Goal: Information Seeking & Learning: Learn about a topic

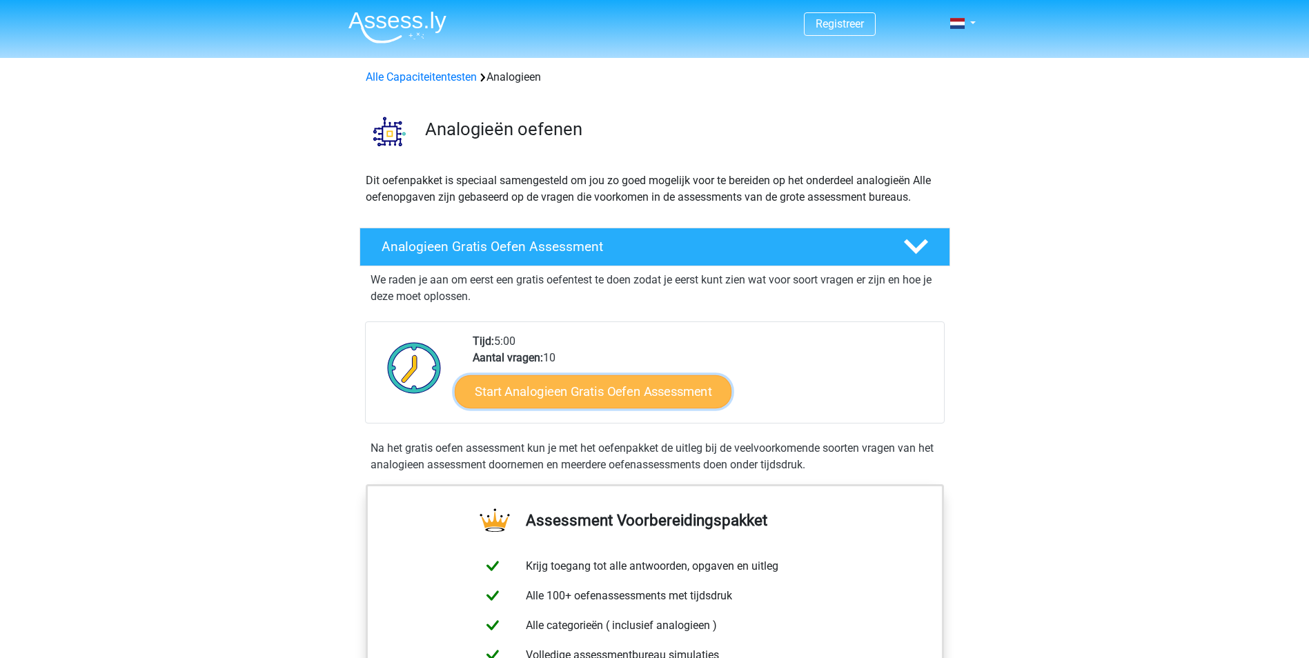
click at [631, 400] on link "Start Analogieen Gratis Oefen Assessment" at bounding box center [593, 391] width 277 height 33
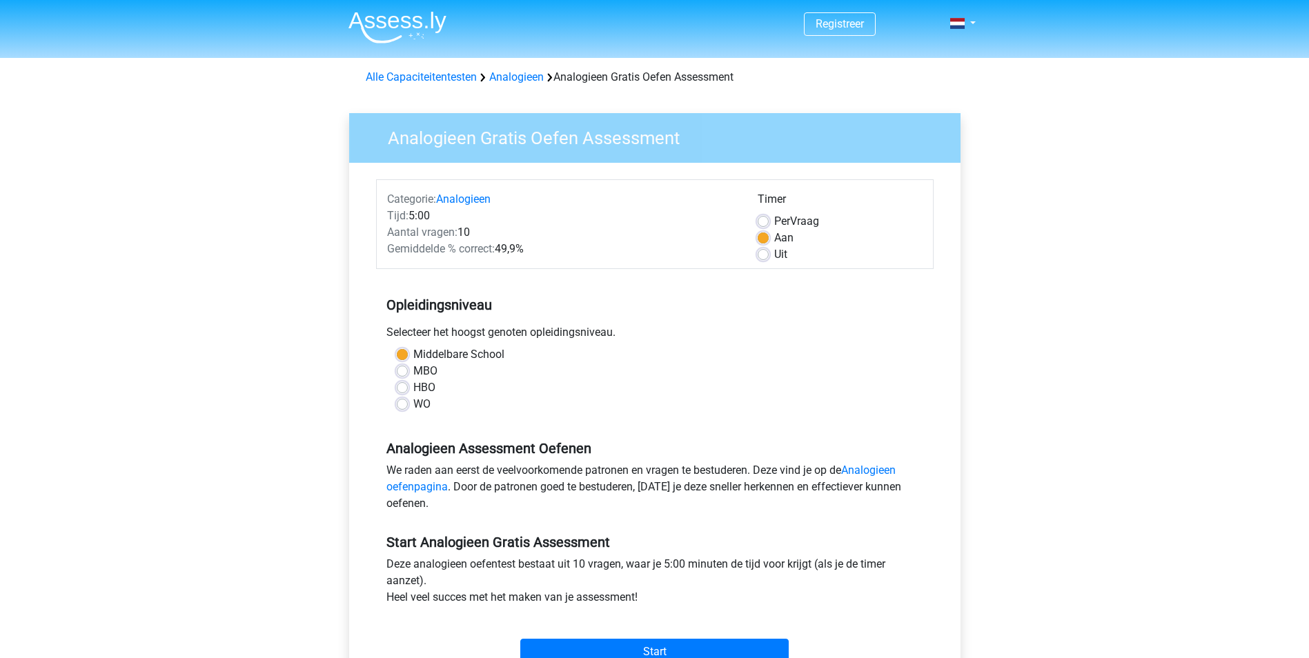
click at [759, 215] on div "Per Vraag" at bounding box center [840, 221] width 165 height 17
click at [774, 219] on label "Per Vraag" at bounding box center [796, 221] width 45 height 17
click at [763, 219] on input "Per Vraag" at bounding box center [763, 220] width 11 height 14
radio input "true"
click at [413, 371] on label "MBO" at bounding box center [425, 371] width 24 height 17
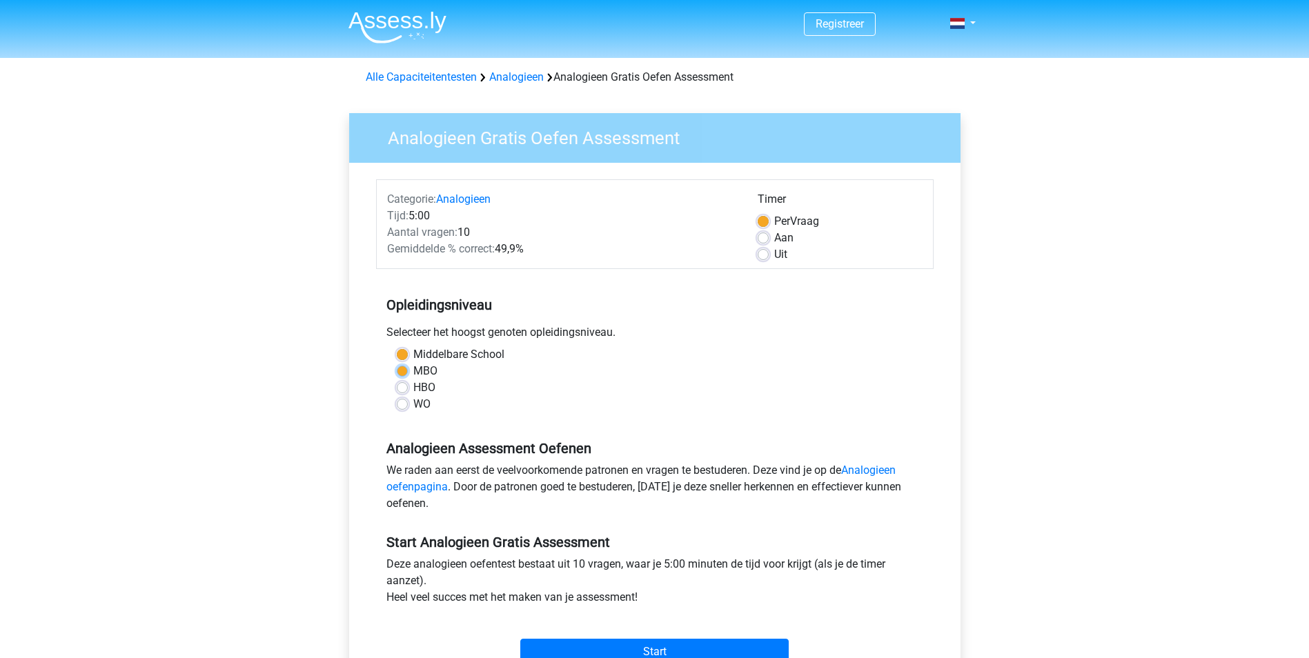
click at [400, 371] on input "MBO" at bounding box center [402, 370] width 11 height 14
radio input "true"
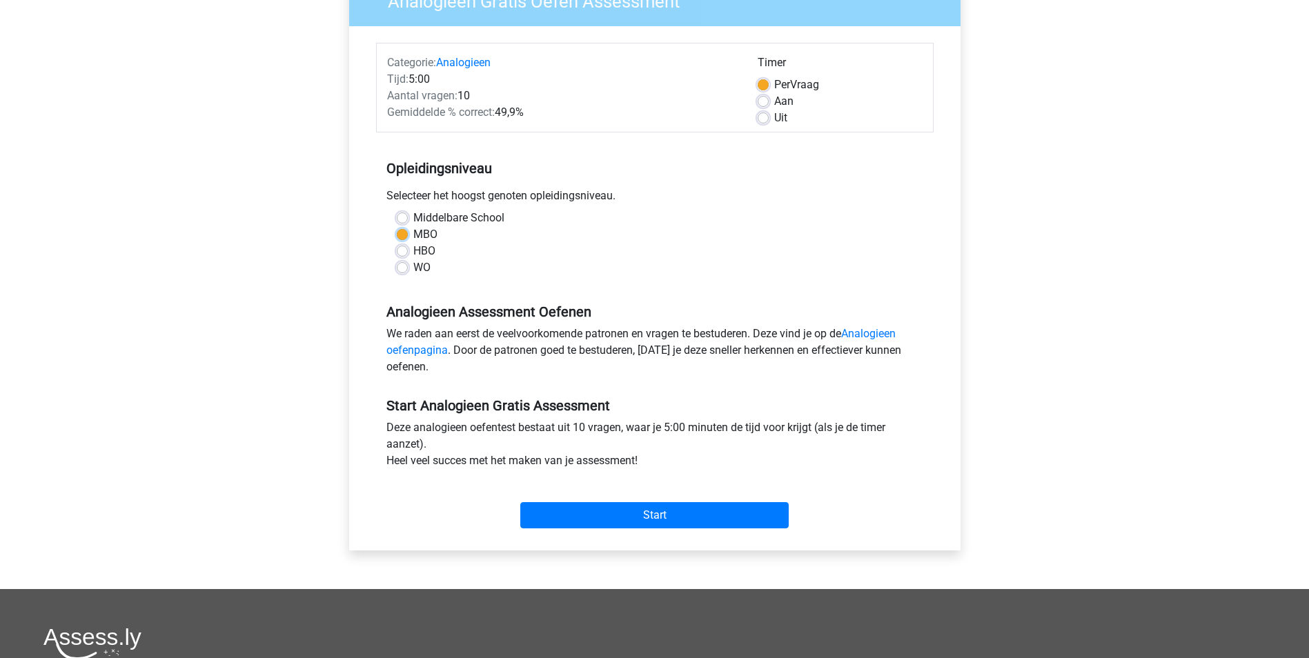
scroll to position [138, 0]
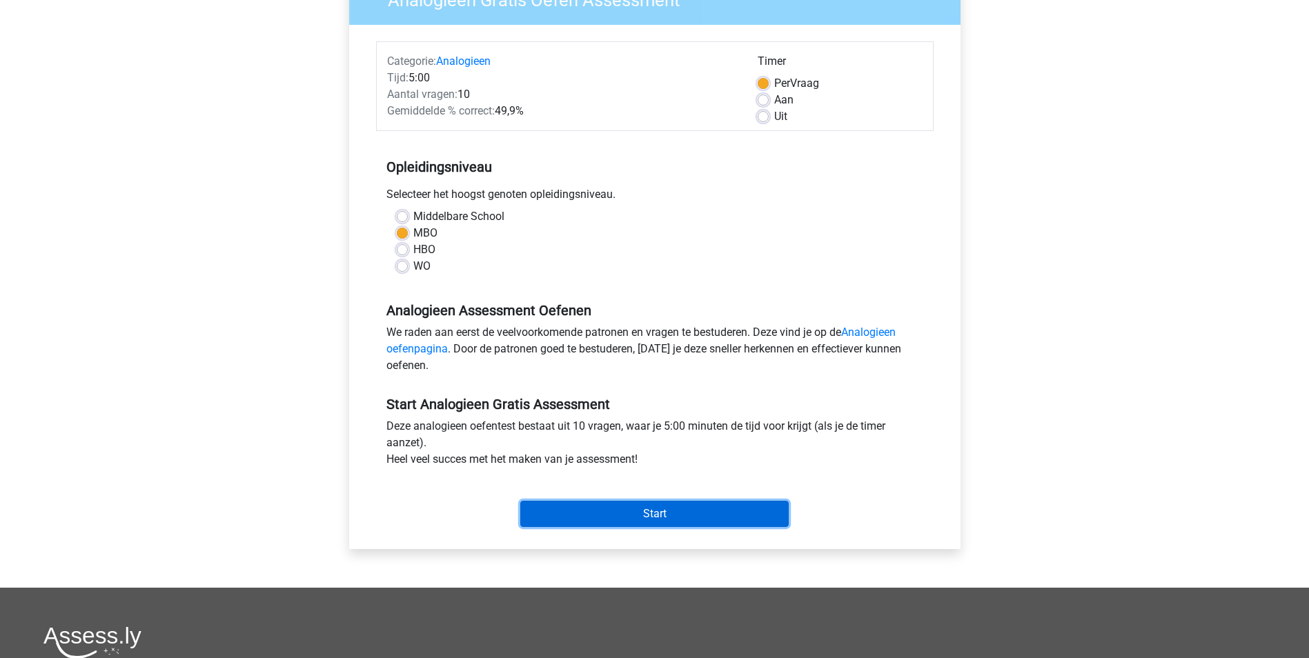
click at [652, 515] on input "Start" at bounding box center [654, 514] width 268 height 26
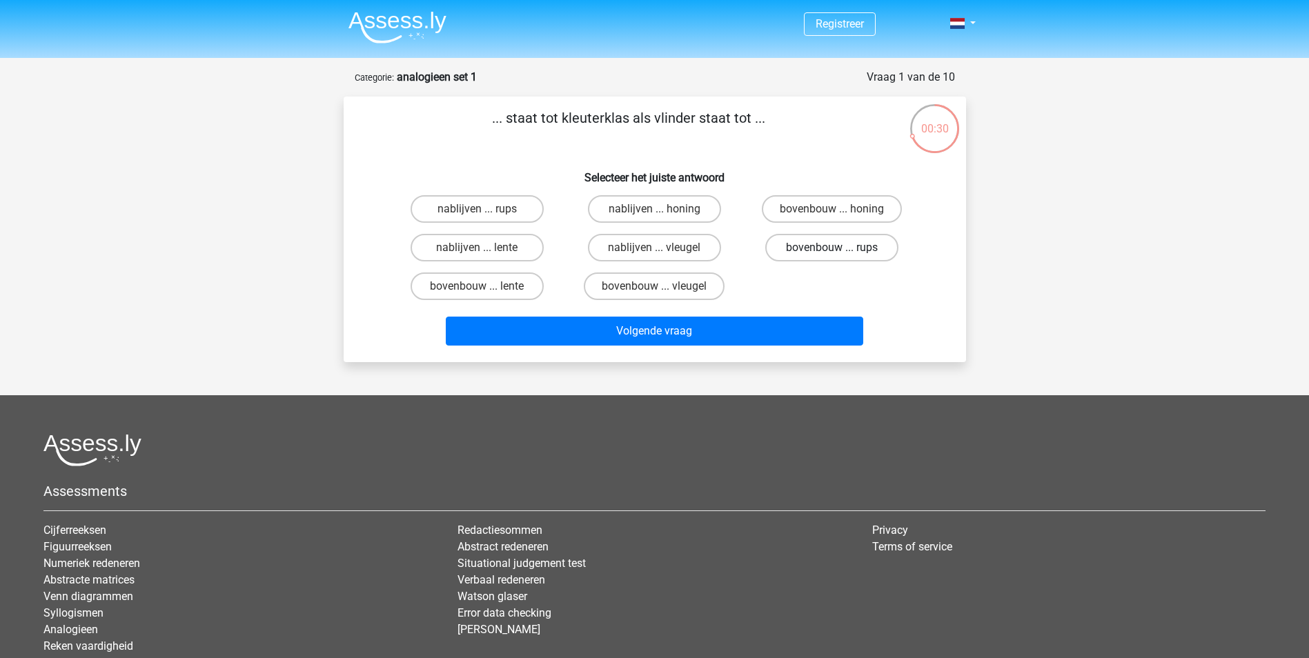
drag, startPoint x: 829, startPoint y: 250, endPoint x: 811, endPoint y: 259, distance: 19.8
click at [829, 249] on label "bovenbouw ... rups" at bounding box center [831, 248] width 133 height 28
click at [832, 249] on input "bovenbouw ... rups" at bounding box center [836, 252] width 9 height 9
radio input "true"
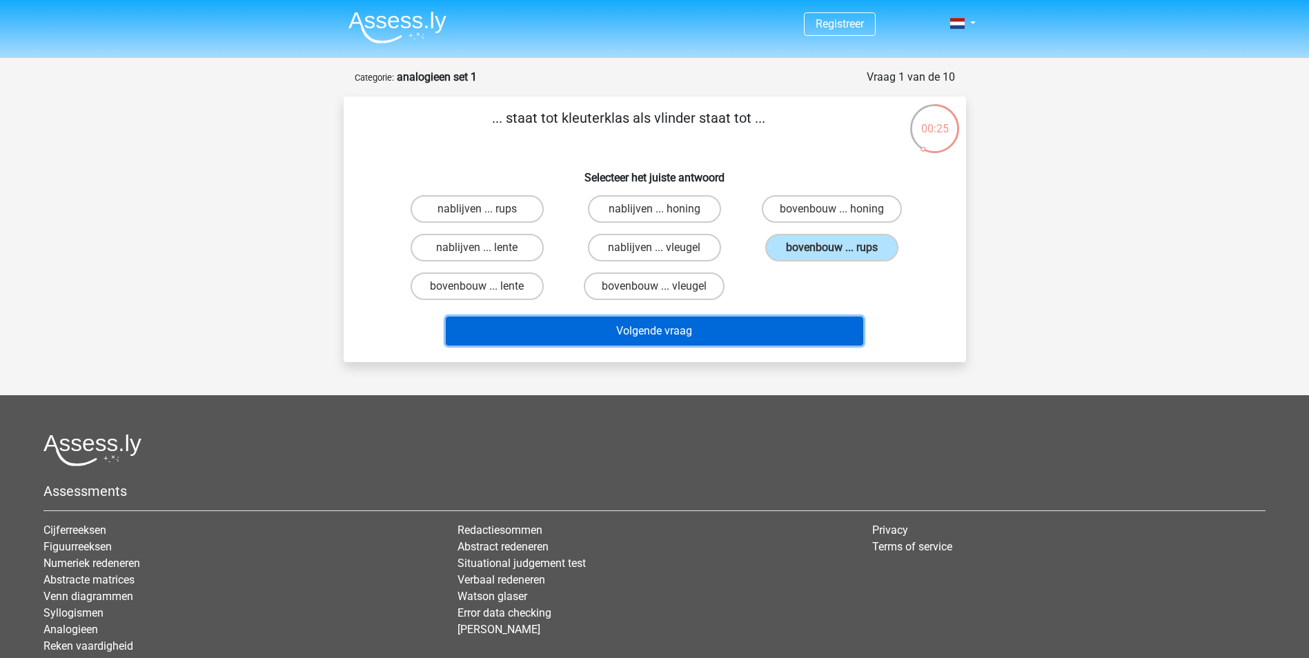
click at [625, 336] on button "Volgende vraag" at bounding box center [654, 331] width 417 height 29
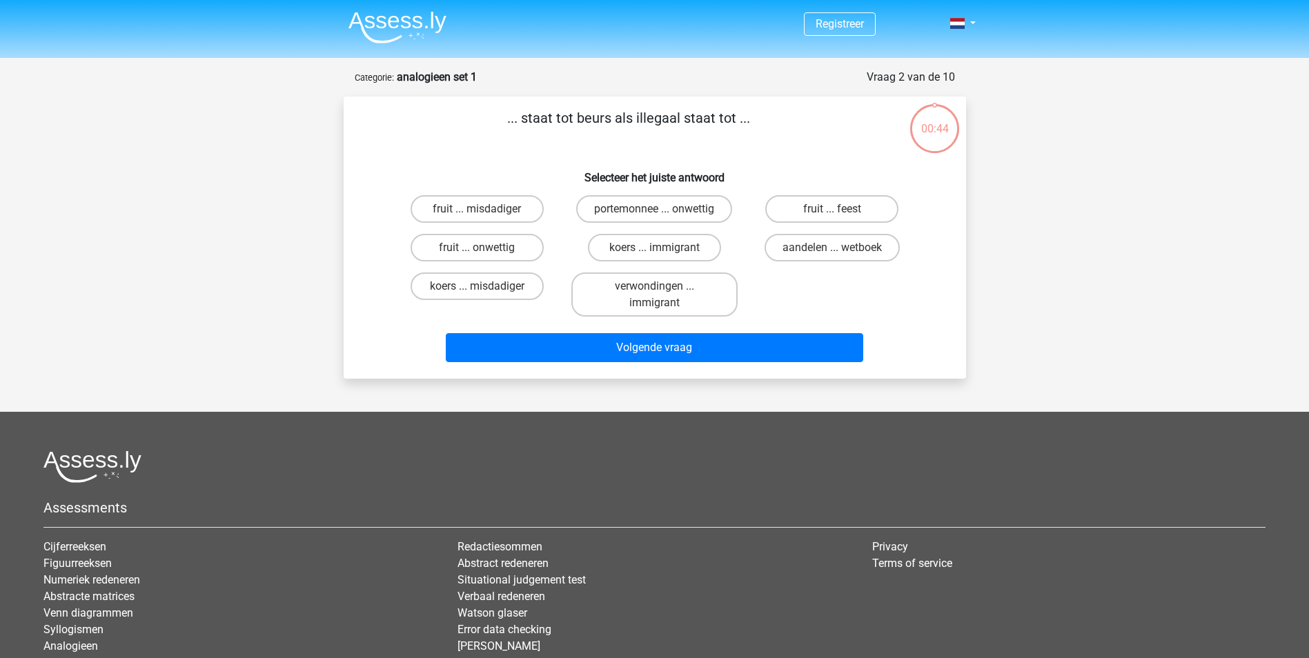
scroll to position [69, 0]
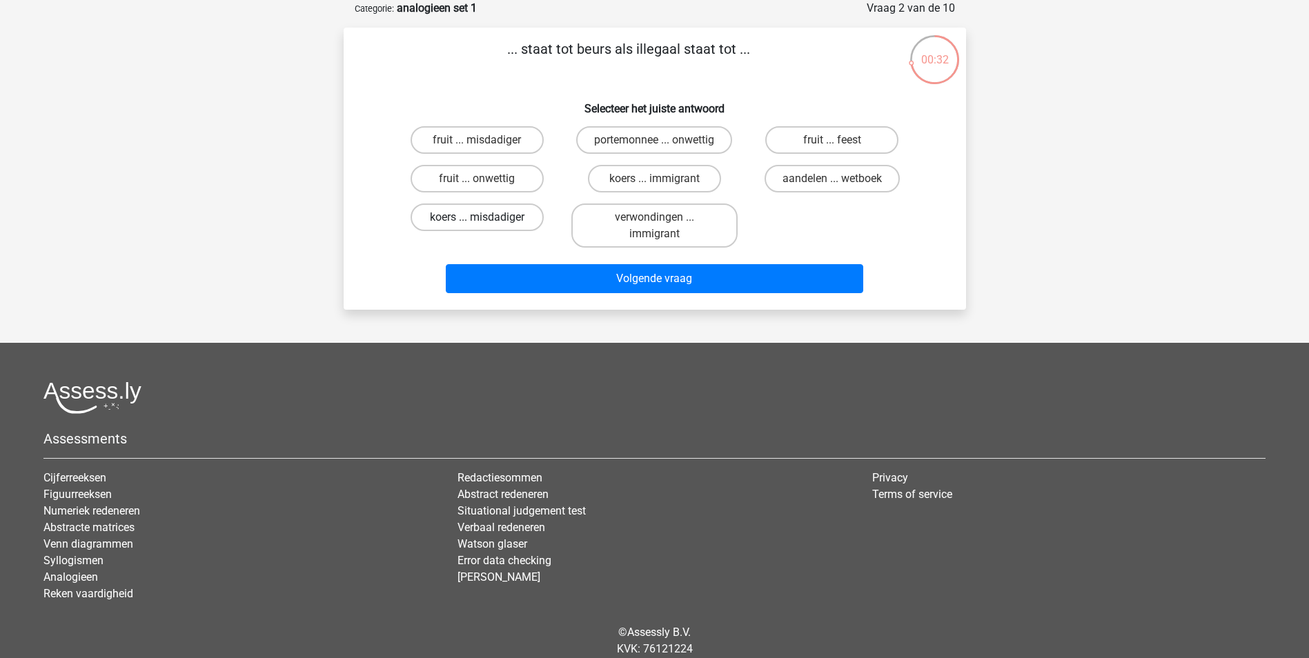
click at [495, 215] on label "koers ... misdadiger" at bounding box center [477, 218] width 133 height 28
click at [486, 217] on input "koers ... misdadiger" at bounding box center [481, 221] width 9 height 9
radio input "true"
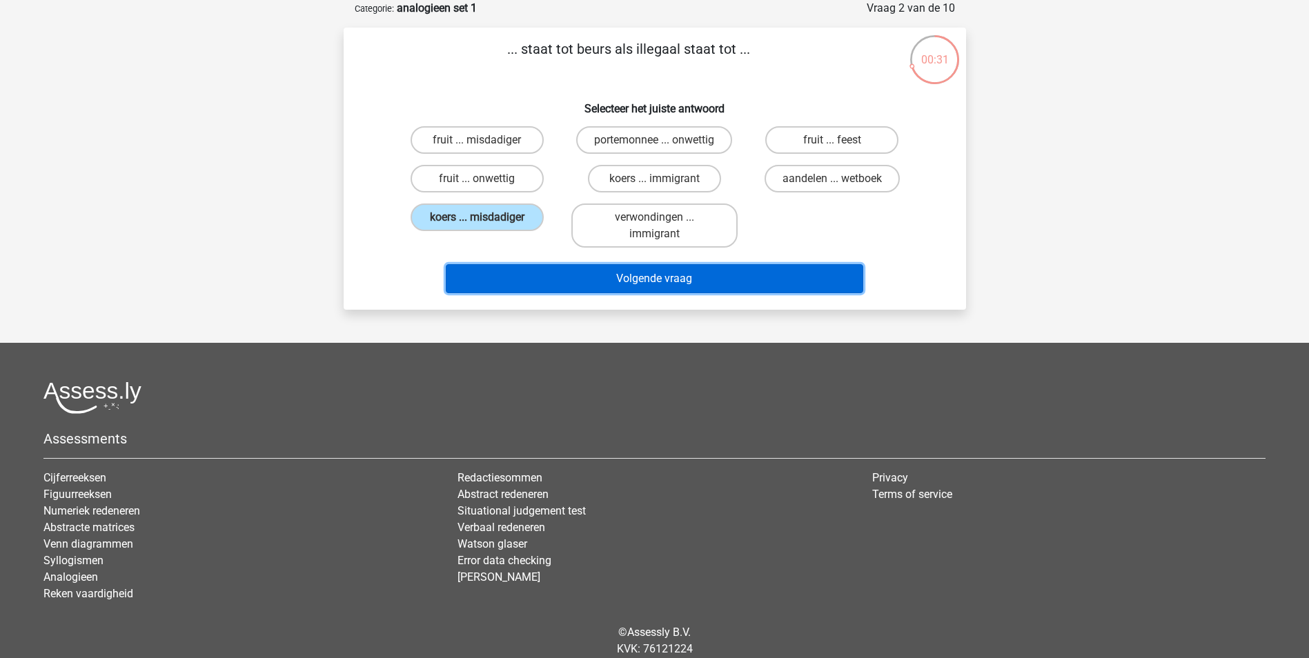
click at [660, 277] on button "Volgende vraag" at bounding box center [654, 278] width 417 height 29
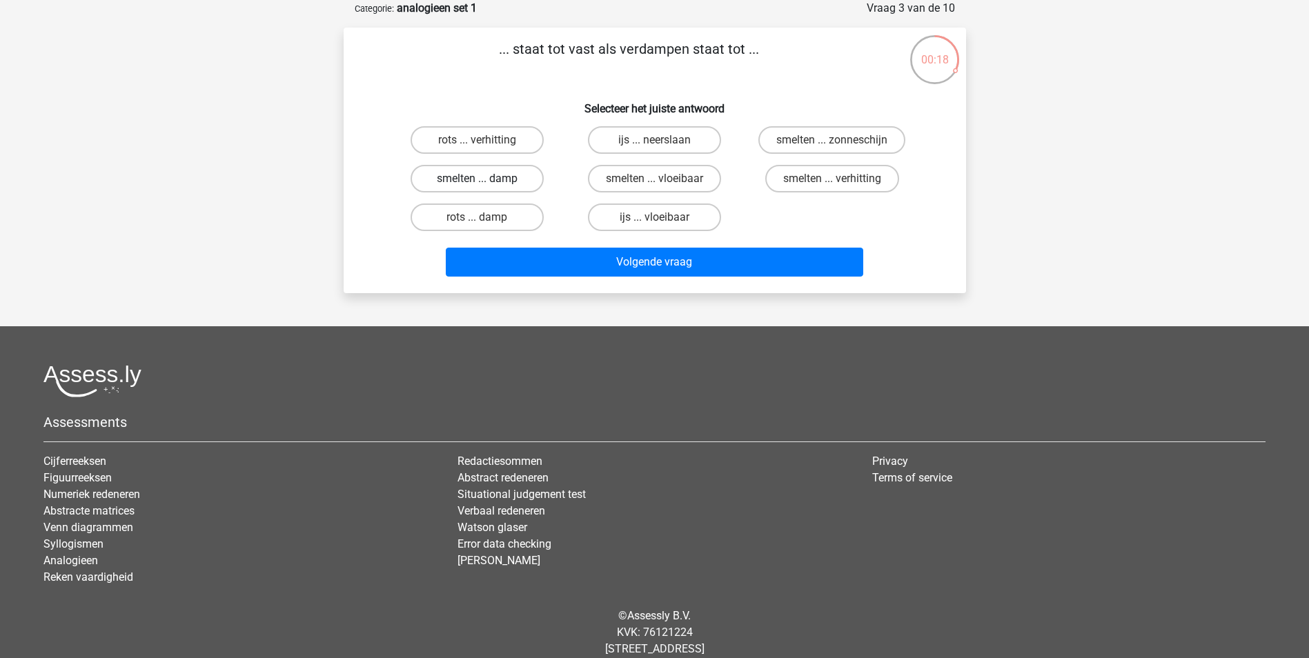
click at [488, 180] on label "smelten ... damp" at bounding box center [477, 179] width 133 height 28
click at [486, 180] on input "smelten ... damp" at bounding box center [481, 183] width 9 height 9
radio input "true"
click at [648, 185] on label "smelten ... vloeibaar" at bounding box center [654, 179] width 133 height 28
click at [654, 185] on input "smelten ... vloeibaar" at bounding box center [658, 183] width 9 height 9
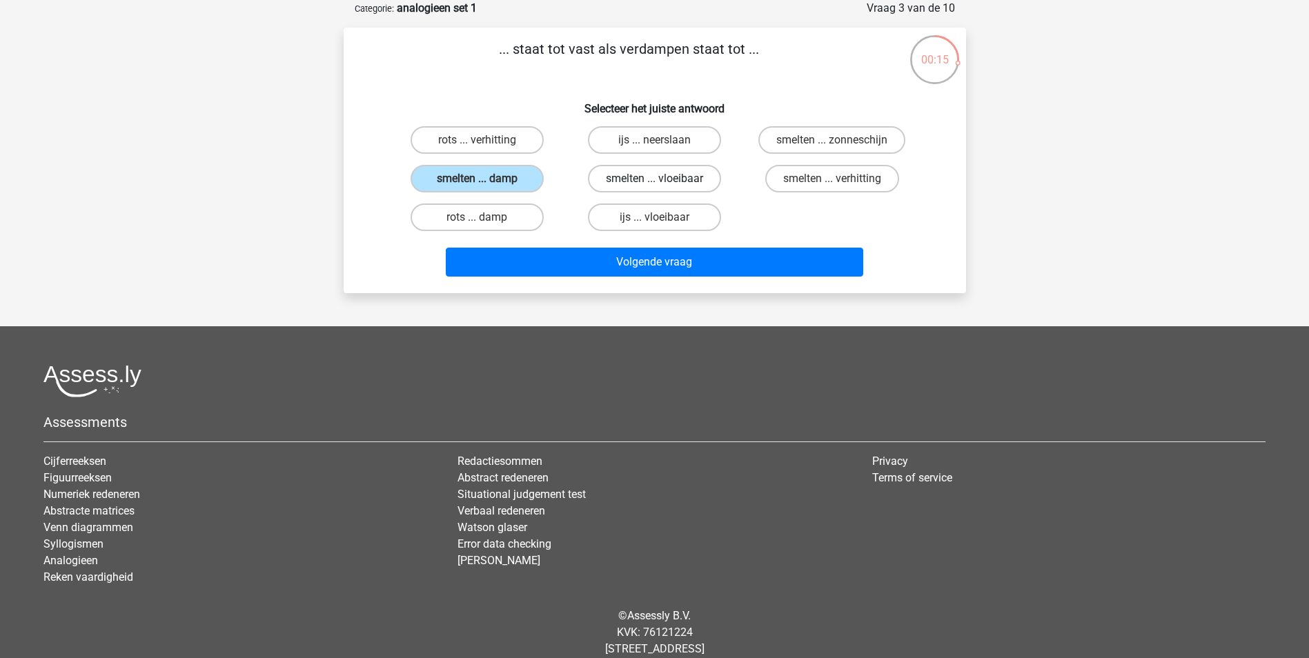
radio input "true"
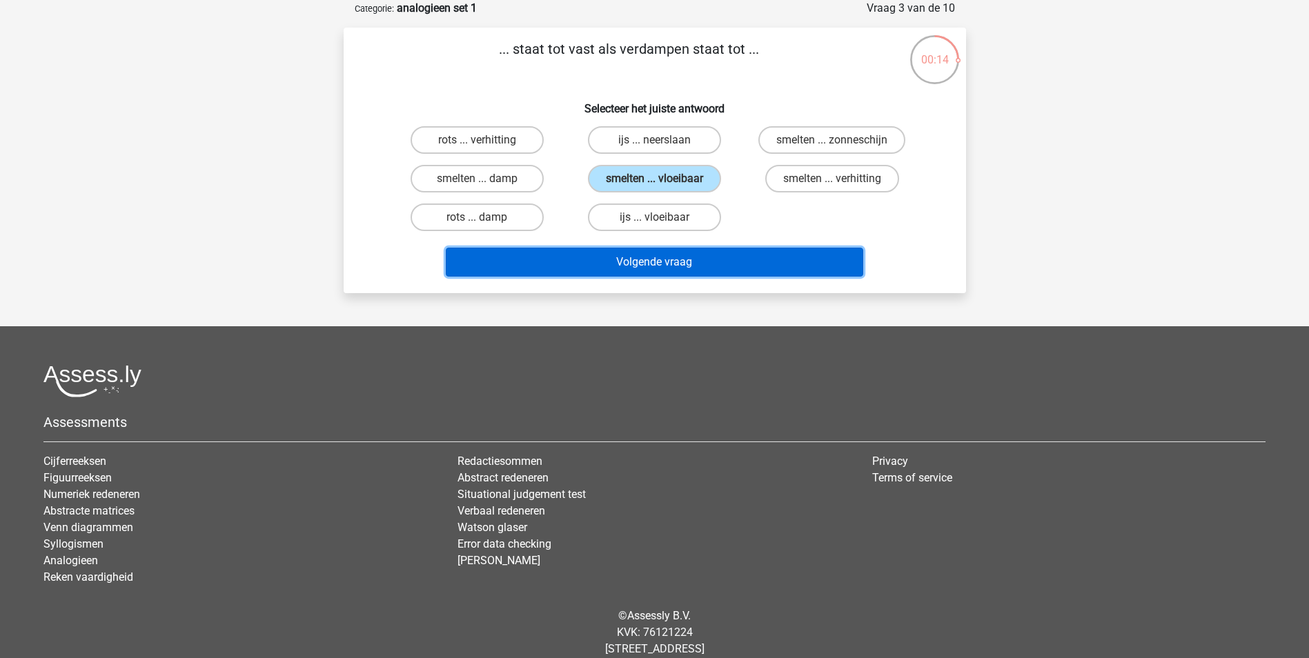
click at [656, 259] on button "Volgende vraag" at bounding box center [654, 262] width 417 height 29
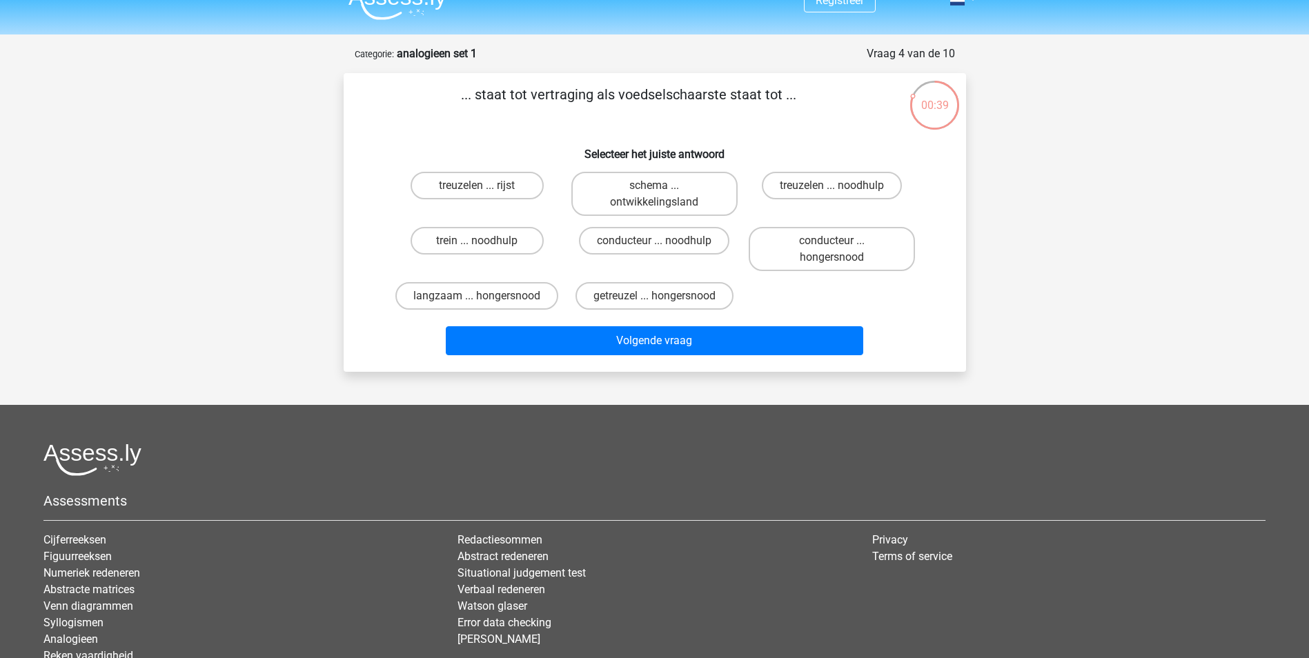
scroll to position [0, 0]
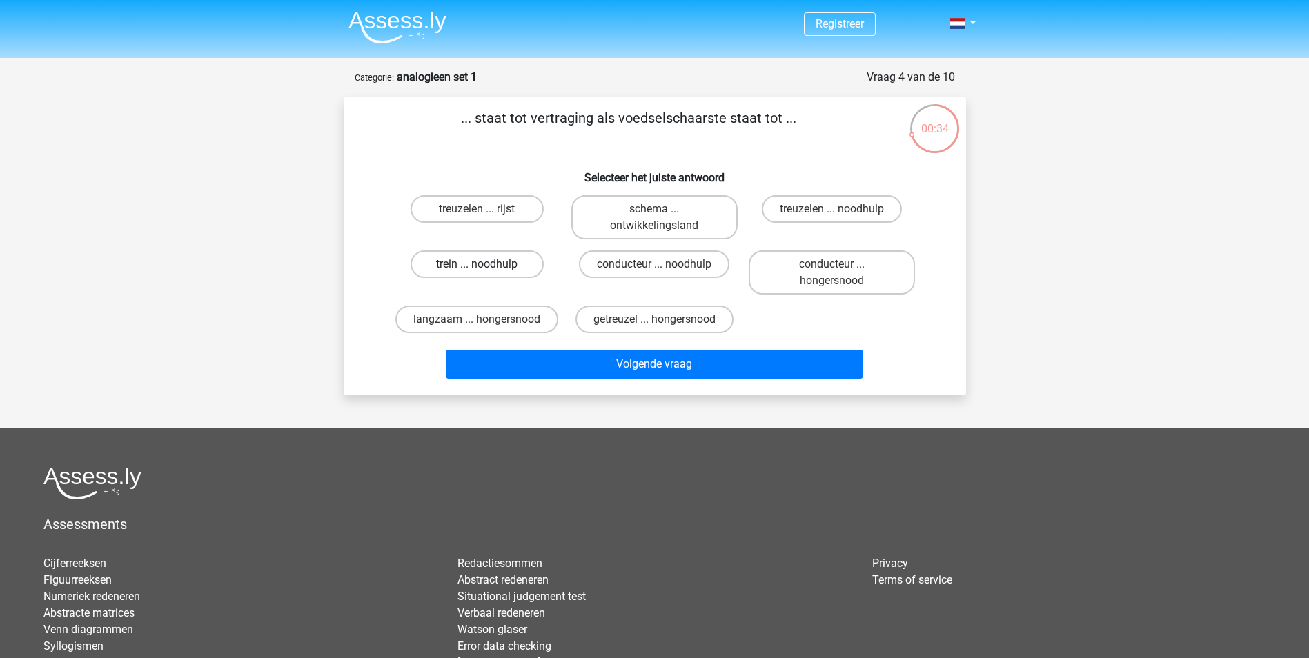
click at [494, 264] on label "trein ... noodhulp" at bounding box center [477, 264] width 133 height 28
click at [486, 264] on input "trein ... noodhulp" at bounding box center [481, 268] width 9 height 9
radio input "true"
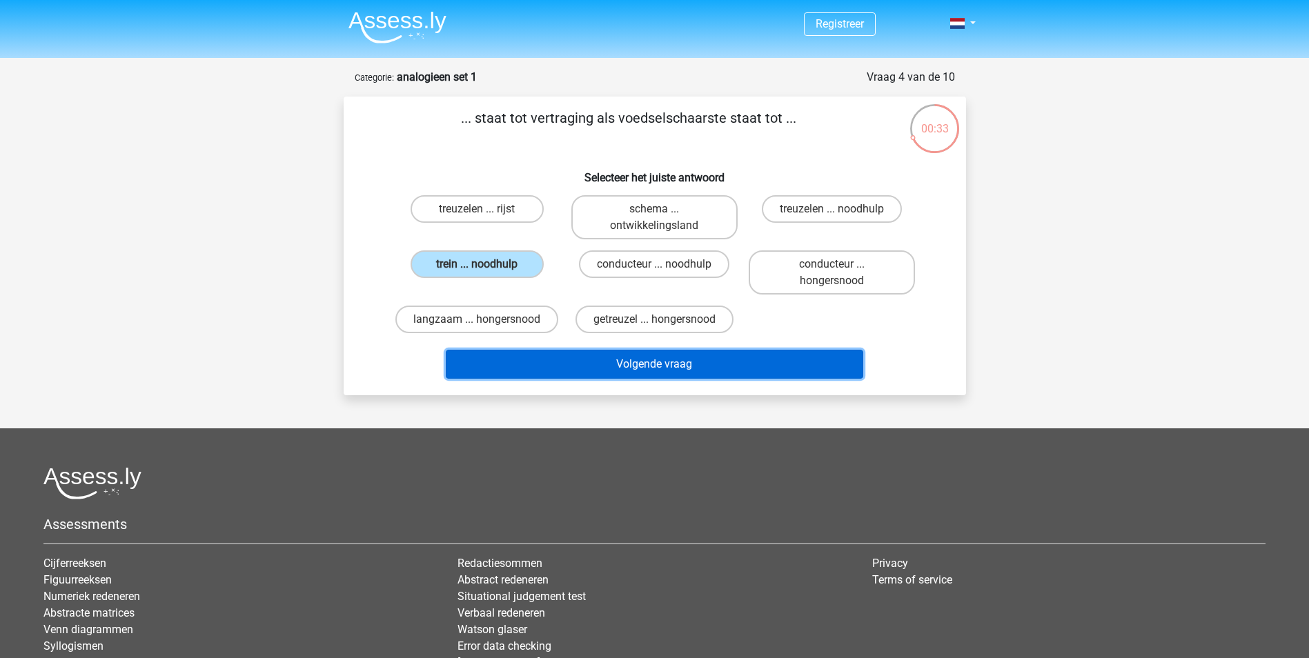
click at [652, 365] on button "Volgende vraag" at bounding box center [654, 364] width 417 height 29
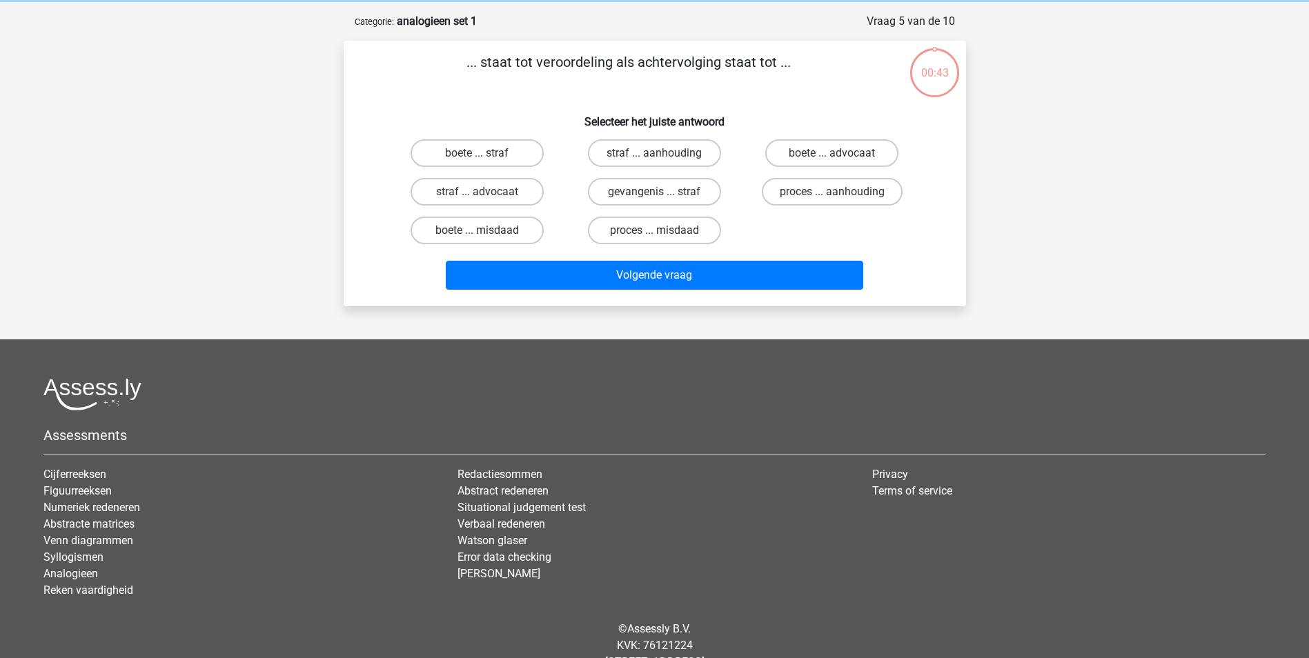
scroll to position [69, 0]
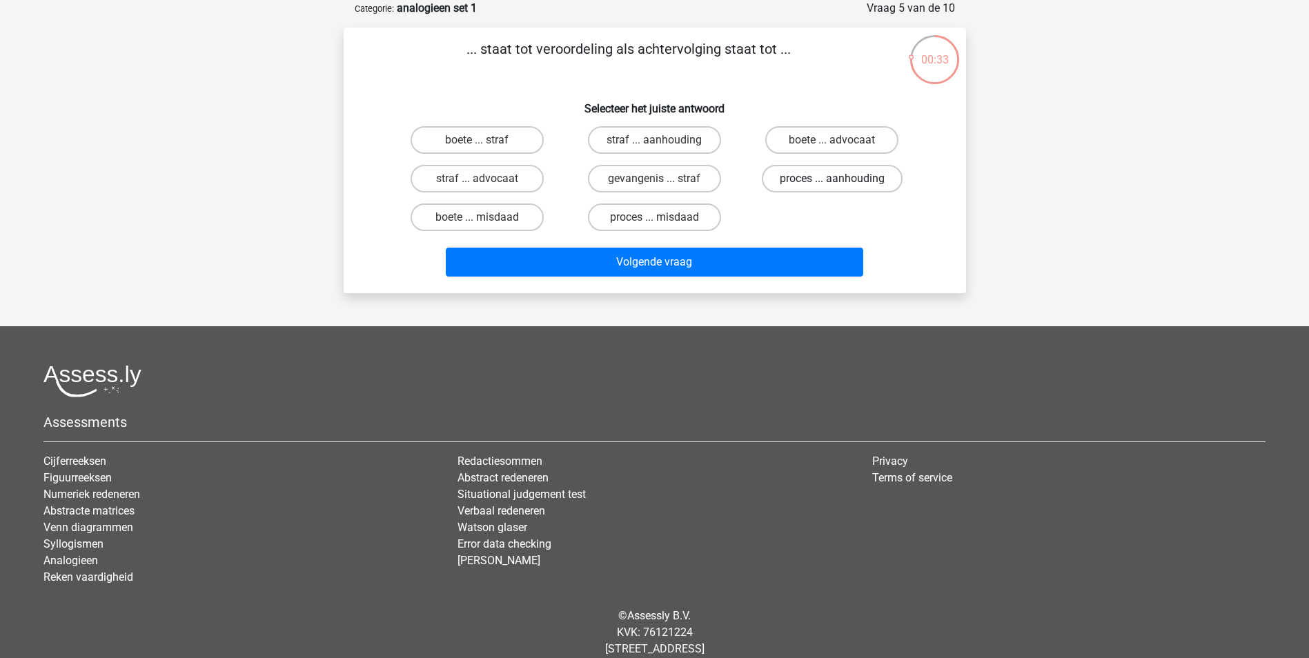
click at [836, 173] on label "proces ... aanhouding" at bounding box center [832, 179] width 141 height 28
click at [836, 179] on input "proces ... aanhouding" at bounding box center [836, 183] width 9 height 9
radio input "true"
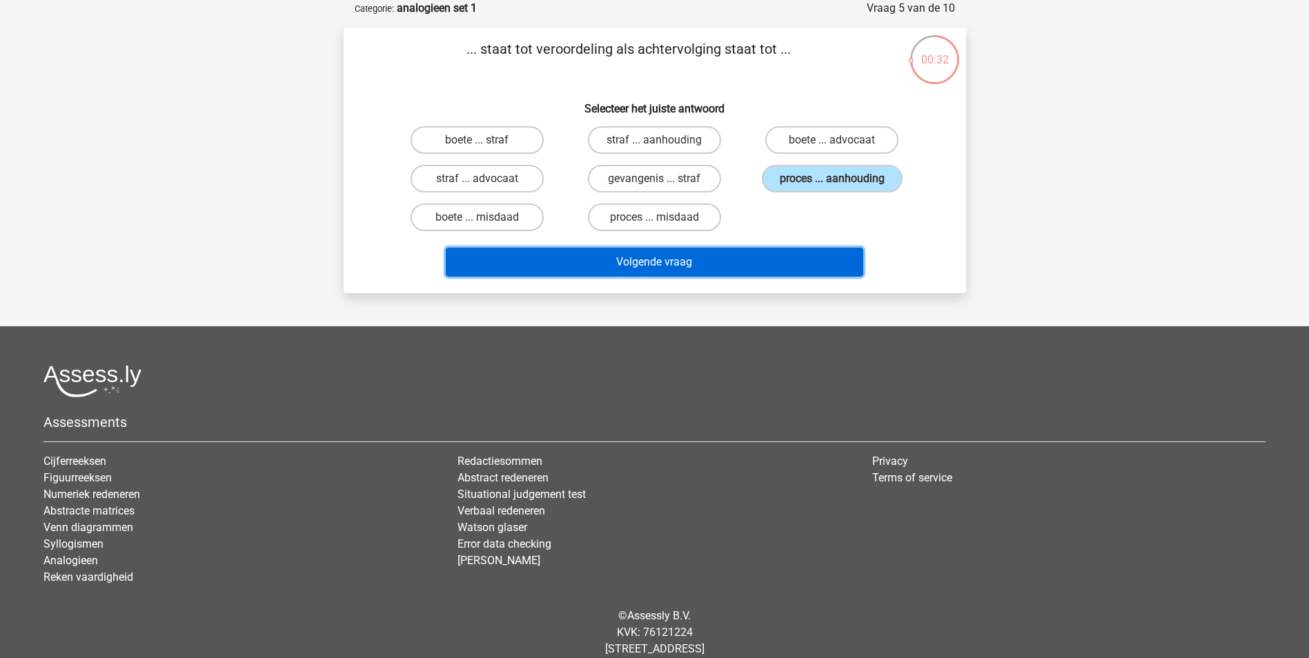
click at [621, 261] on button "Volgende vraag" at bounding box center [654, 262] width 417 height 29
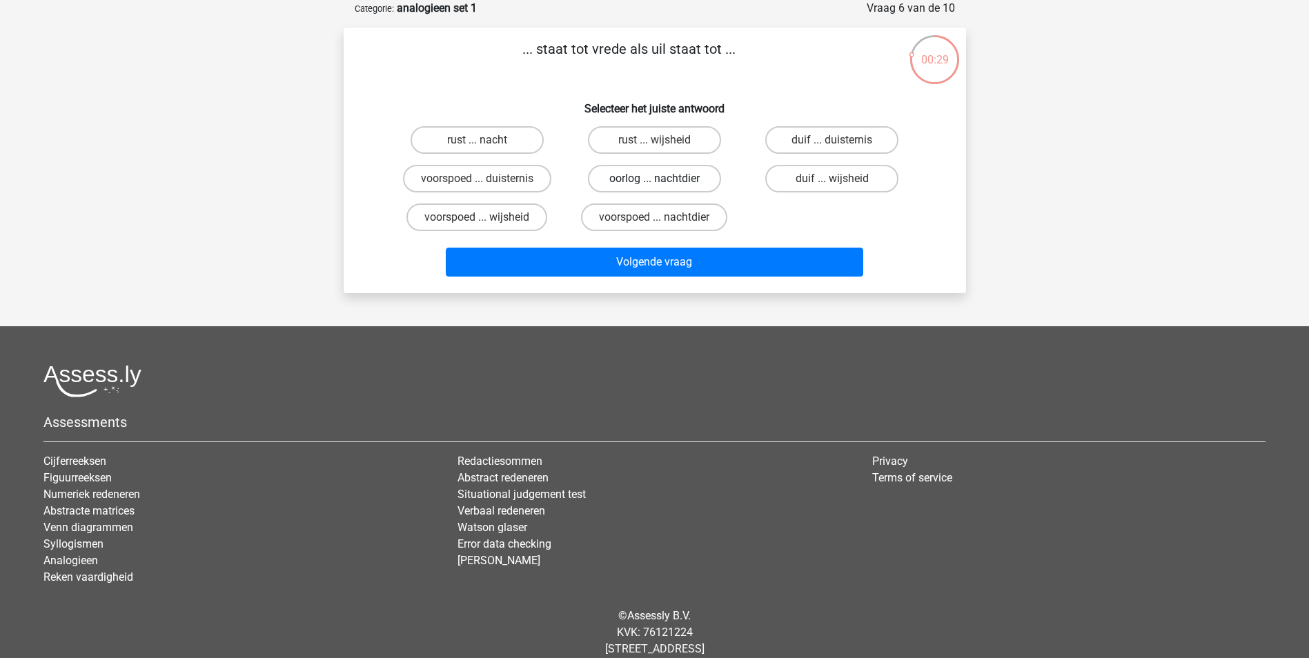
click at [647, 177] on label "oorlog ... nachtdier" at bounding box center [654, 179] width 133 height 28
click at [654, 179] on input "oorlog ... nachtdier" at bounding box center [658, 183] width 9 height 9
radio input "true"
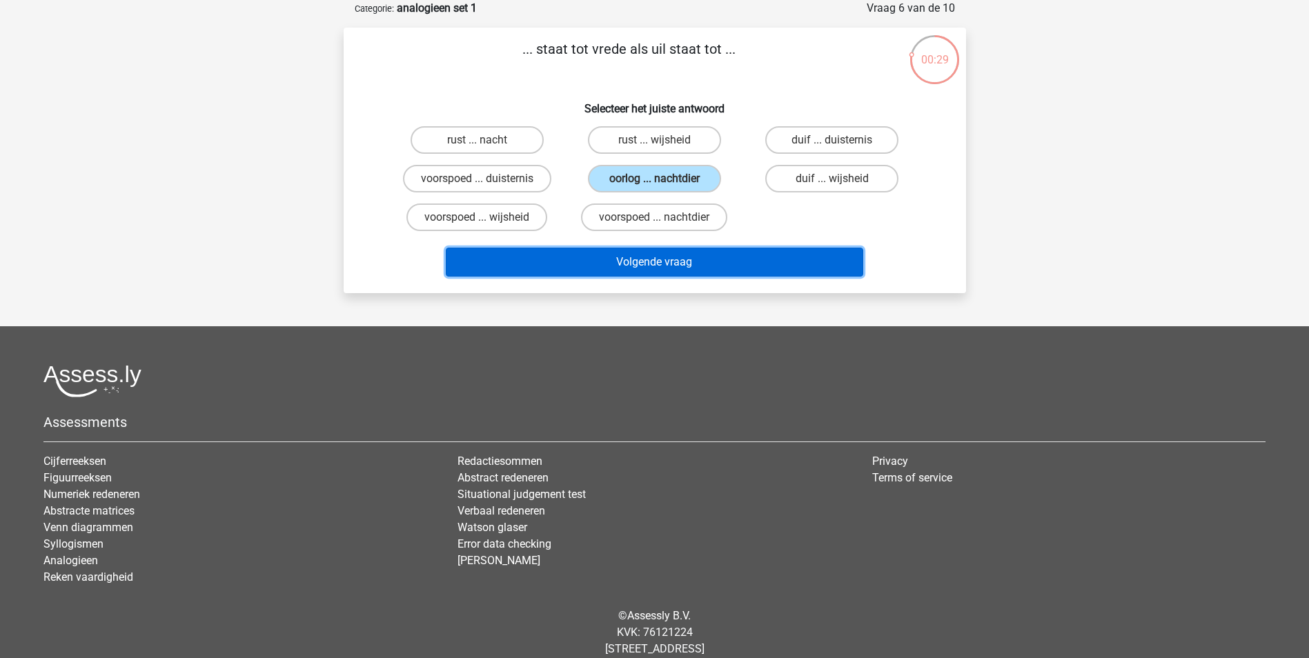
click at [634, 259] on button "Volgende vraag" at bounding box center [654, 262] width 417 height 29
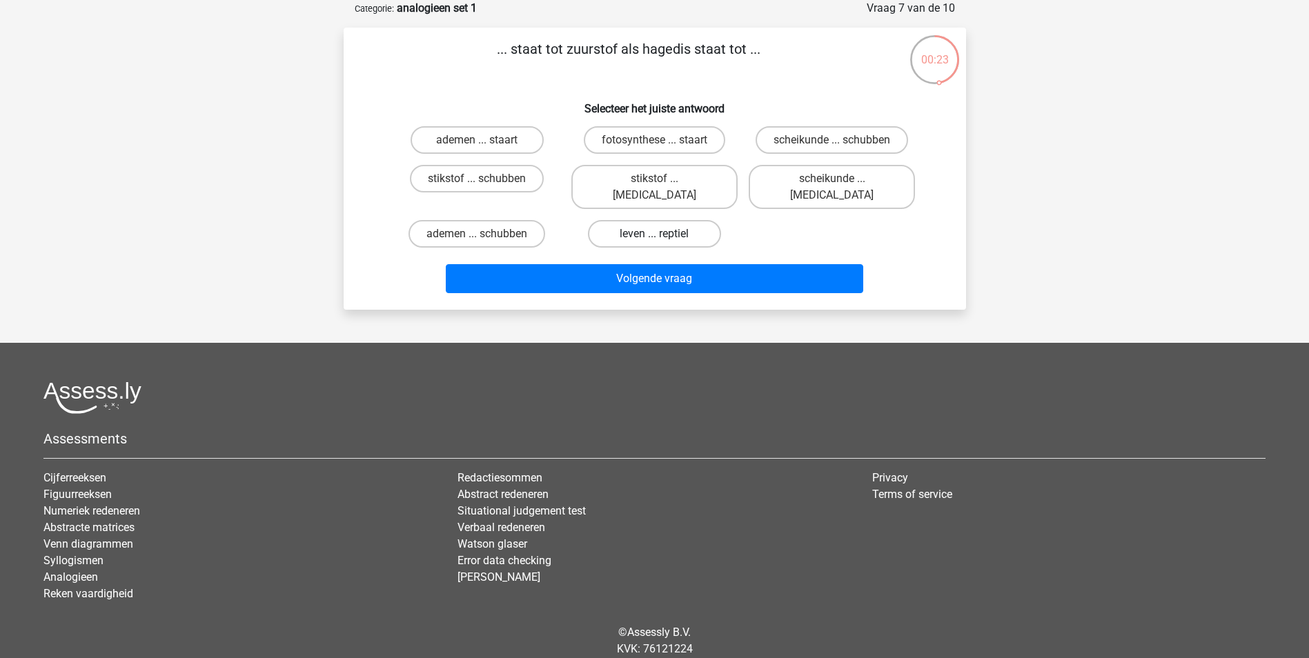
click at [670, 221] on label "leven ... reptiel" at bounding box center [654, 234] width 133 height 28
click at [663, 234] on input "leven ... reptiel" at bounding box center [658, 238] width 9 height 9
radio input "true"
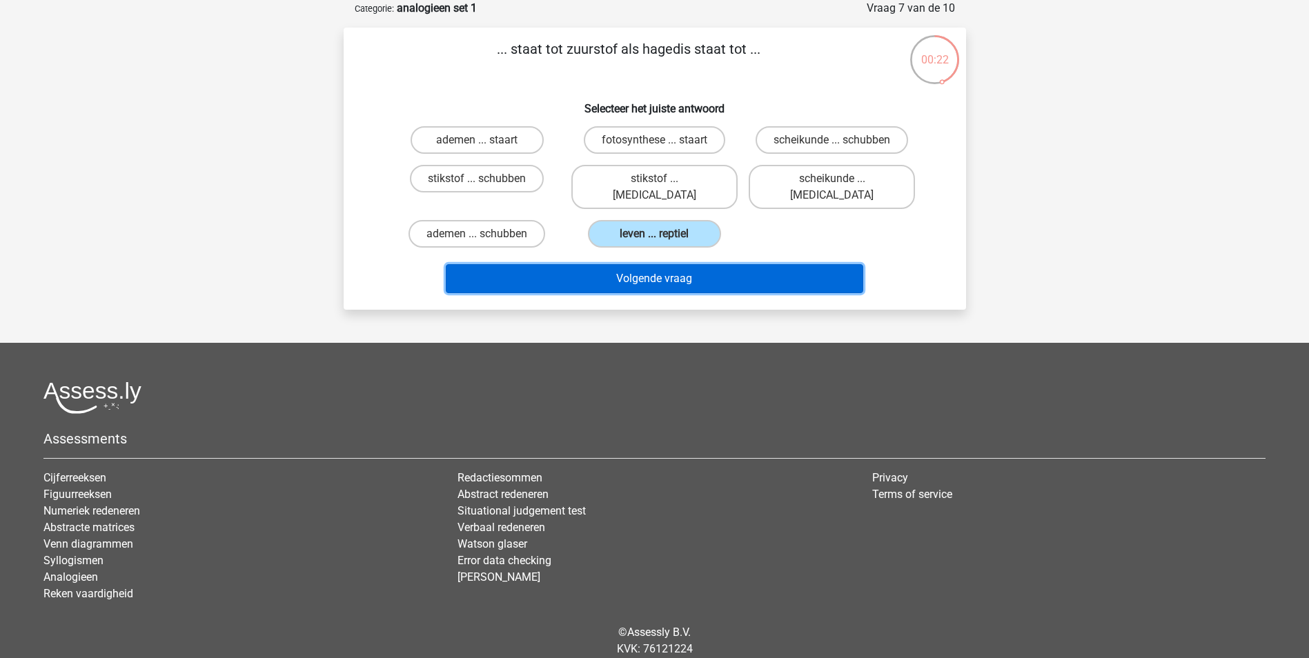
click at [661, 265] on button "Volgende vraag" at bounding box center [654, 278] width 417 height 29
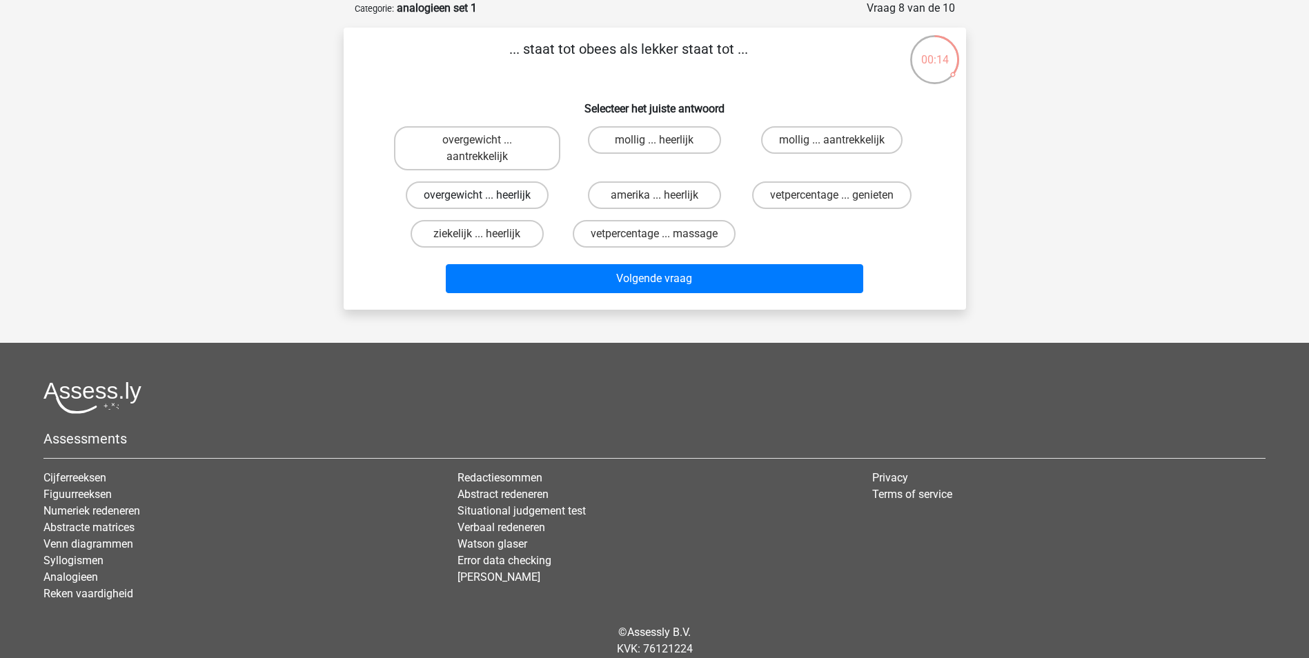
click at [498, 200] on label "overgewicht ... heerlijk" at bounding box center [477, 195] width 143 height 28
click at [486, 200] on input "overgewicht ... heerlijk" at bounding box center [481, 199] width 9 height 9
radio input "true"
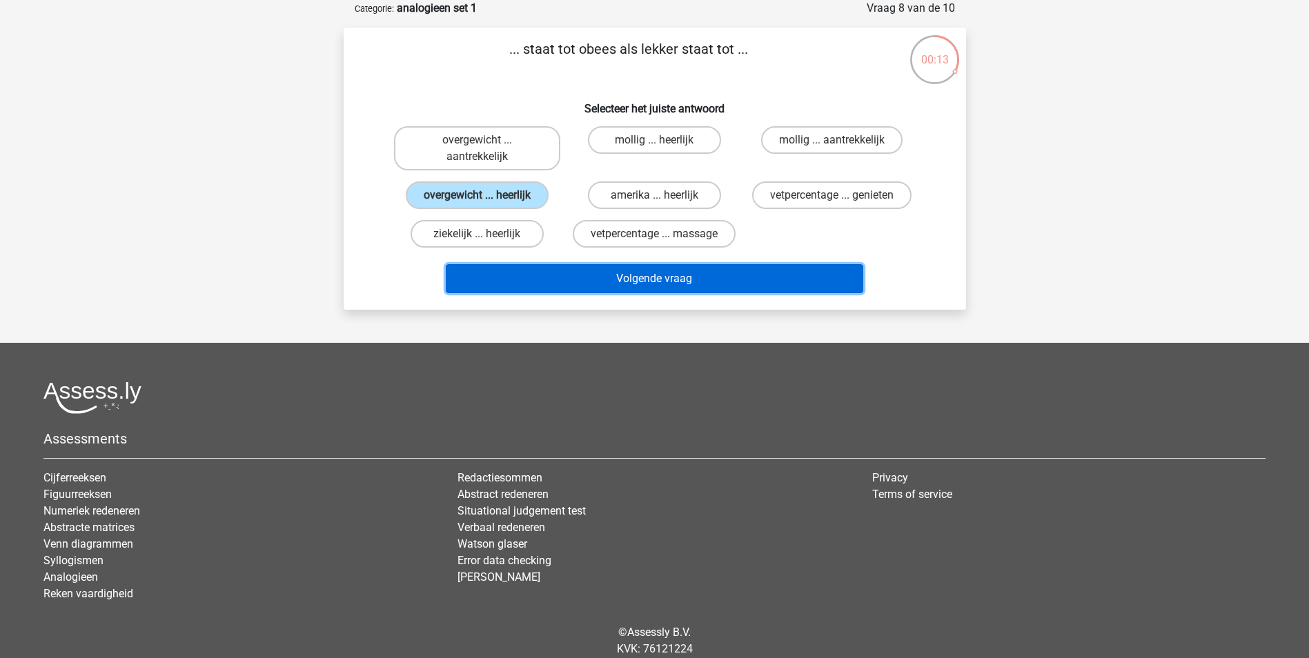
click at [680, 285] on button "Volgende vraag" at bounding box center [654, 278] width 417 height 29
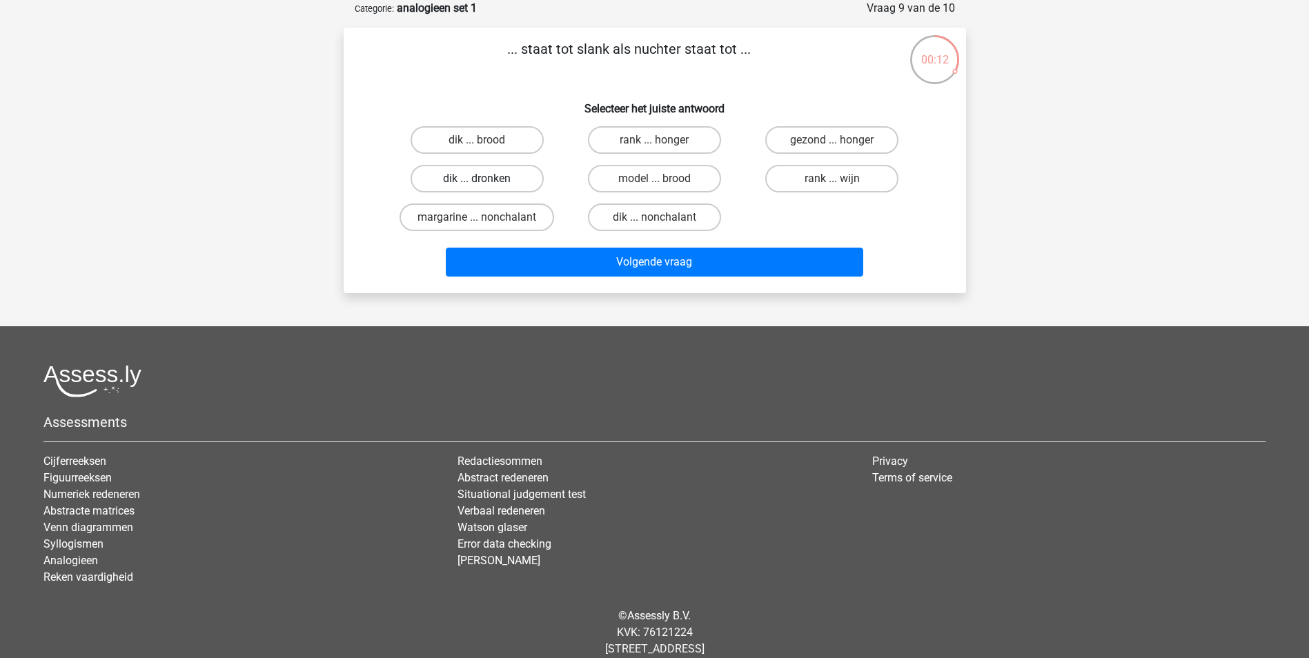
click at [493, 179] on label "dik ... dronken" at bounding box center [477, 179] width 133 height 28
click at [486, 179] on input "dik ... dronken" at bounding box center [481, 183] width 9 height 9
radio input "true"
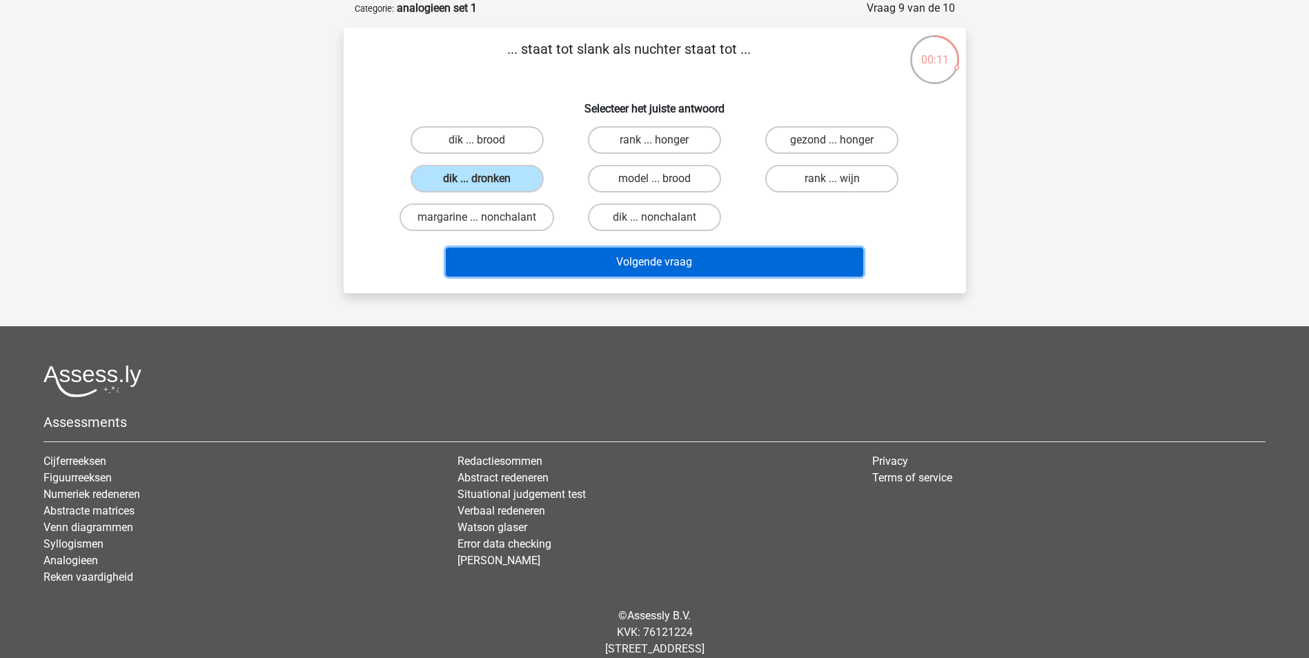
click at [685, 263] on button "Volgende vraag" at bounding box center [654, 262] width 417 height 29
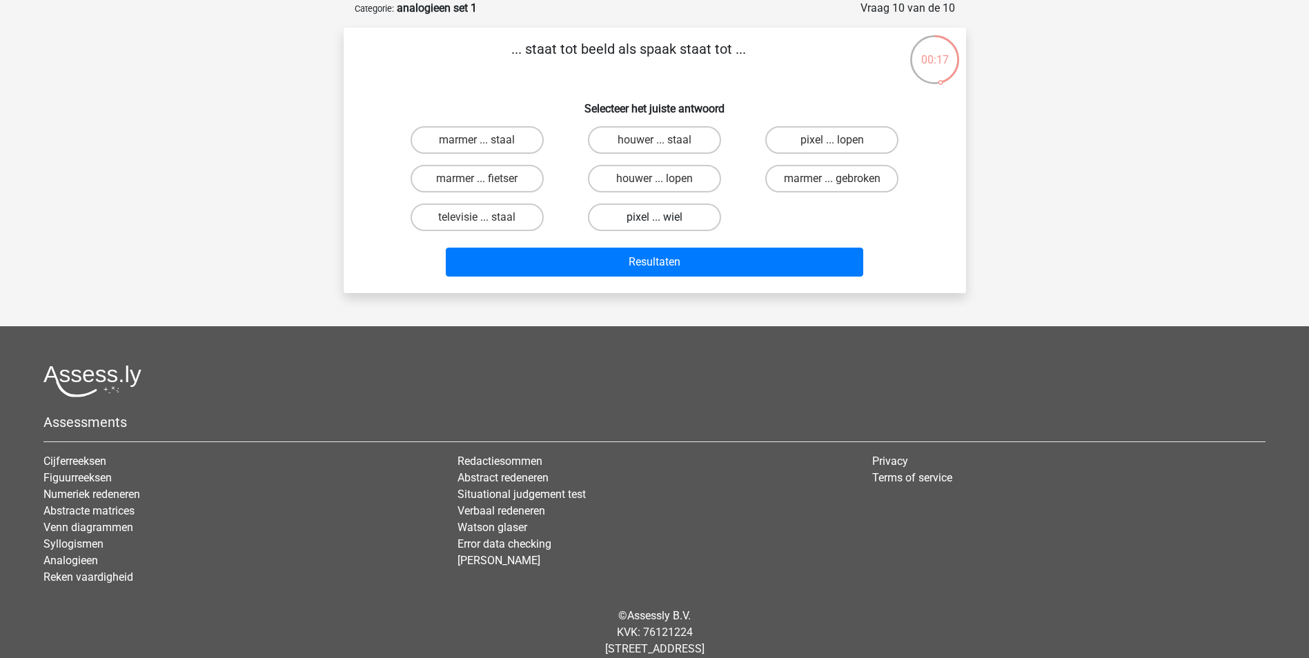
click at [664, 217] on label "pixel ... wiel" at bounding box center [654, 218] width 133 height 28
click at [663, 217] on input "pixel ... wiel" at bounding box center [658, 221] width 9 height 9
radio input "true"
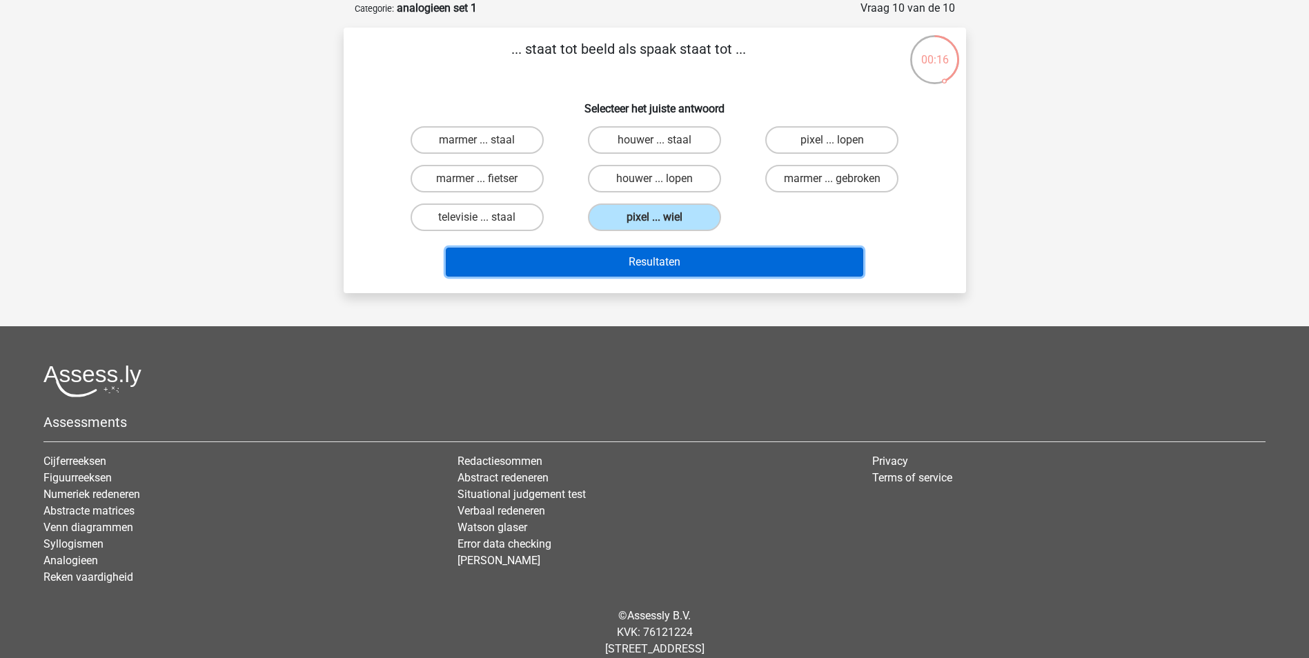
click at [689, 261] on button "Resultaten" at bounding box center [654, 262] width 417 height 29
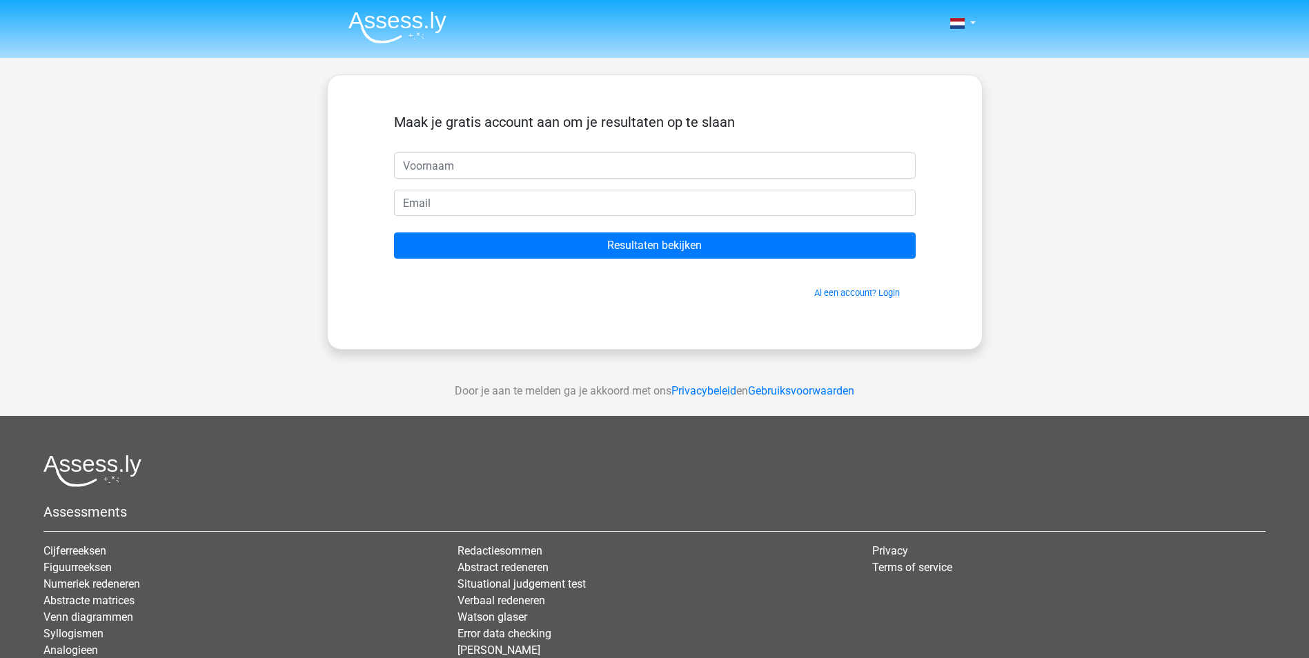
click at [471, 167] on input "text" at bounding box center [655, 165] width 522 height 26
type input "Wesley"
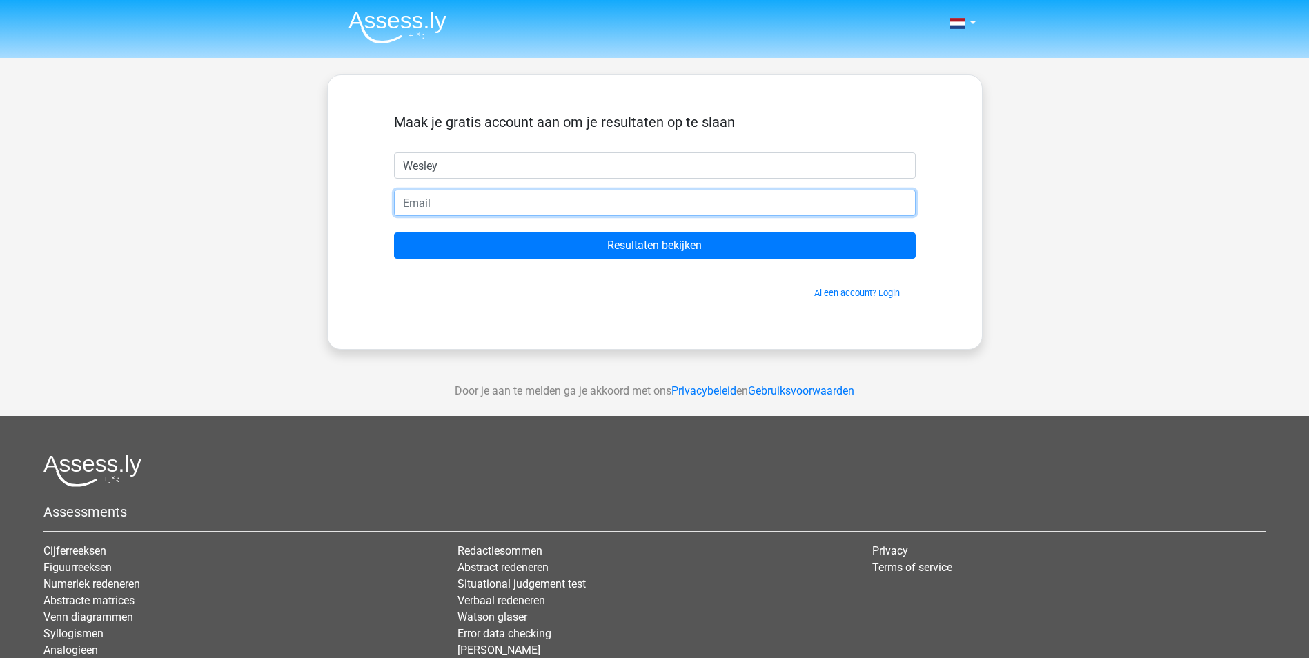
click at [465, 199] on input "email" at bounding box center [655, 203] width 522 height 26
type input "wesley_disco@hotmail.com"
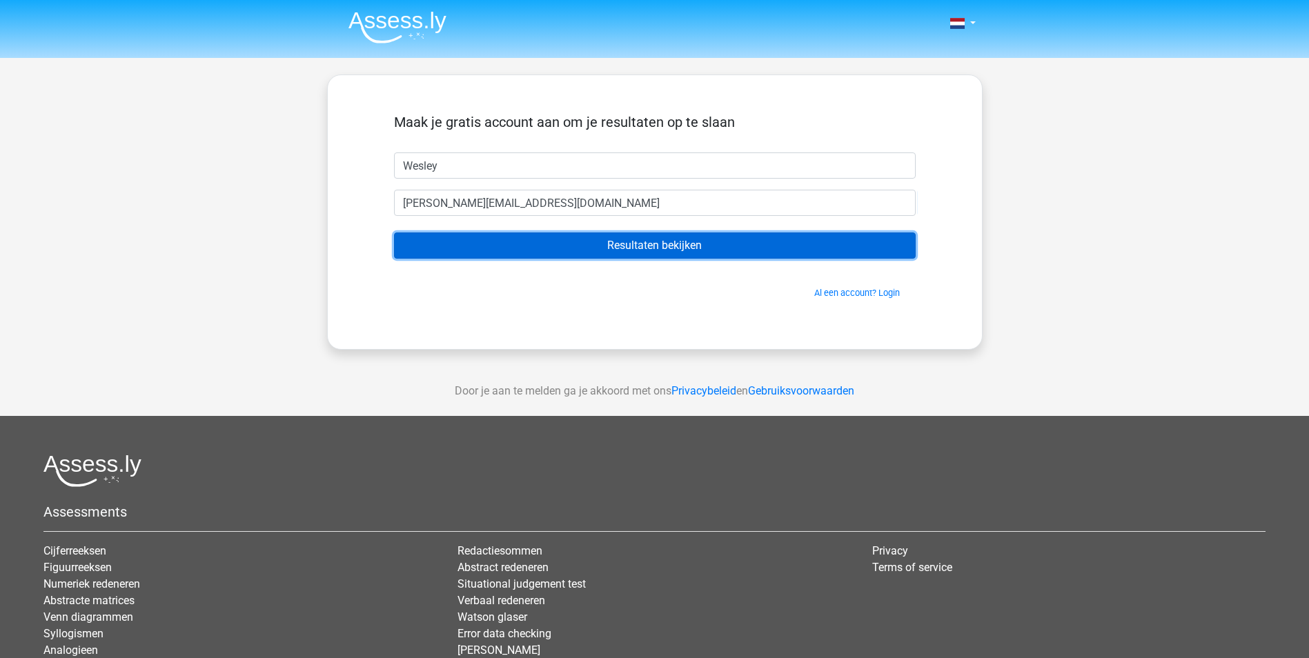
click at [671, 236] on input "Resultaten bekijken" at bounding box center [655, 246] width 522 height 26
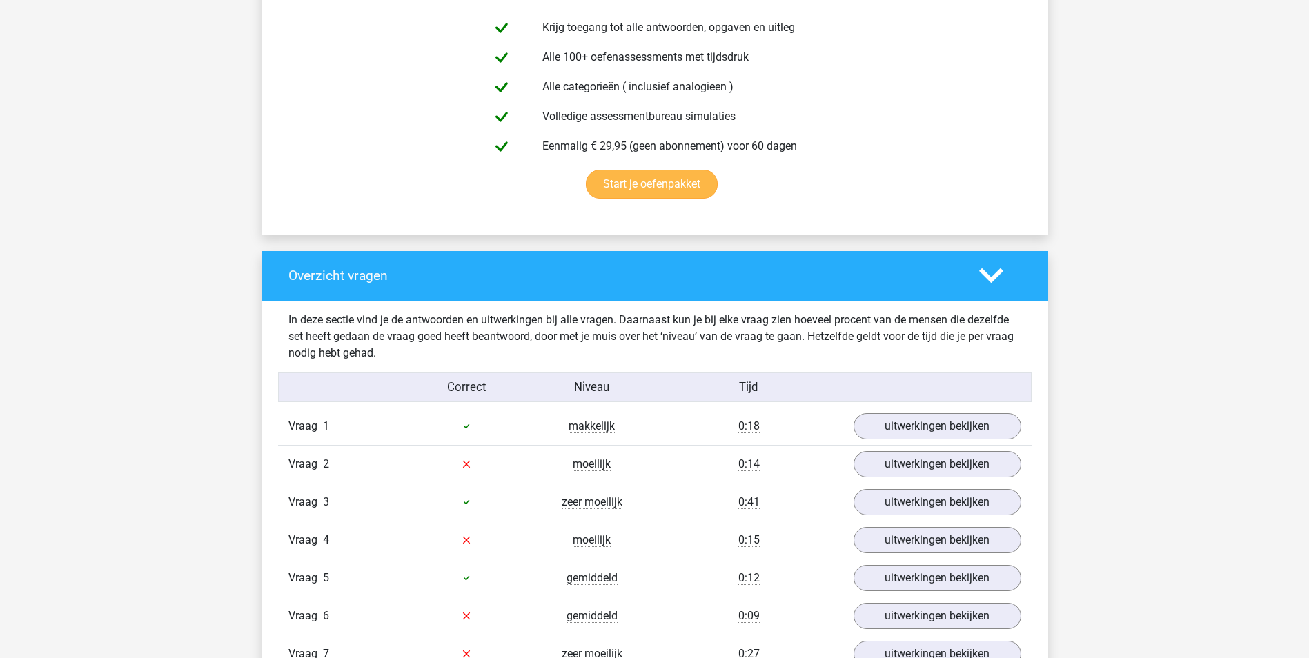
scroll to position [966, 0]
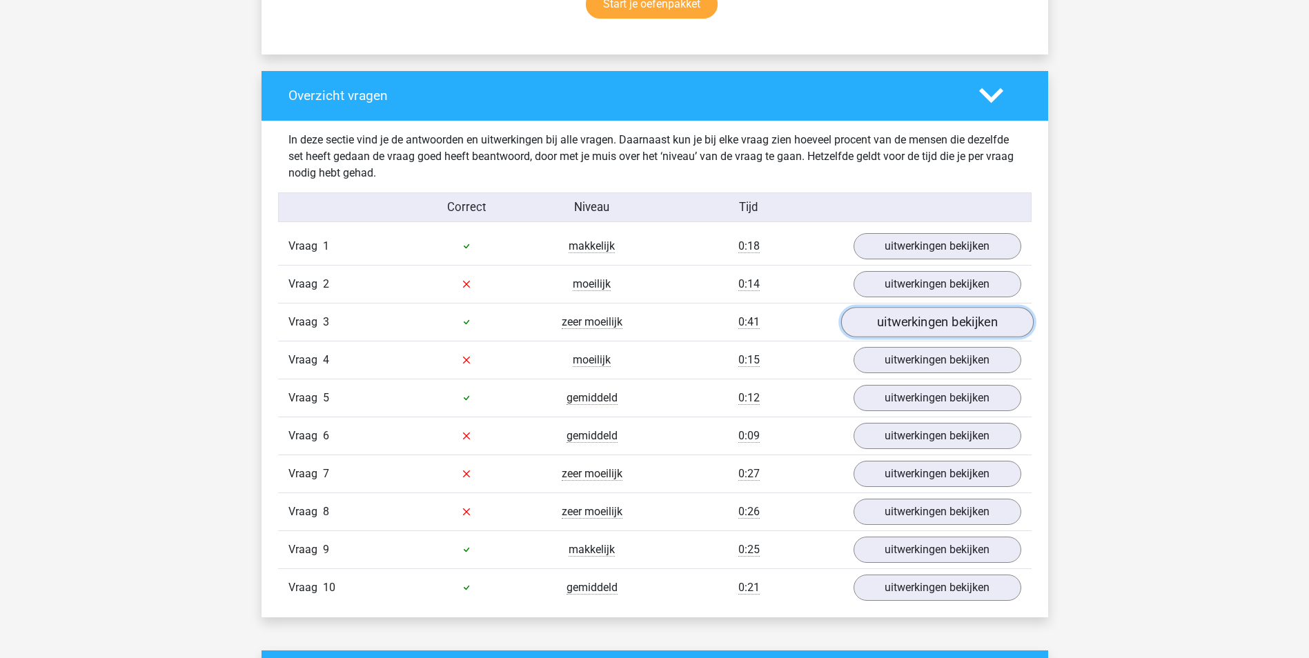
click at [907, 327] on link "uitwerkingen bekijken" at bounding box center [936, 322] width 193 height 30
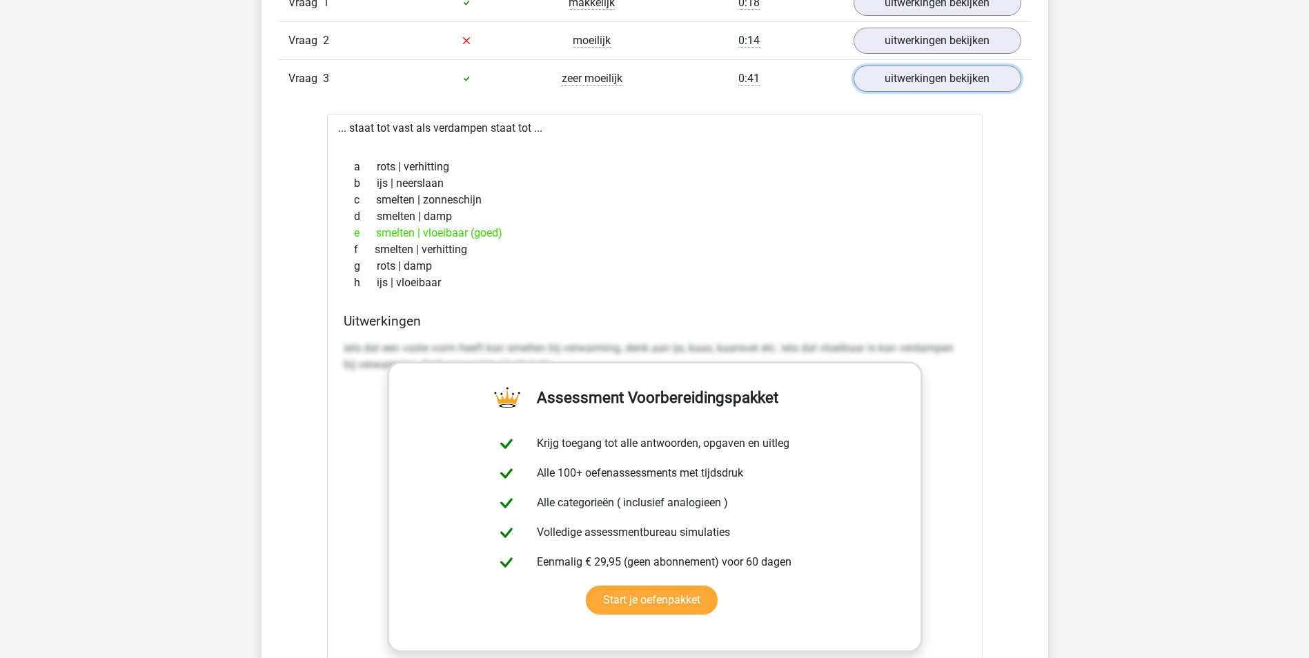
scroll to position [1173, 0]
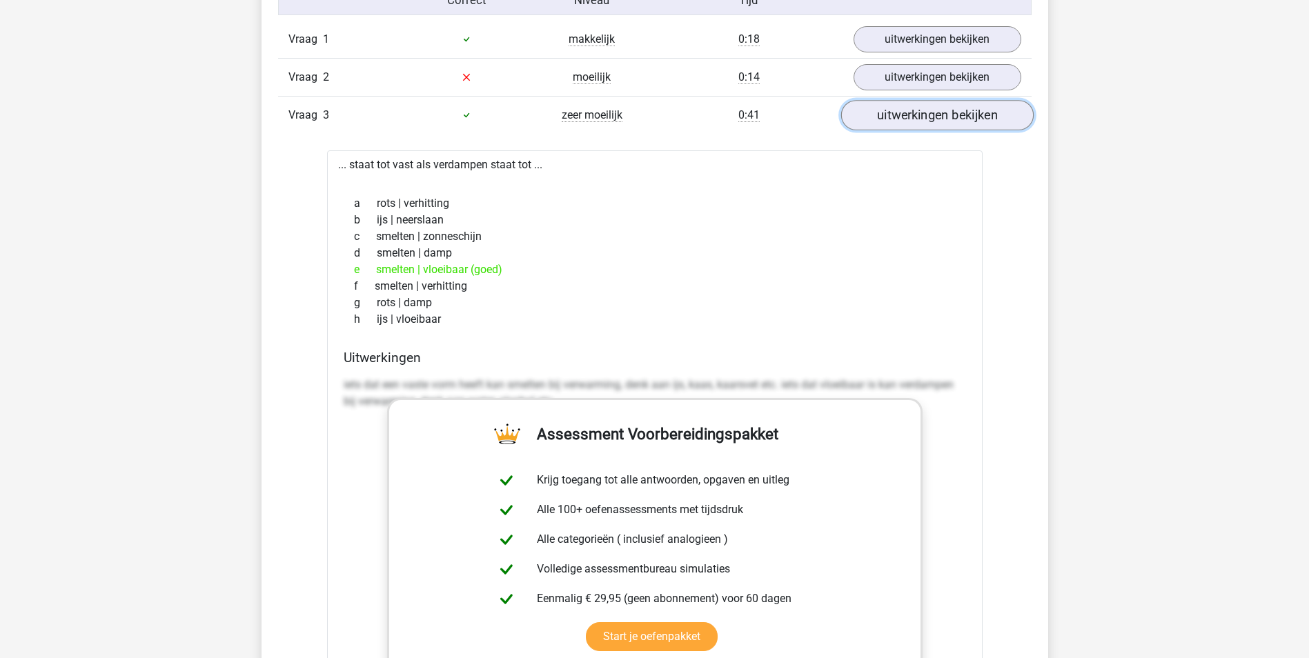
click at [920, 117] on link "uitwerkingen bekijken" at bounding box center [936, 115] width 193 height 30
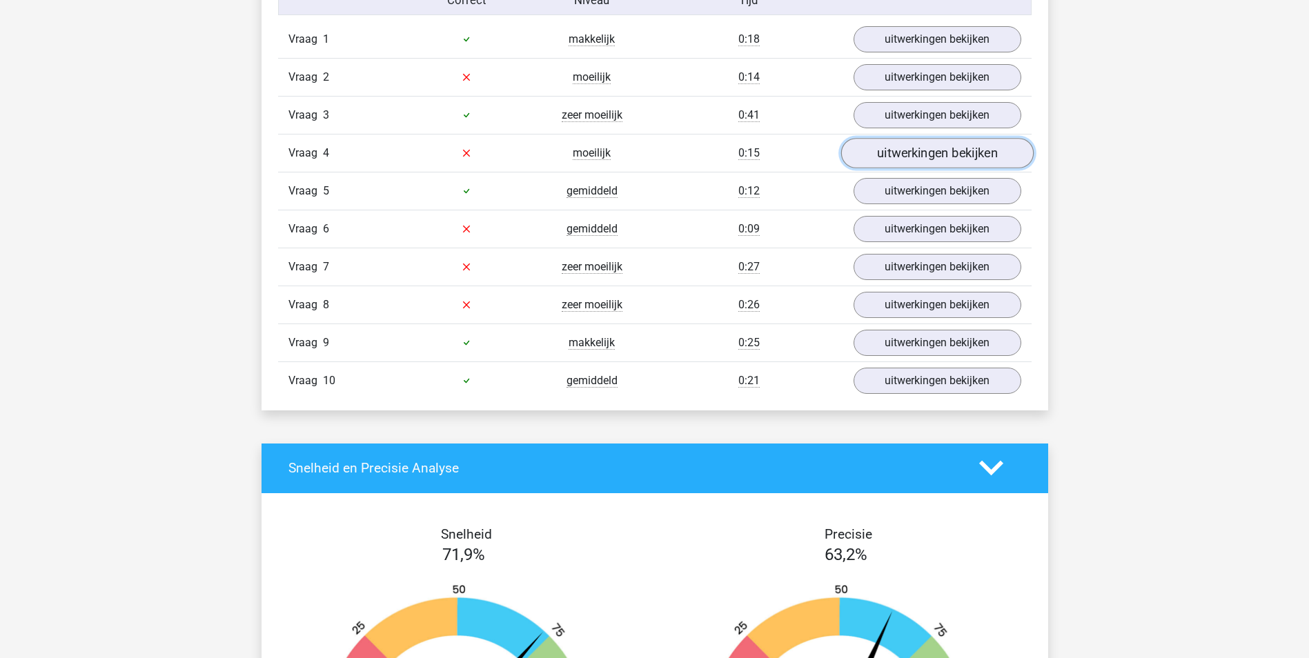
click at [896, 157] on link "uitwerkingen bekijken" at bounding box center [936, 153] width 193 height 30
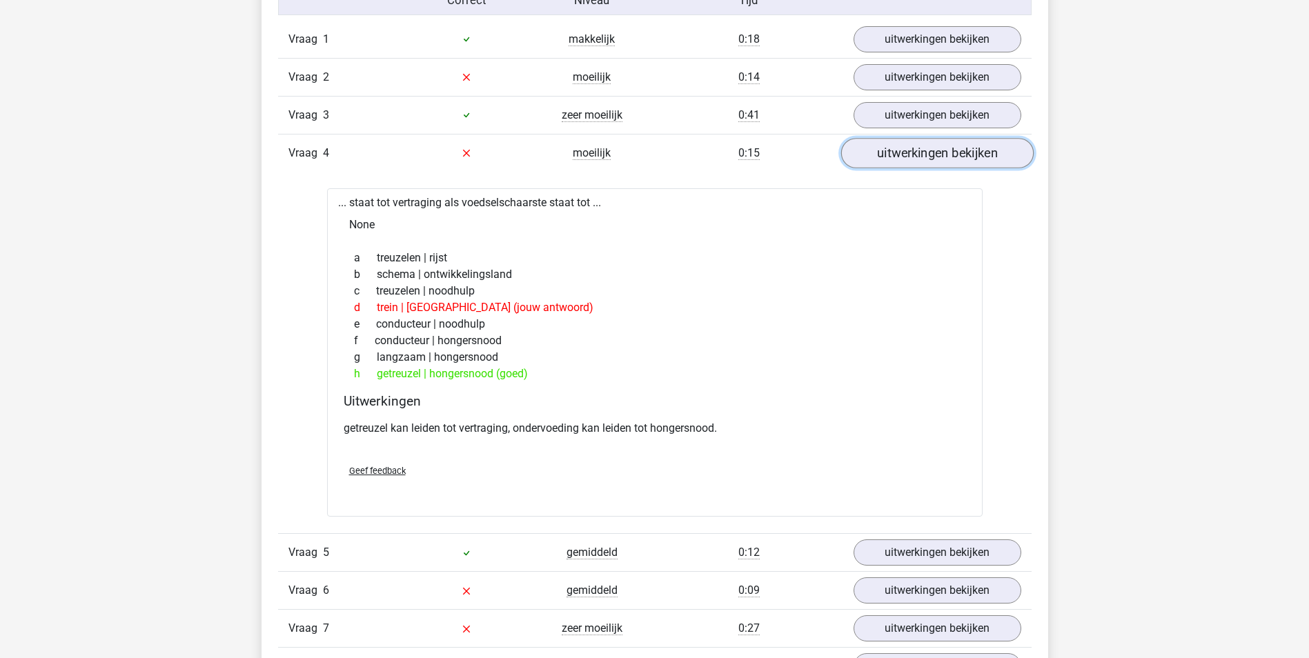
click at [896, 157] on link "uitwerkingen bekijken" at bounding box center [936, 153] width 193 height 30
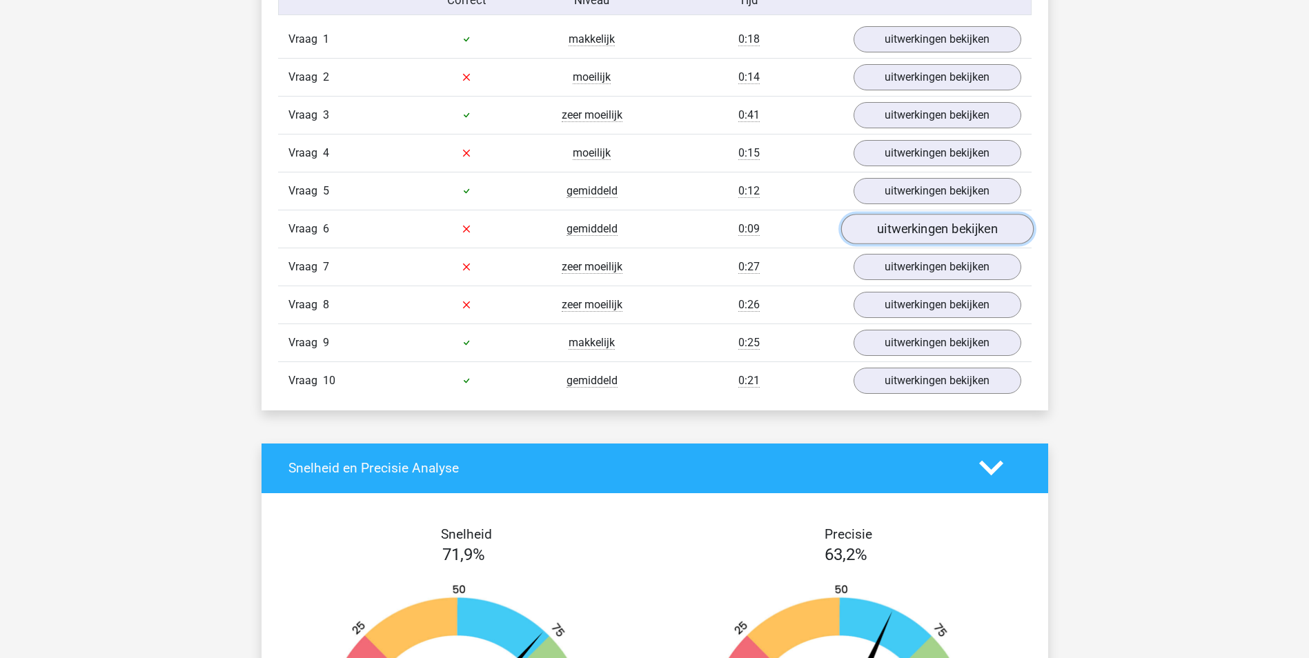
click at [909, 232] on link "uitwerkingen bekijken" at bounding box center [936, 229] width 193 height 30
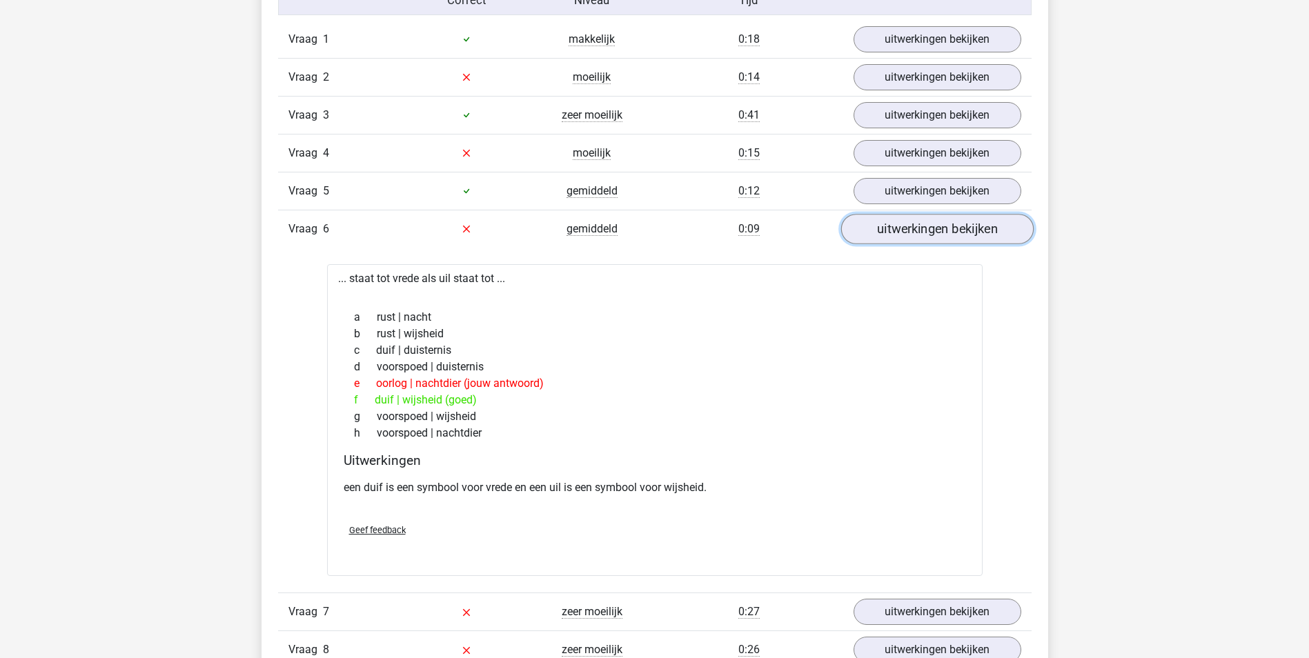
click at [909, 232] on link "uitwerkingen bekijken" at bounding box center [936, 229] width 193 height 30
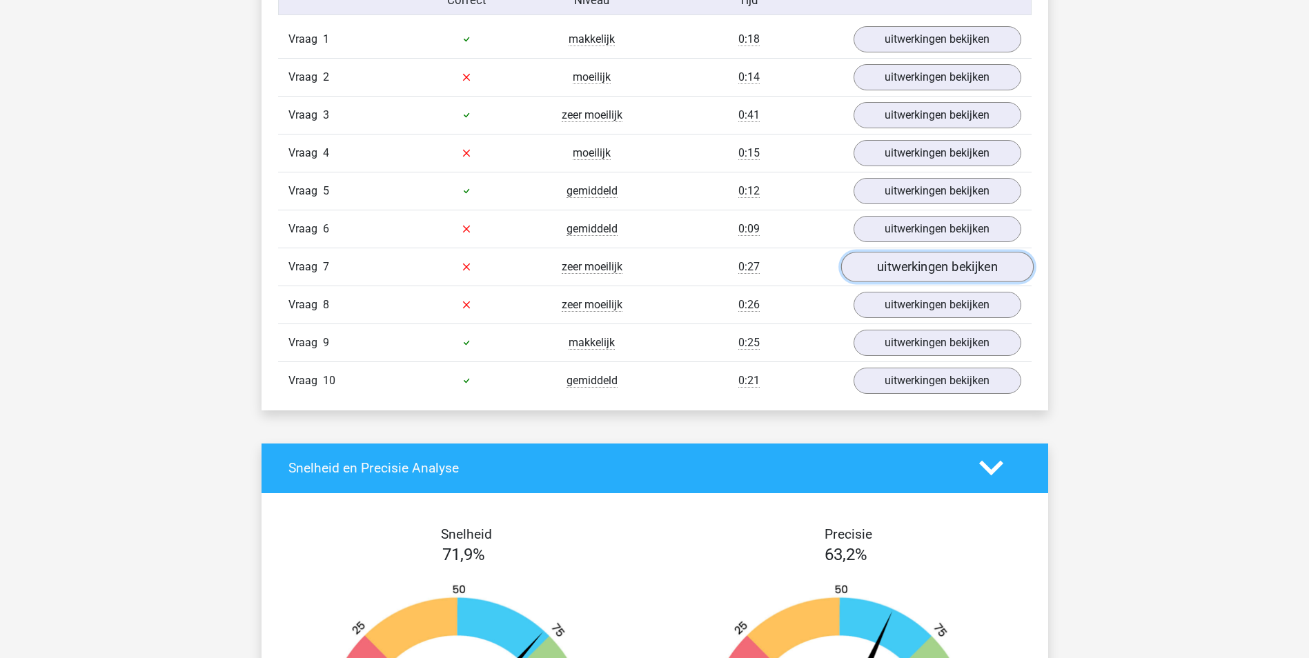
click at [907, 266] on link "uitwerkingen bekijken" at bounding box center [936, 267] width 193 height 30
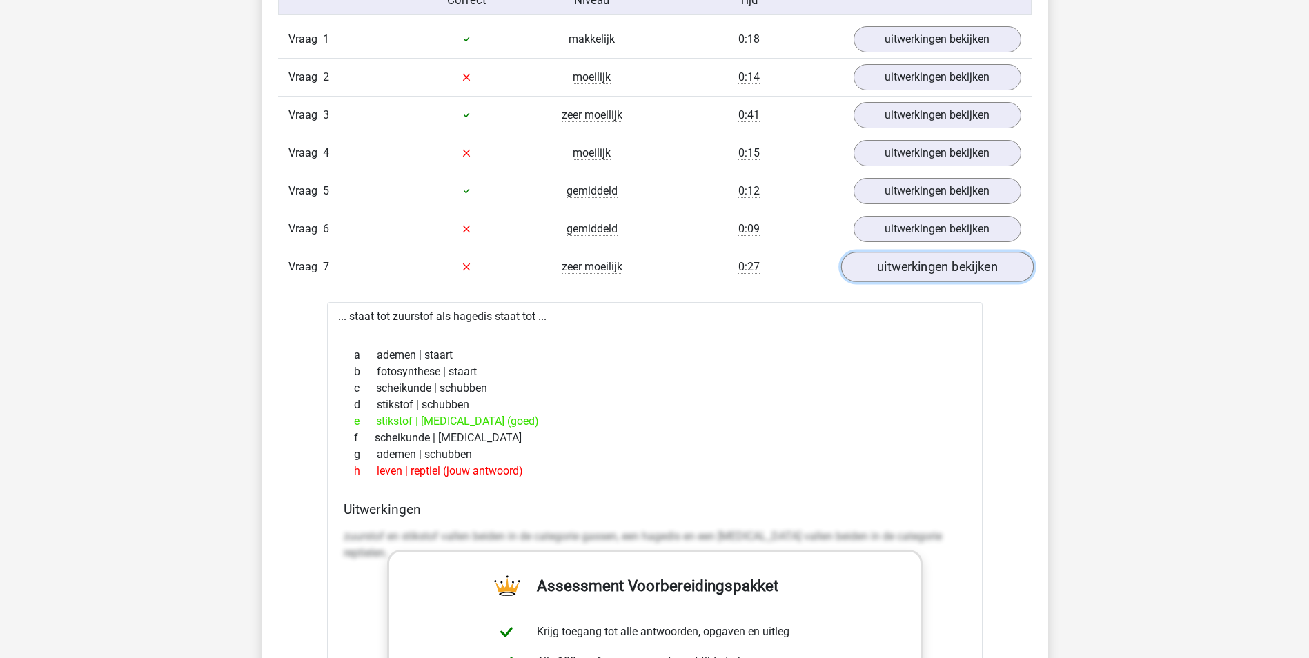
click at [907, 266] on link "uitwerkingen bekijken" at bounding box center [936, 267] width 193 height 30
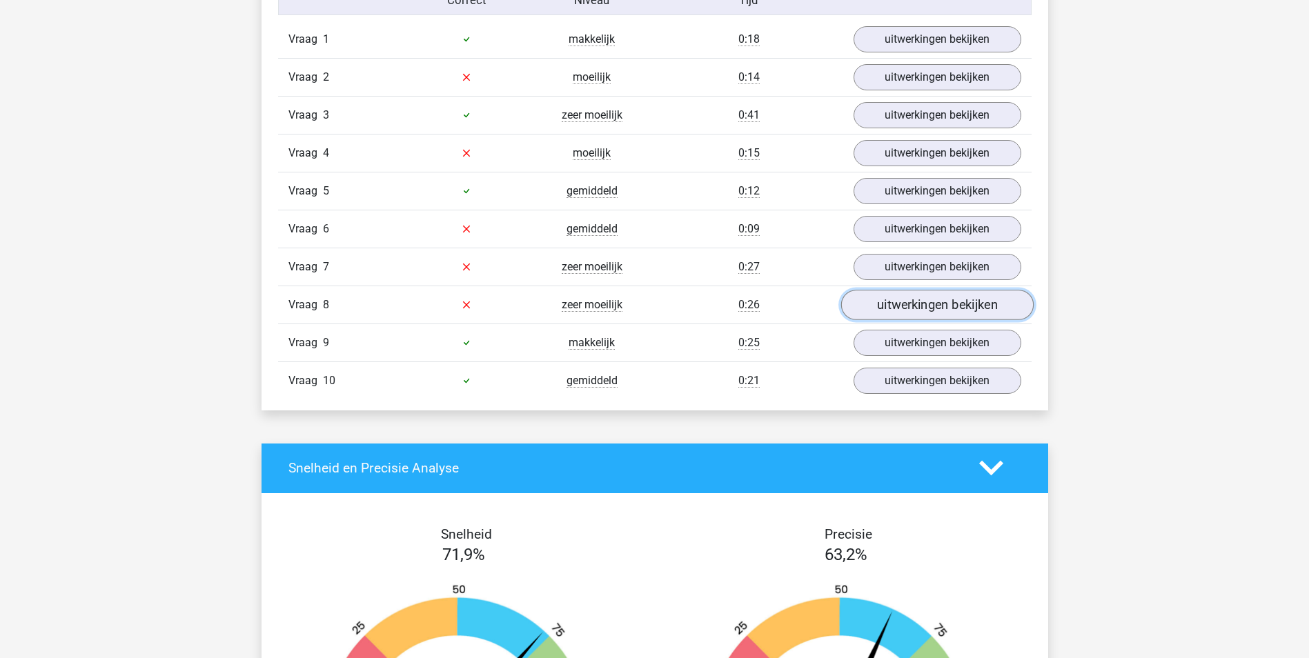
click at [907, 302] on link "uitwerkingen bekijken" at bounding box center [936, 305] width 193 height 30
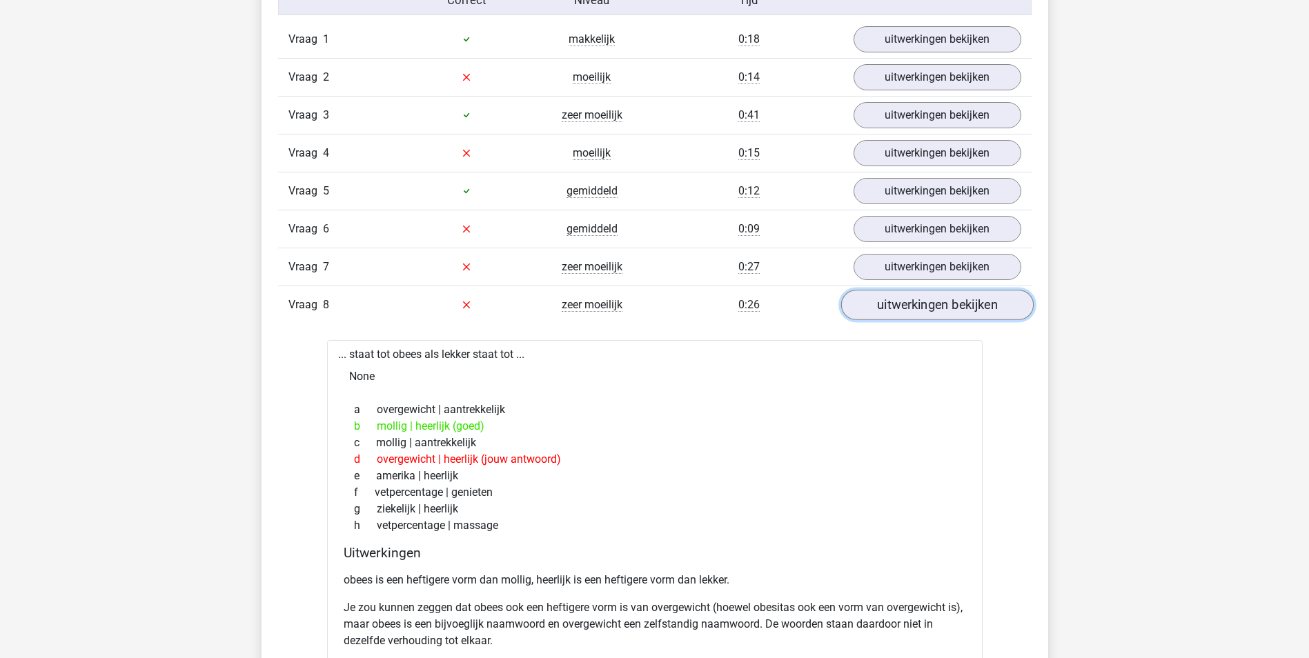
click at [907, 302] on link "uitwerkingen bekijken" at bounding box center [936, 305] width 193 height 30
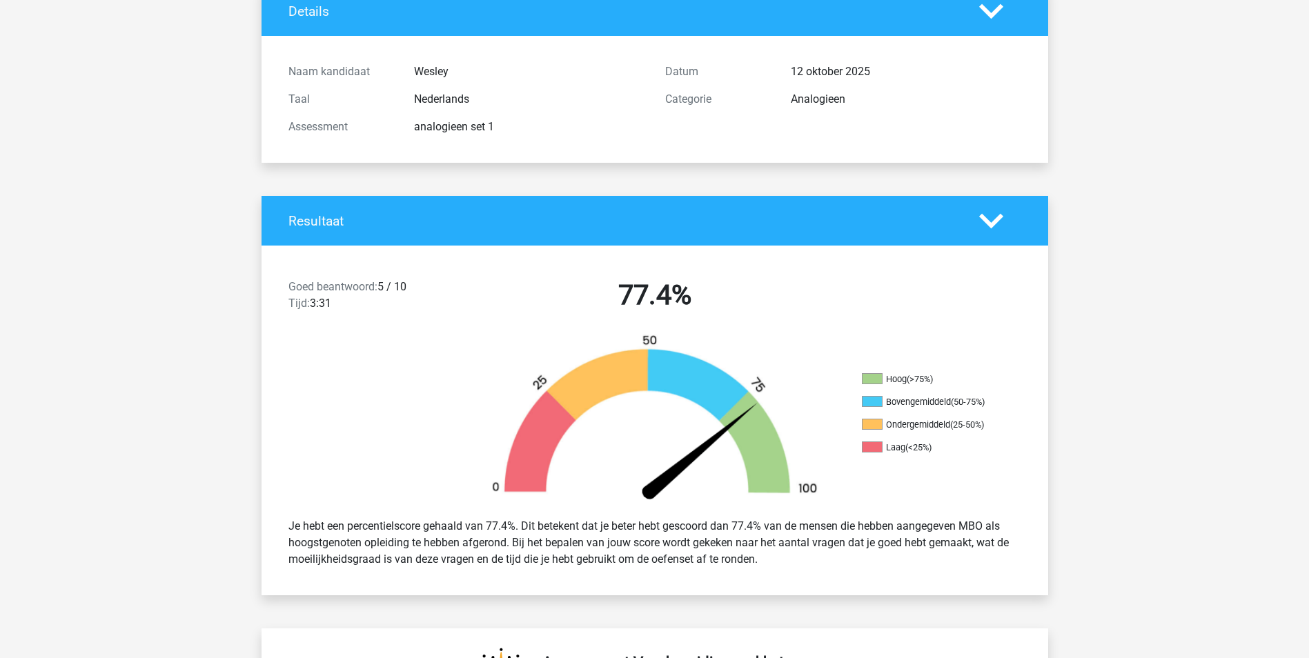
scroll to position [0, 0]
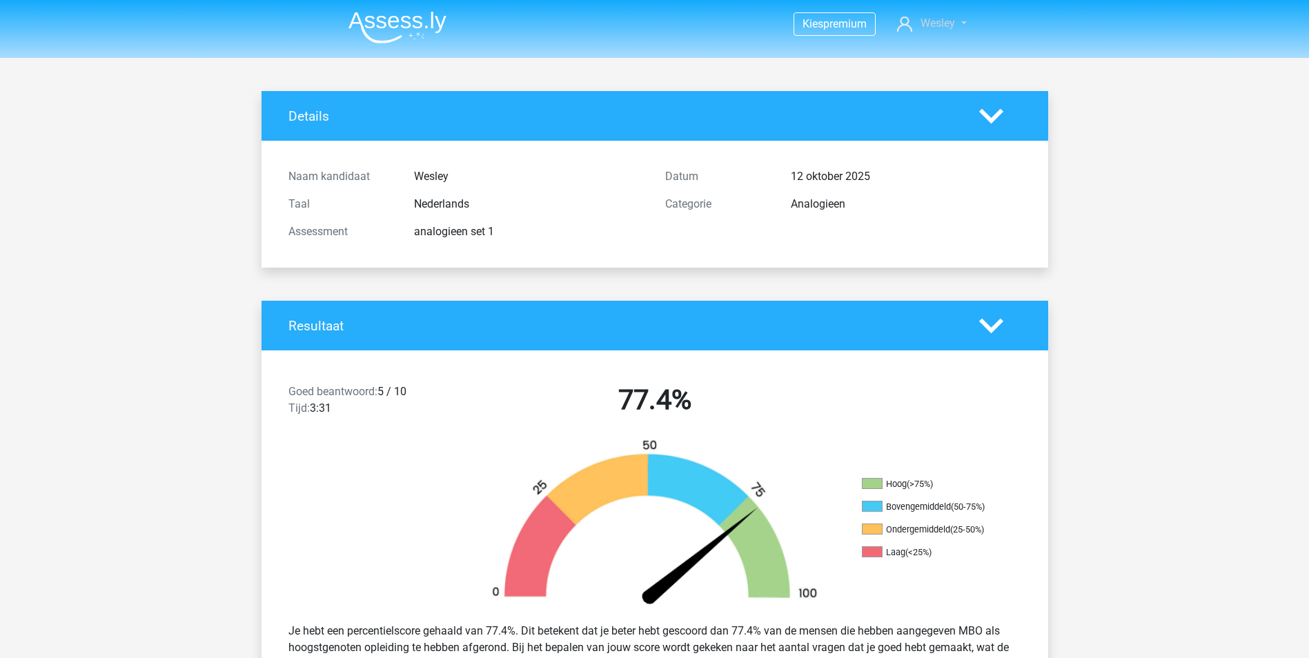
click at [944, 26] on span "Wesley" at bounding box center [937, 23] width 35 height 13
click at [944, 25] on span "Wesley" at bounding box center [937, 23] width 35 height 13
click at [402, 23] on img at bounding box center [397, 27] width 98 height 32
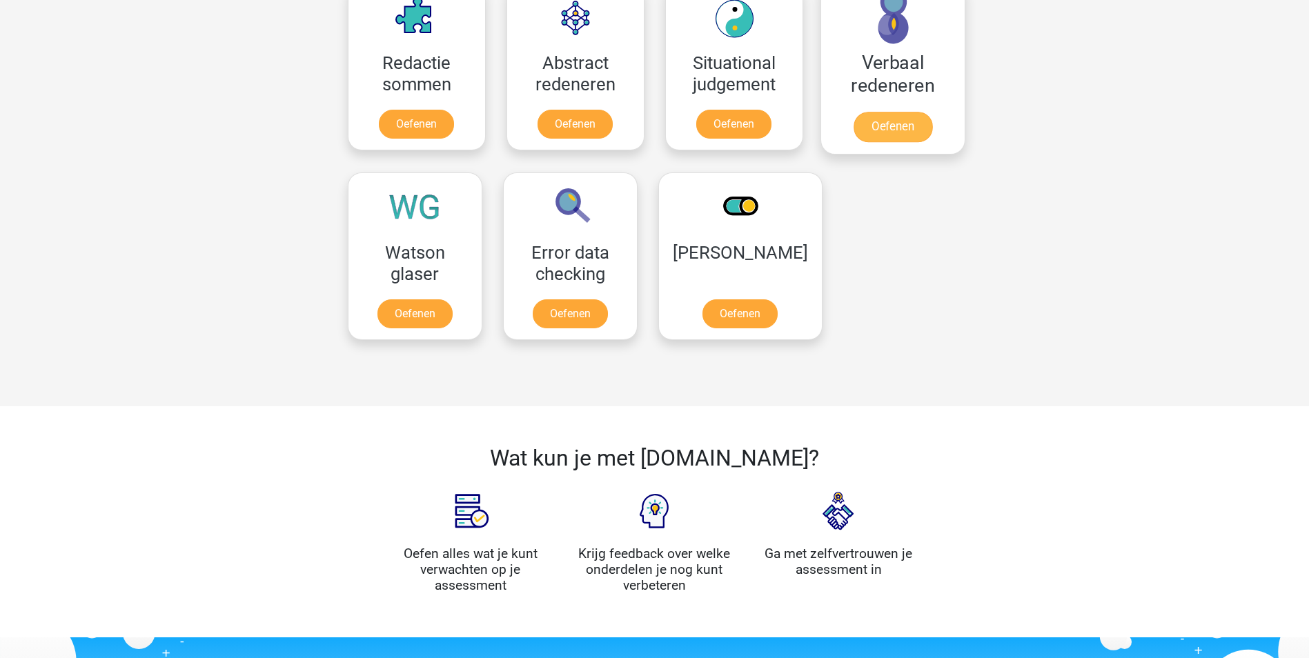
scroll to position [1104, 0]
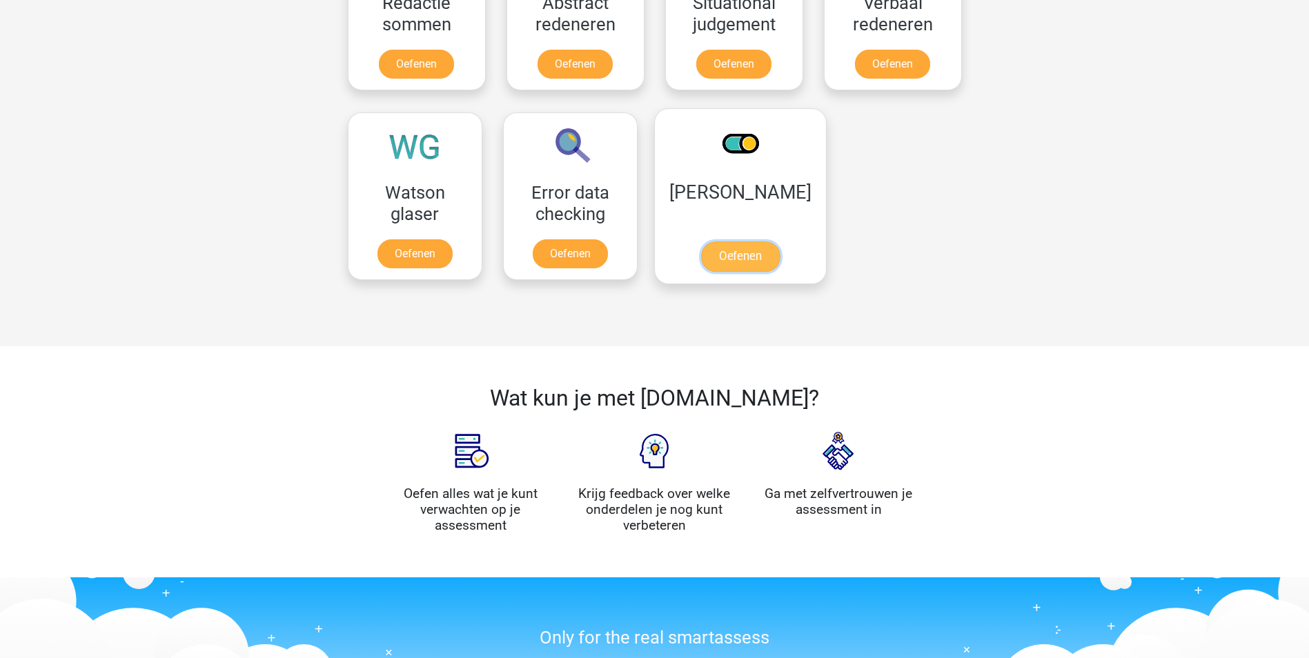
click at [744, 242] on link "Oefenen" at bounding box center [739, 257] width 79 height 30
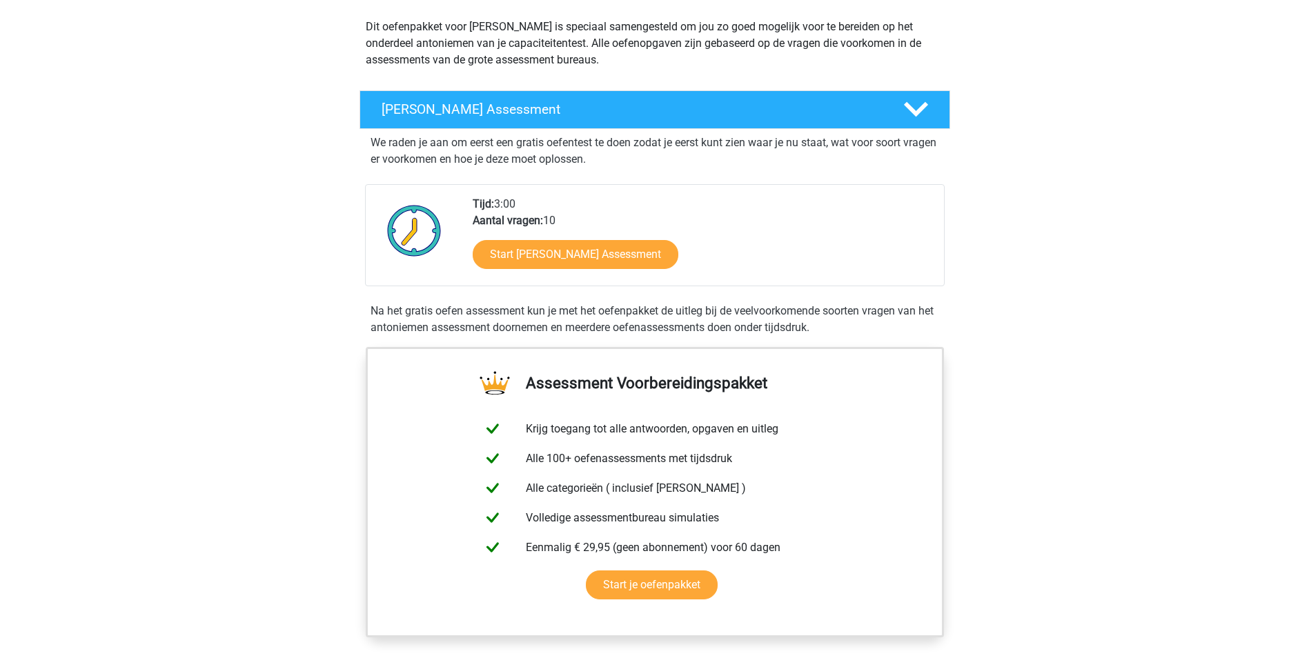
scroll to position [207, 0]
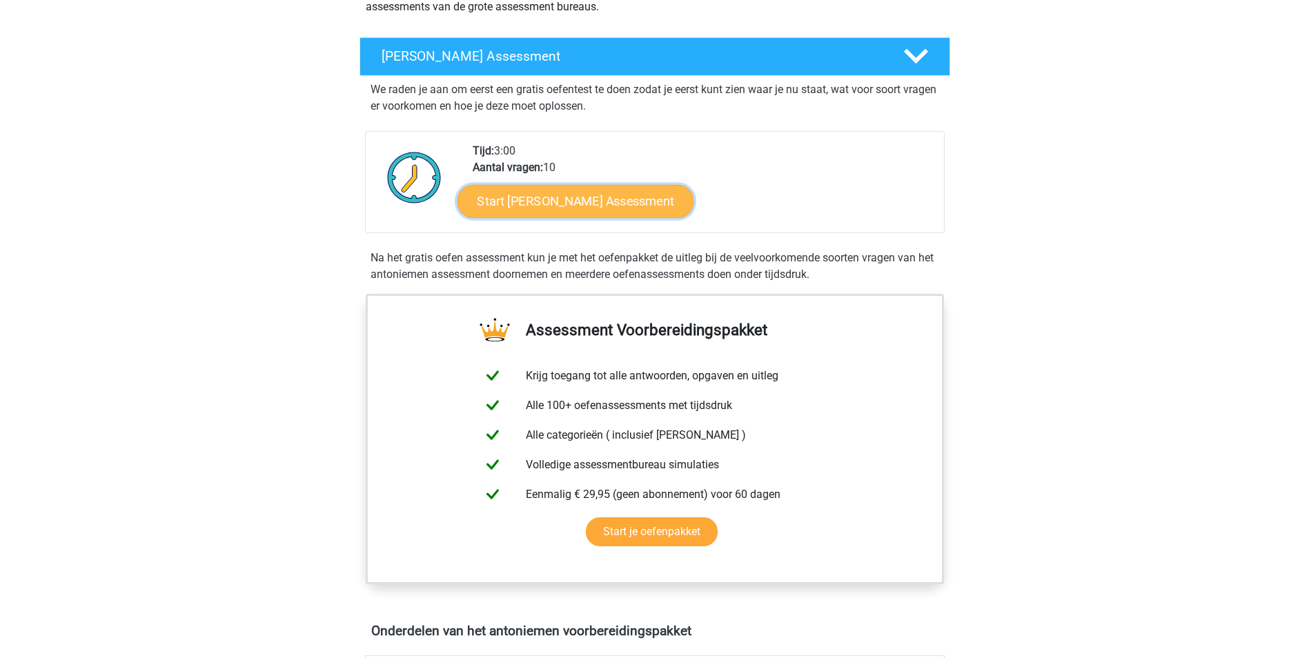
click at [595, 203] on link "Start Antoniemen Gratis Oefen Assessment" at bounding box center [575, 200] width 237 height 33
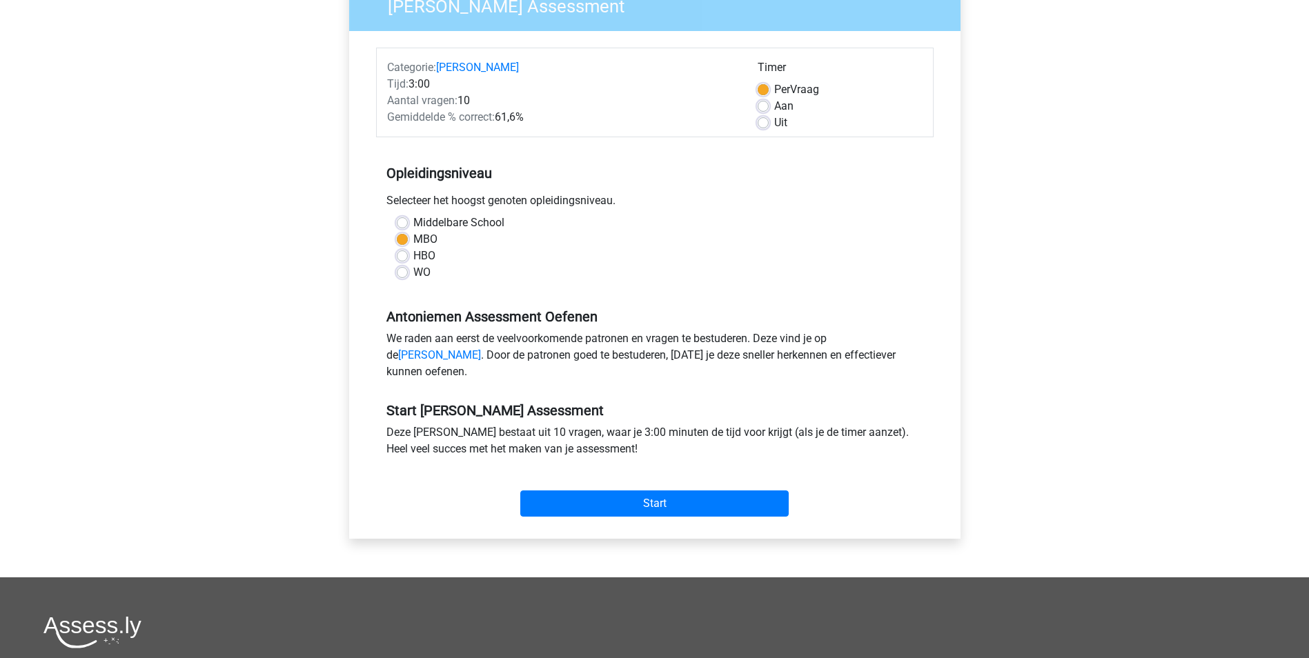
scroll to position [138, 0]
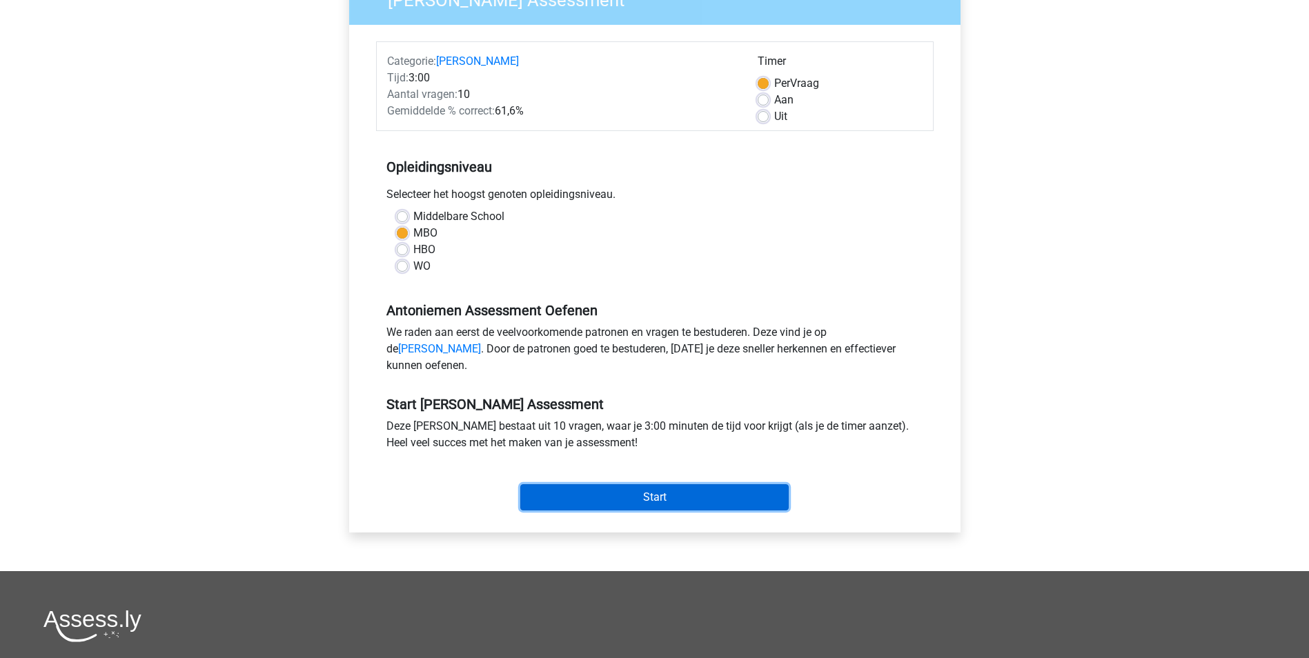
click at [667, 511] on input "Start" at bounding box center [654, 497] width 268 height 26
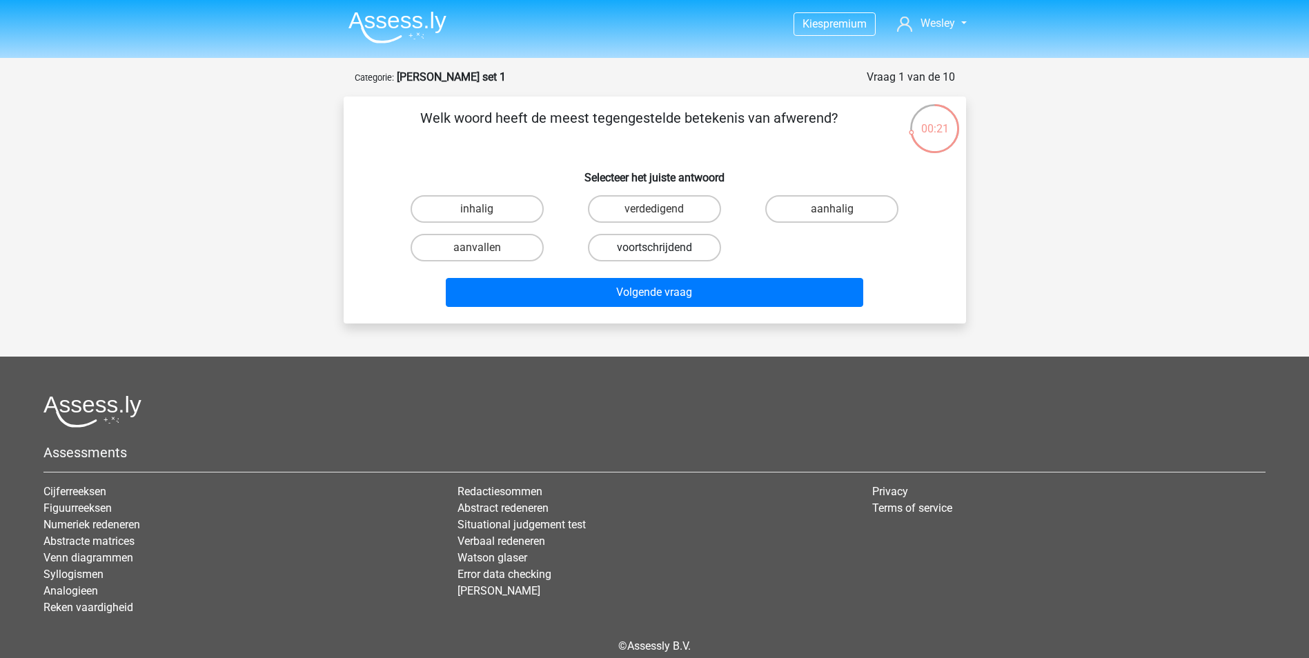
click at [651, 253] on label "voortschrijdend" at bounding box center [654, 248] width 133 height 28
click at [654, 253] on input "voortschrijdend" at bounding box center [658, 252] width 9 height 9
radio input "true"
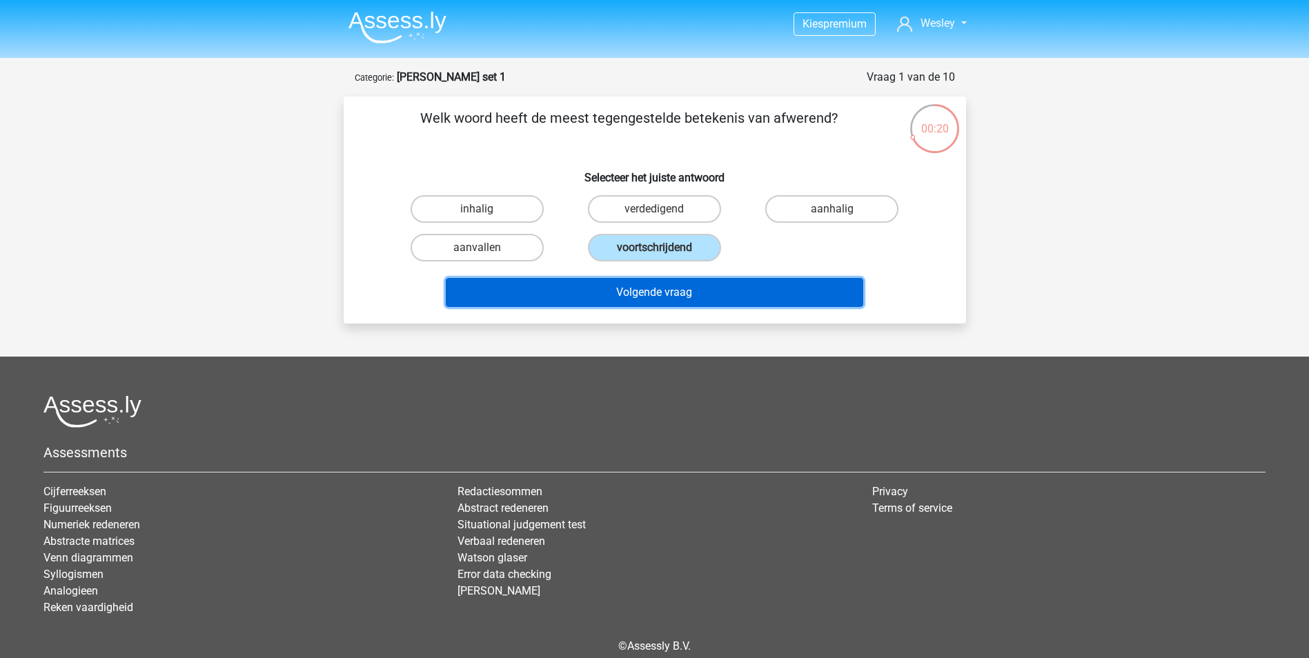
click at [642, 292] on button "Volgende vraag" at bounding box center [654, 292] width 417 height 29
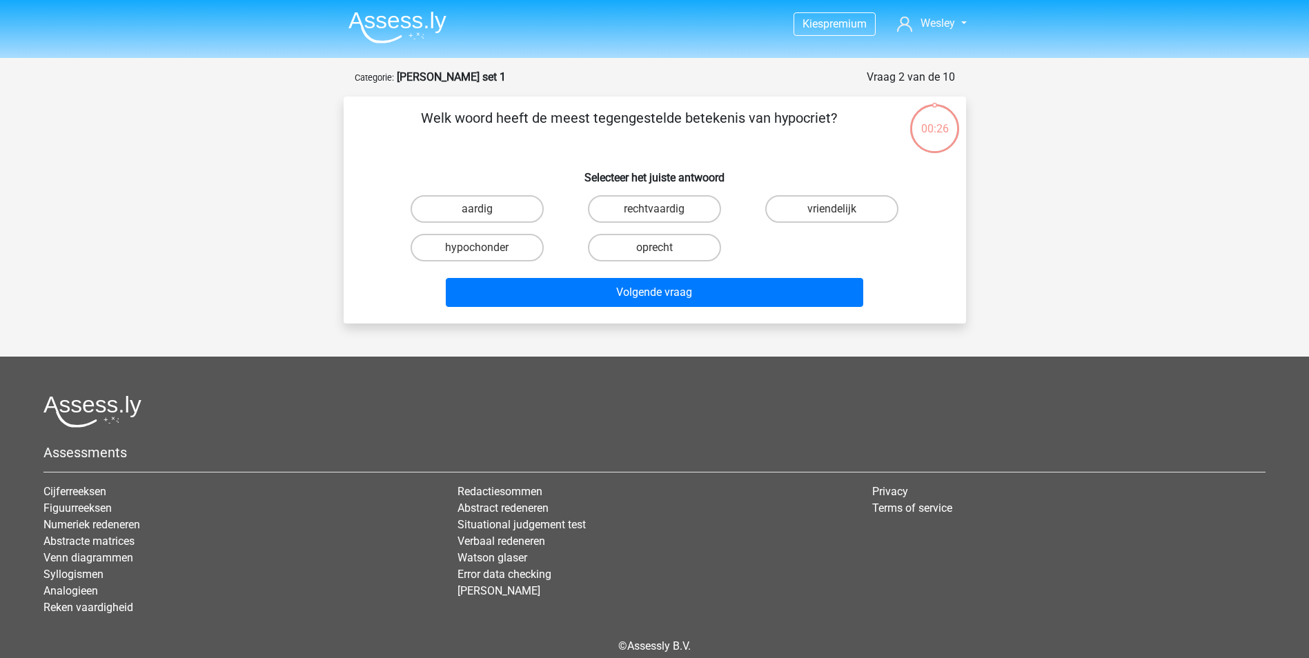
scroll to position [63, 0]
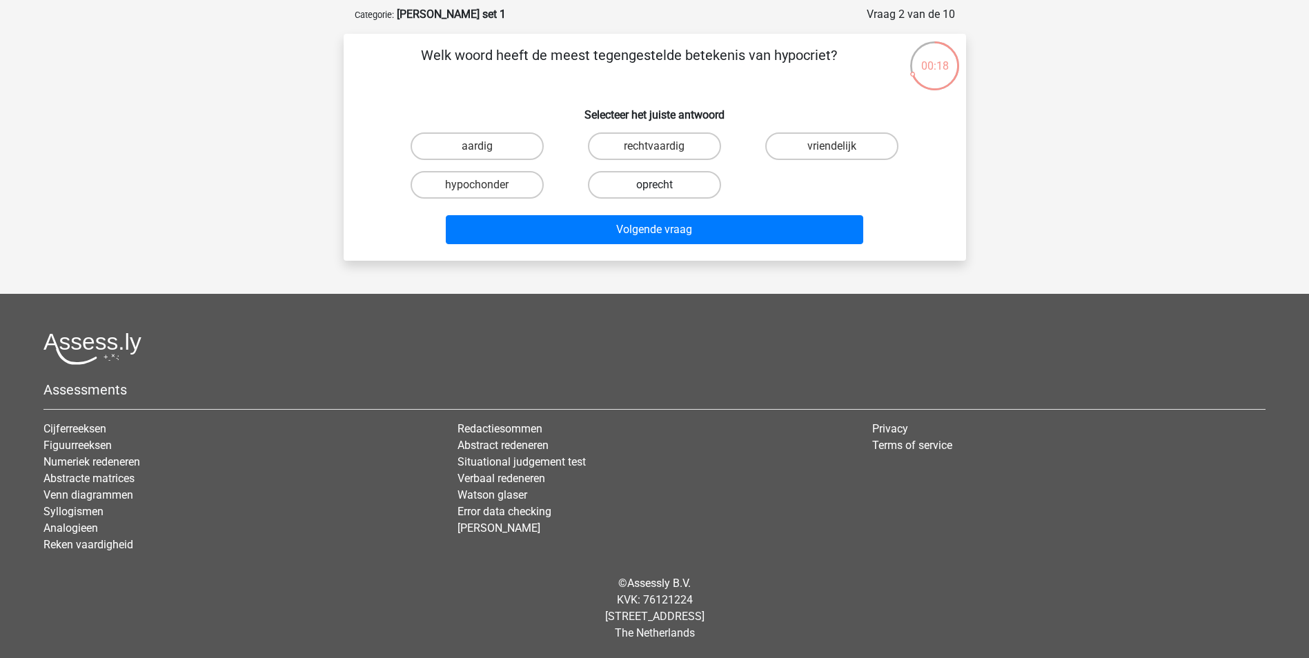
click at [671, 190] on label "oprecht" at bounding box center [654, 185] width 133 height 28
click at [663, 190] on input "oprecht" at bounding box center [658, 189] width 9 height 9
radio input "true"
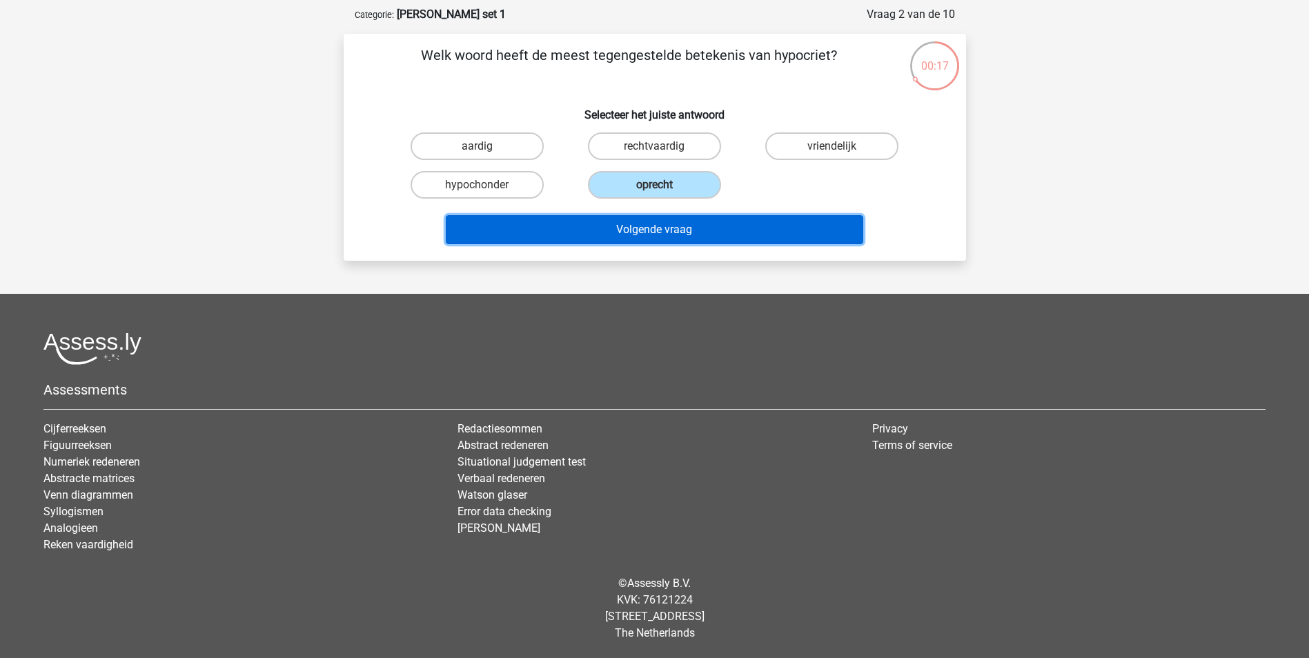
click at [655, 221] on button "Volgende vraag" at bounding box center [654, 229] width 417 height 29
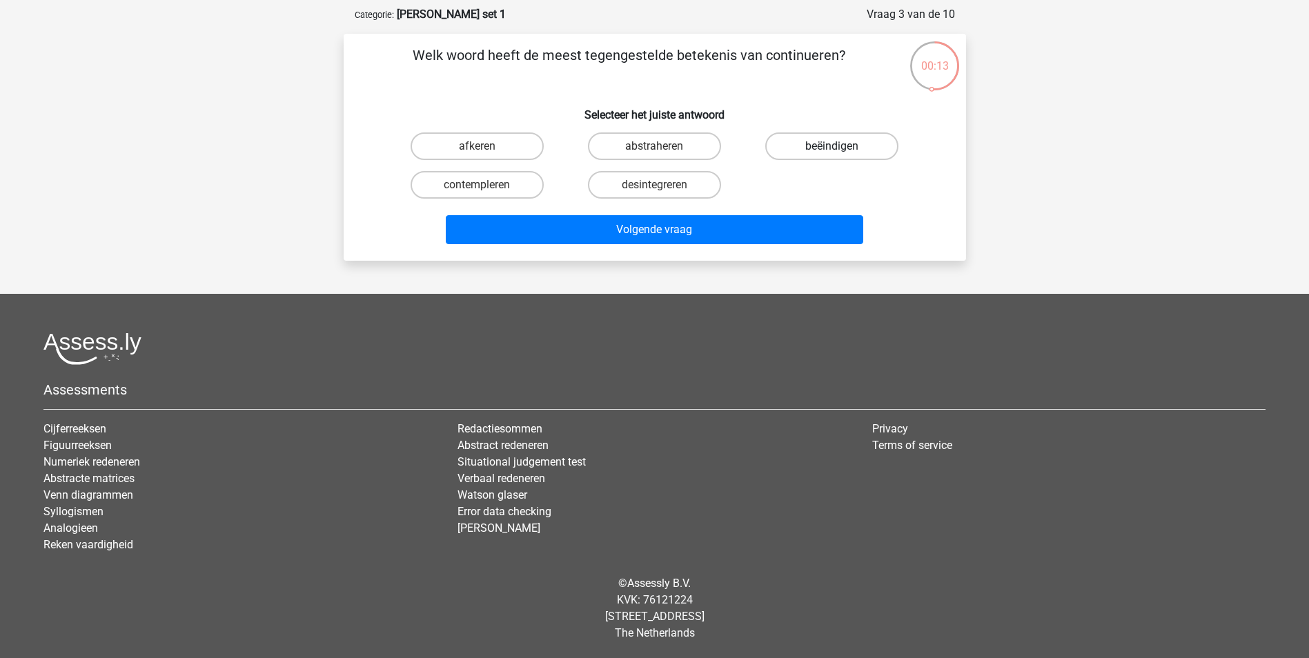
click at [865, 146] on label "beëindigen" at bounding box center [831, 146] width 133 height 28
click at [841, 146] on input "beëindigen" at bounding box center [836, 150] width 9 height 9
radio input "true"
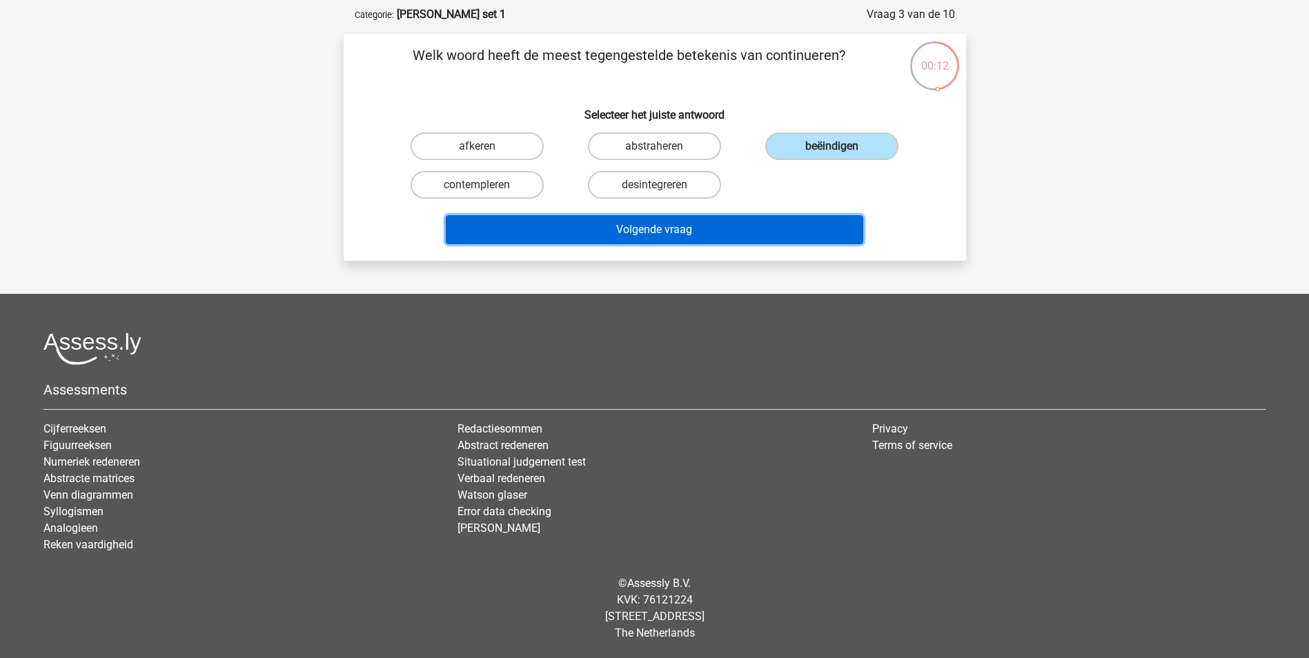
click at [658, 230] on button "Volgende vraag" at bounding box center [654, 229] width 417 height 29
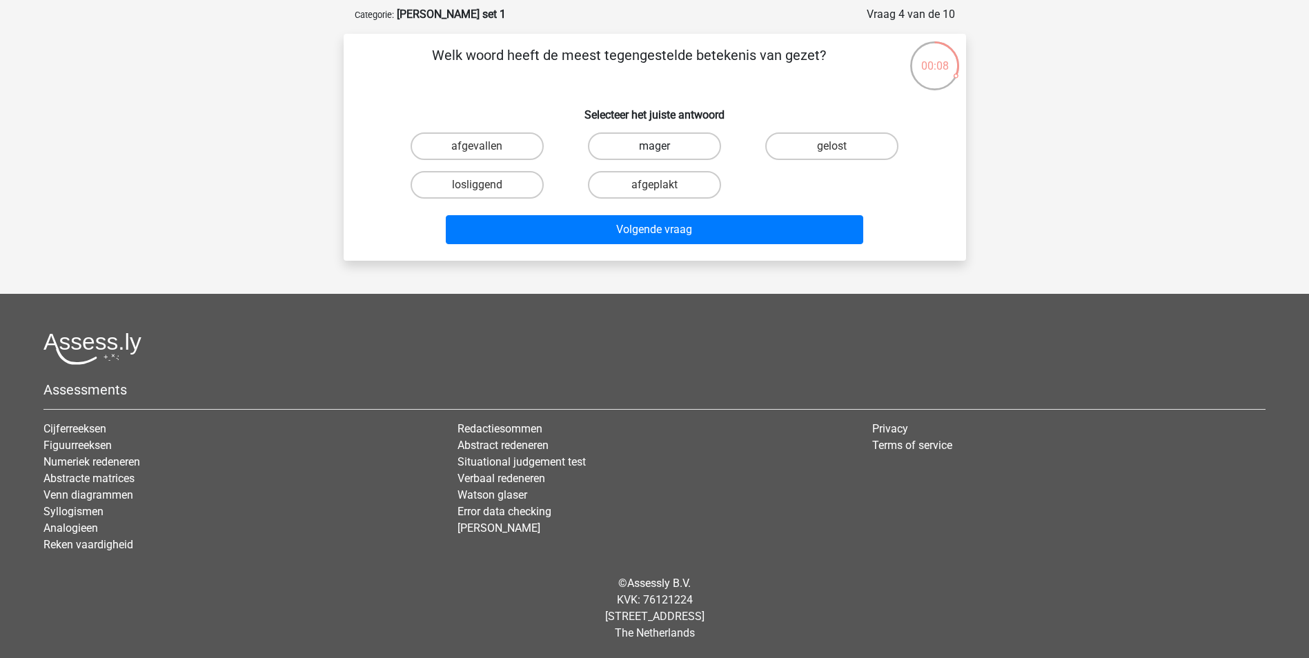
click at [668, 142] on label "mager" at bounding box center [654, 146] width 133 height 28
click at [663, 146] on input "mager" at bounding box center [658, 150] width 9 height 9
radio input "true"
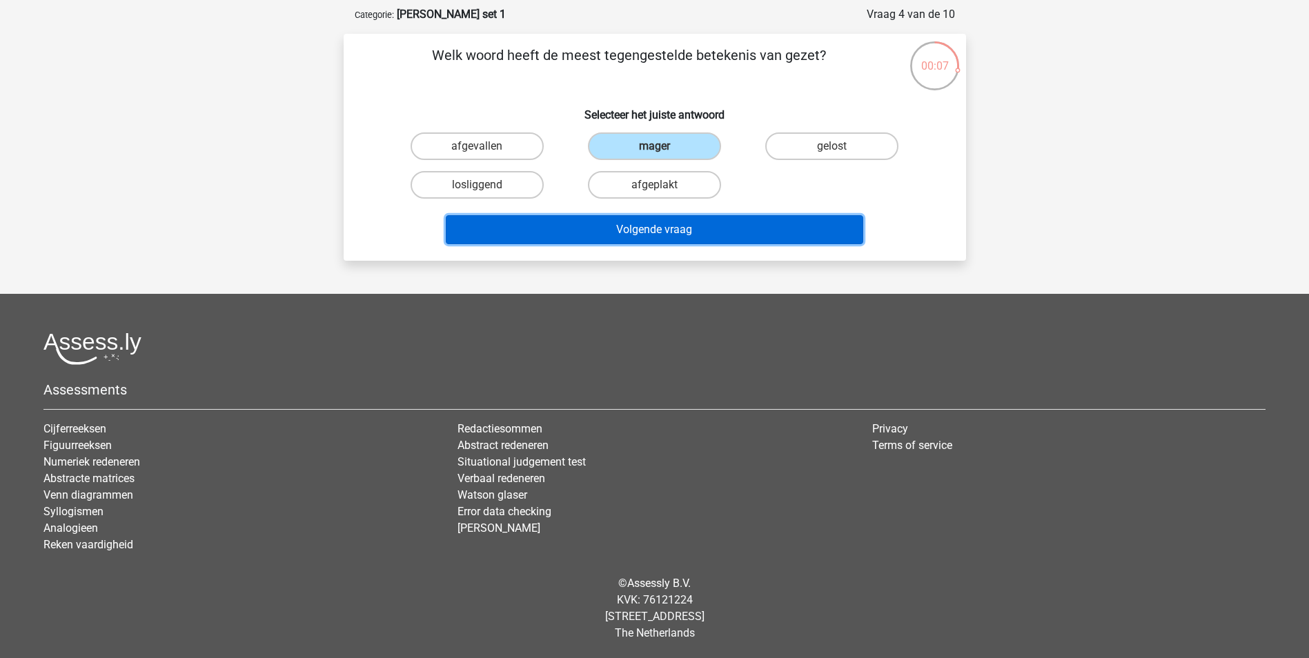
click at [655, 235] on button "Volgende vraag" at bounding box center [654, 229] width 417 height 29
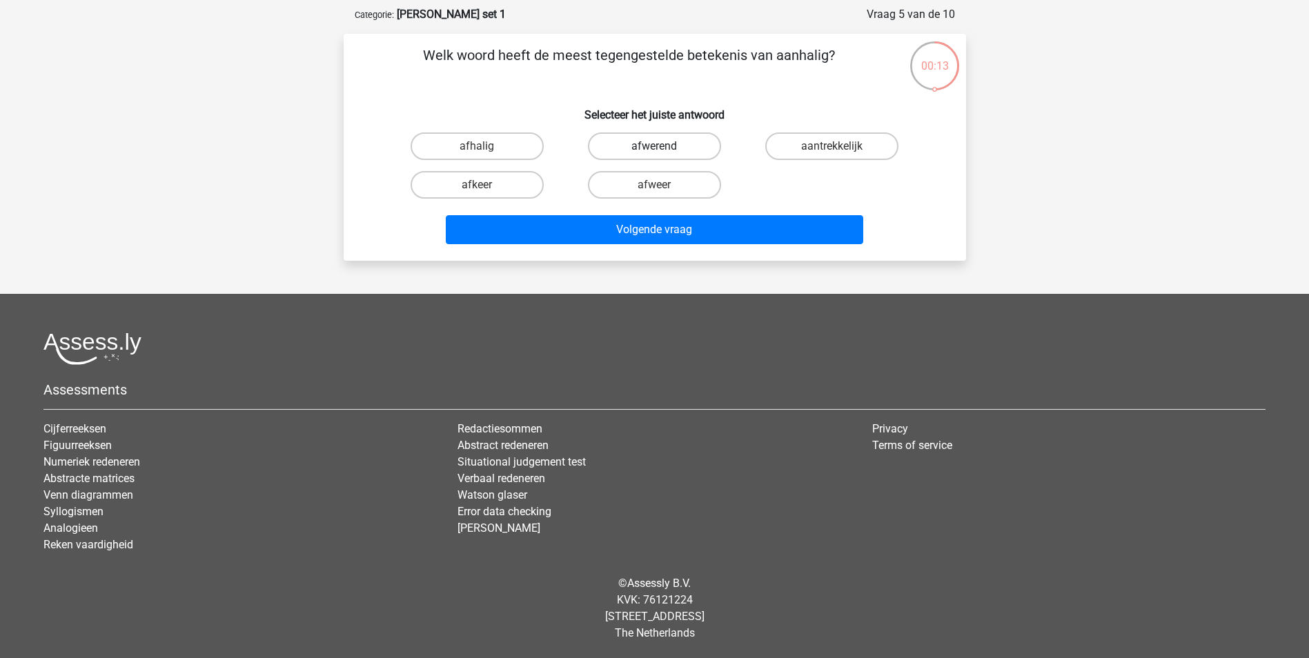
click at [665, 148] on label "afwerend" at bounding box center [654, 146] width 133 height 28
click at [663, 148] on input "afwerend" at bounding box center [658, 150] width 9 height 9
radio input "true"
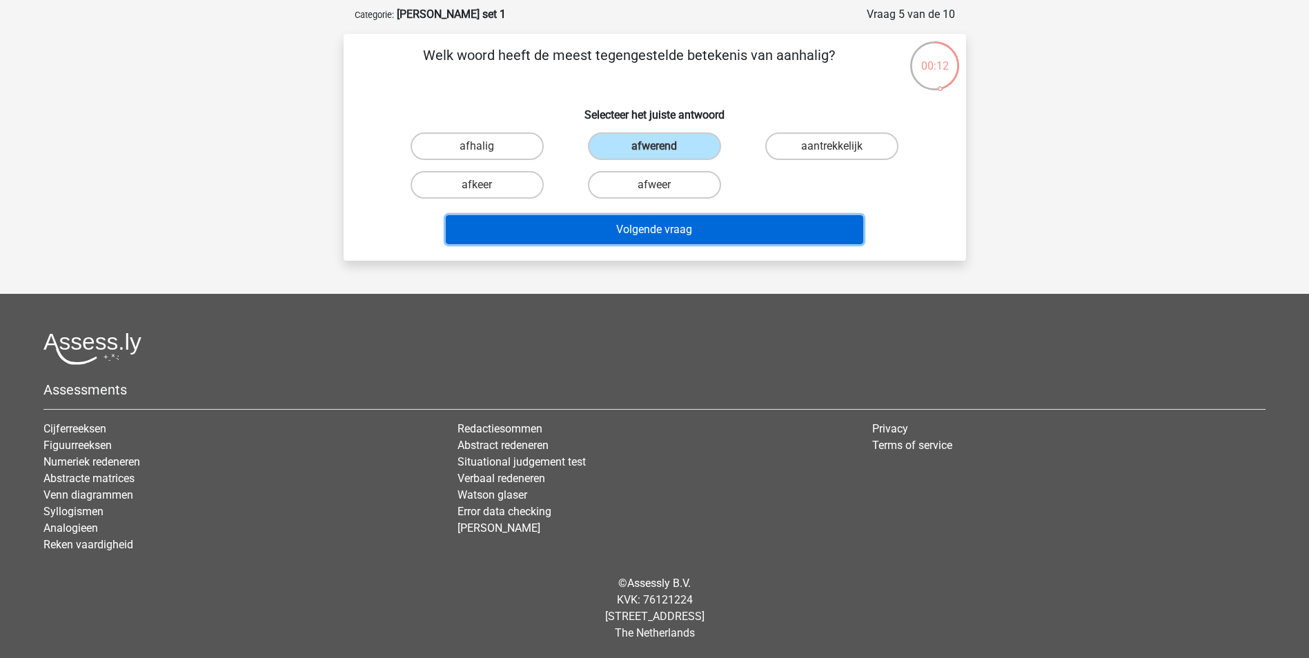
click at [647, 233] on button "Volgende vraag" at bounding box center [654, 229] width 417 height 29
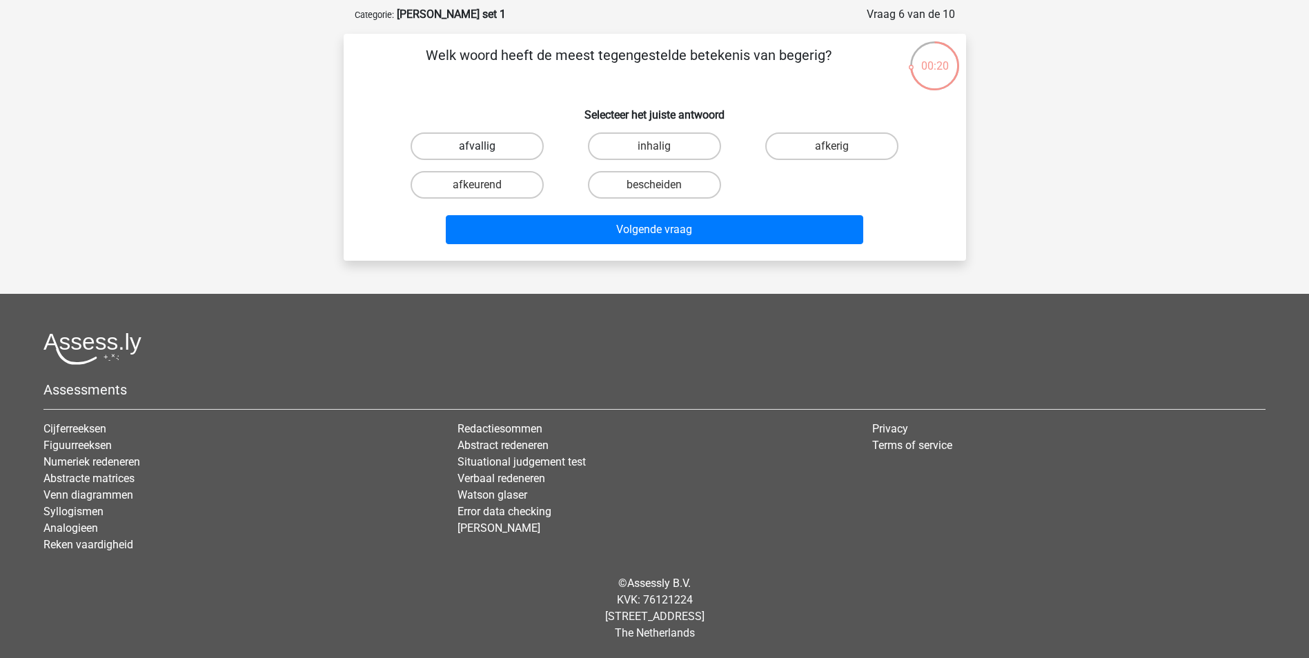
click at [489, 141] on label "afvallig" at bounding box center [477, 146] width 133 height 28
click at [486, 146] on input "afvallig" at bounding box center [481, 150] width 9 height 9
radio input "true"
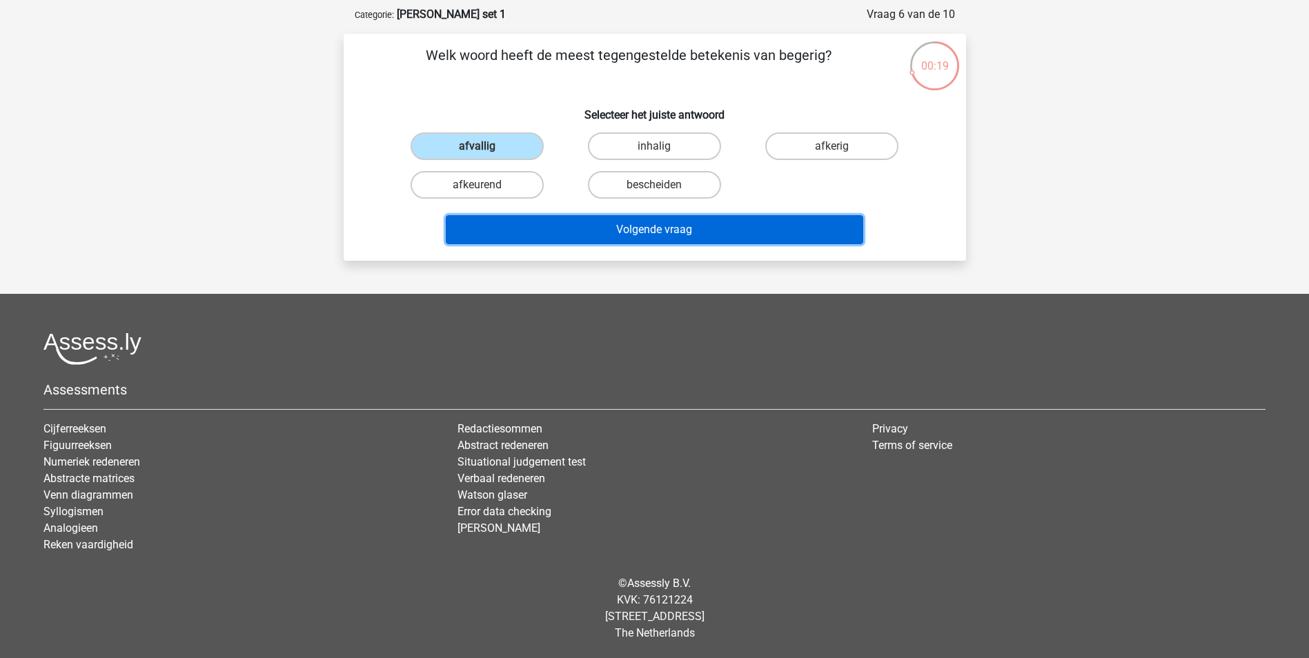
click at [659, 233] on button "Volgende vraag" at bounding box center [654, 229] width 417 height 29
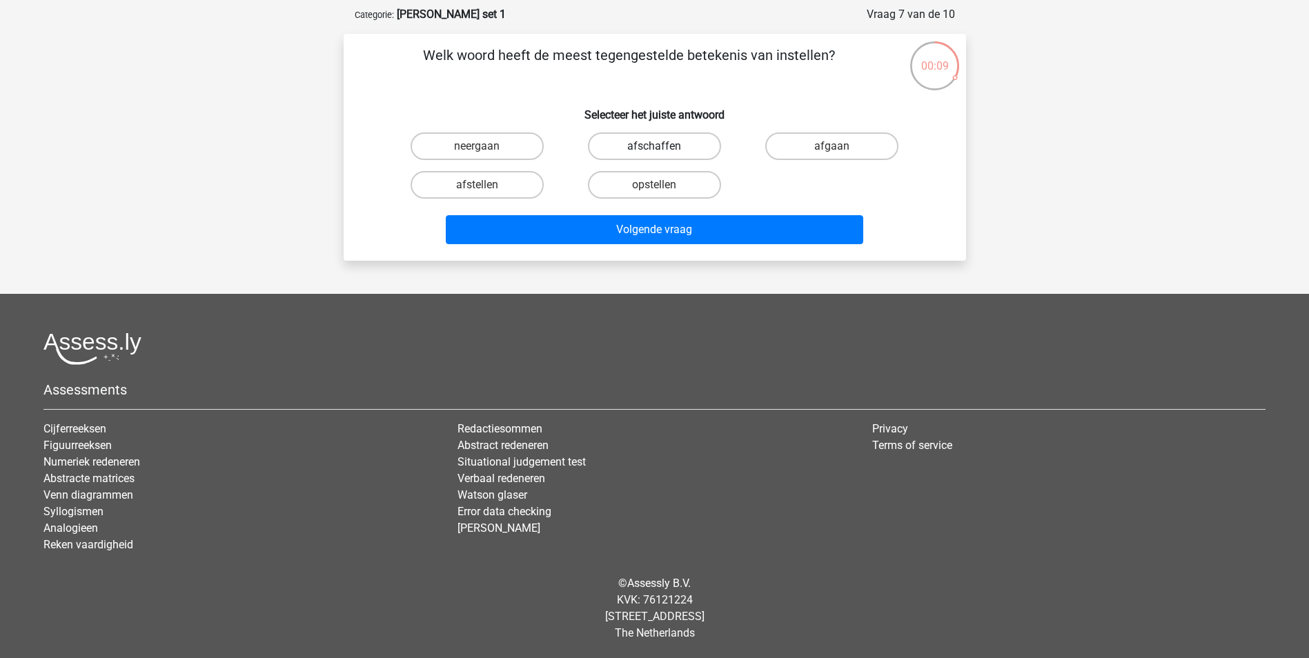
click at [658, 146] on label "afschaffen" at bounding box center [654, 146] width 133 height 28
click at [658, 146] on input "afschaffen" at bounding box center [658, 150] width 9 height 9
radio input "true"
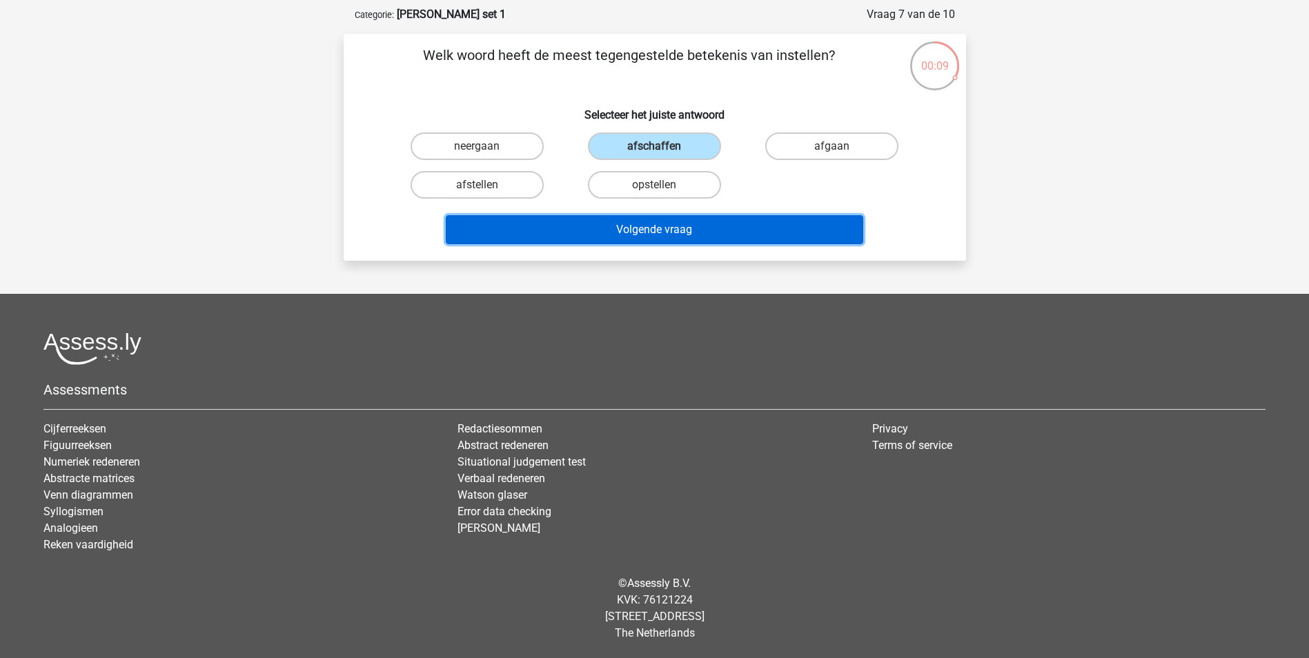
click at [655, 230] on button "Volgende vraag" at bounding box center [654, 229] width 417 height 29
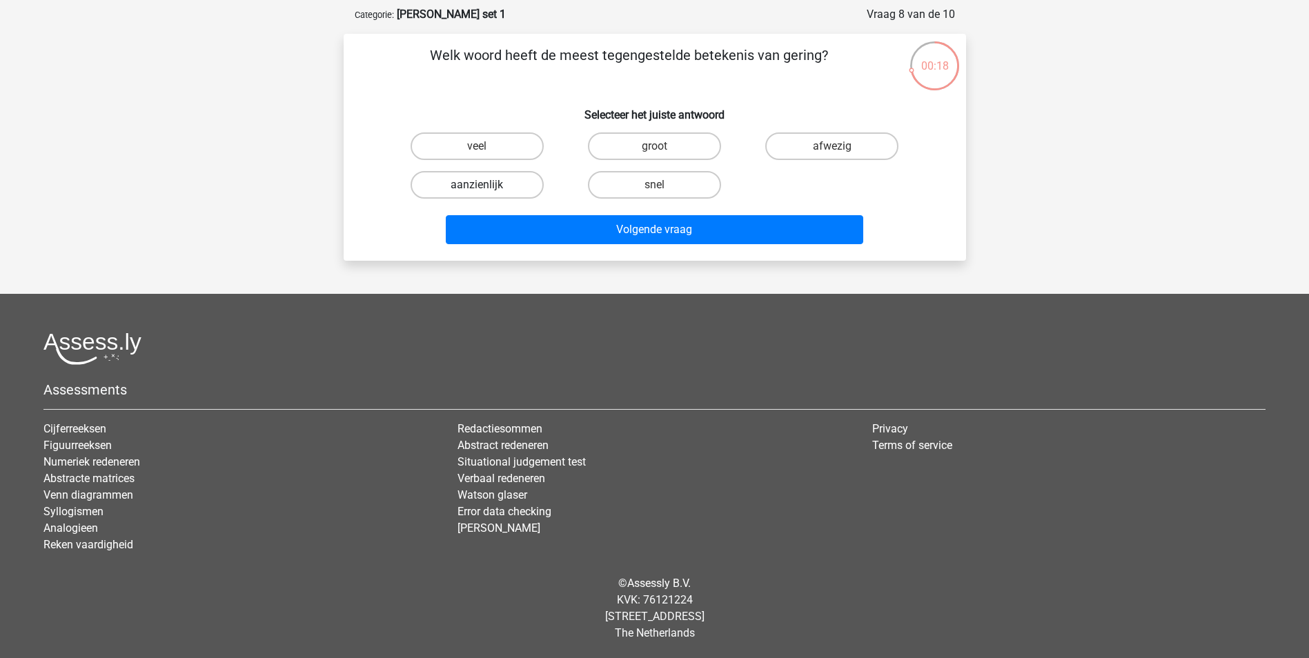
click at [485, 198] on label "aanzienlijk" at bounding box center [477, 185] width 133 height 28
click at [485, 194] on input "aanzienlijk" at bounding box center [481, 189] width 9 height 9
radio input "true"
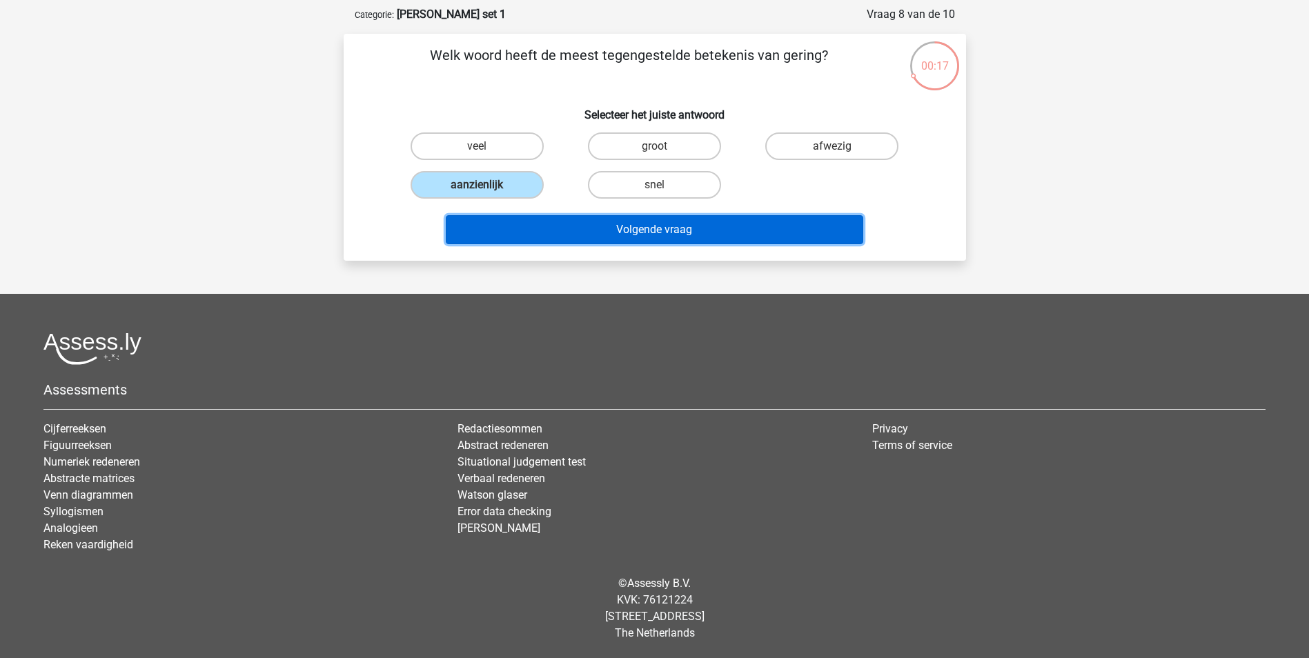
click at [656, 233] on button "Volgende vraag" at bounding box center [654, 229] width 417 height 29
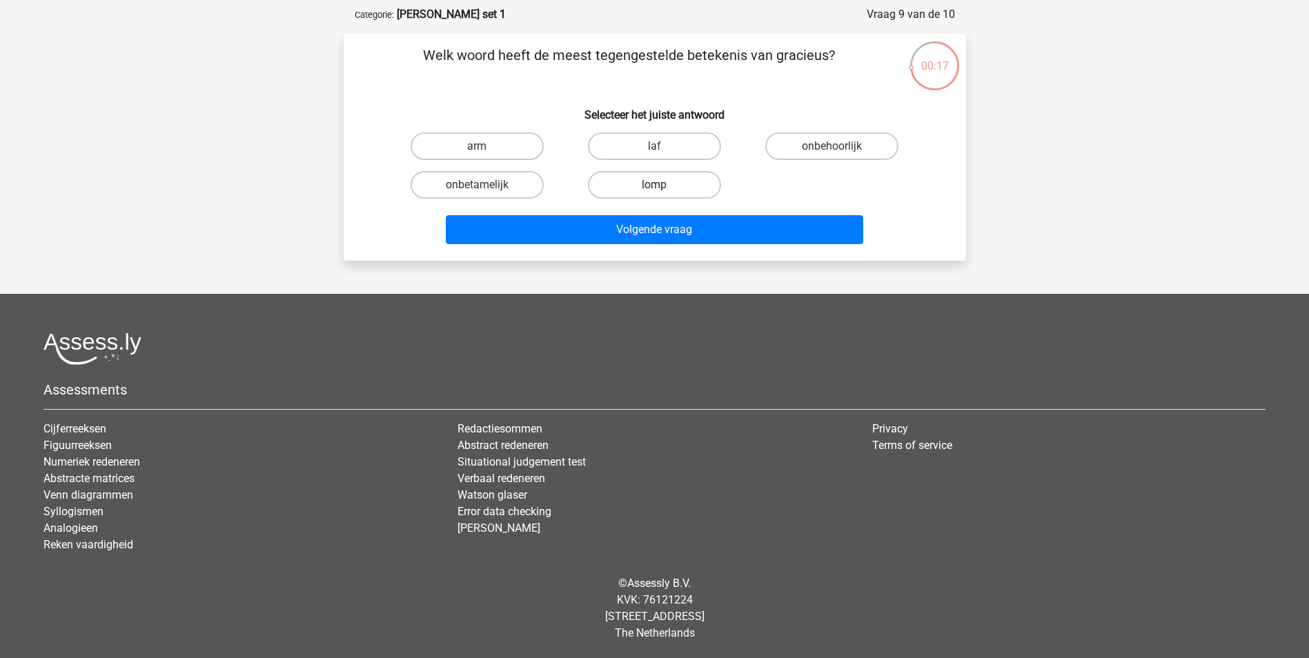
click at [671, 187] on label "lomp" at bounding box center [654, 185] width 133 height 28
click at [663, 187] on input "lomp" at bounding box center [658, 189] width 9 height 9
radio input "true"
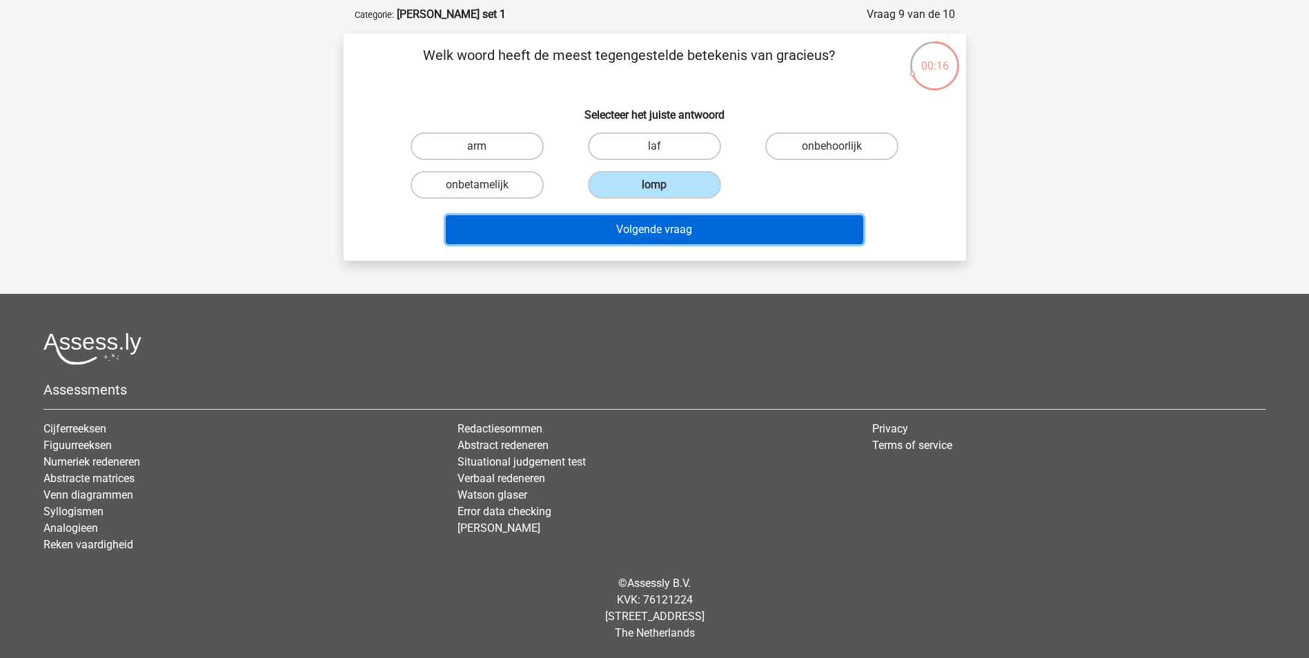
click at [646, 228] on button "Volgende vraag" at bounding box center [654, 229] width 417 height 29
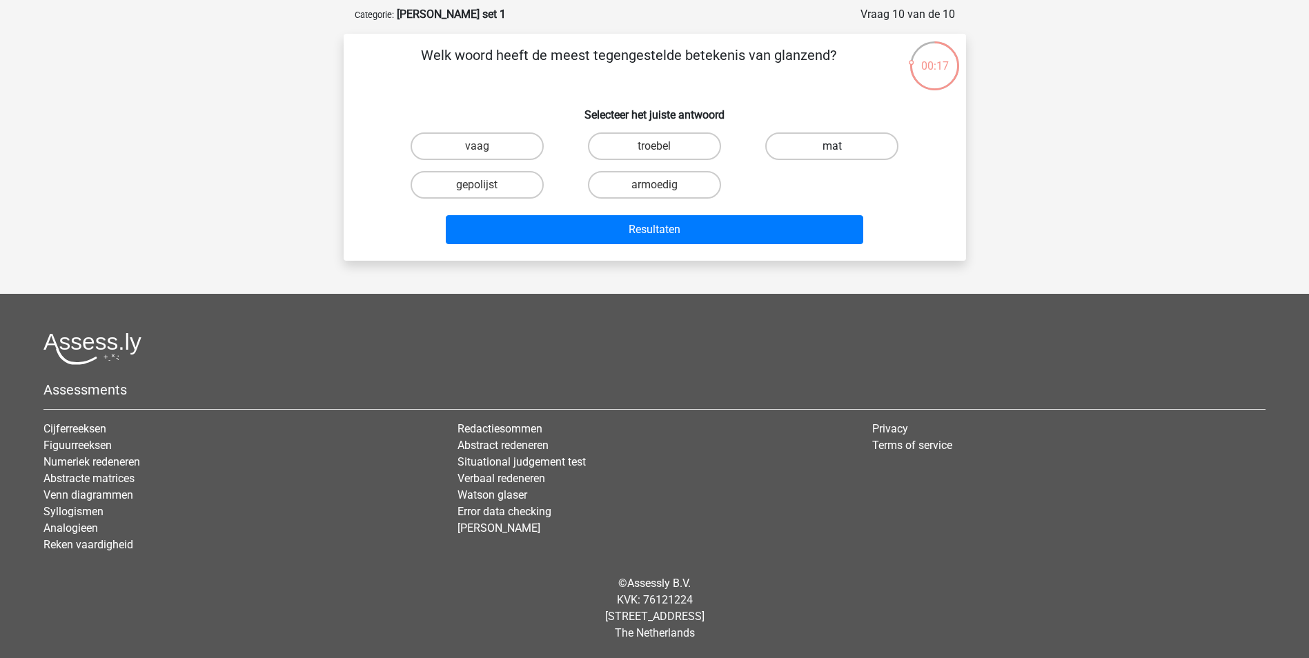
click at [842, 146] on label "mat" at bounding box center [831, 146] width 133 height 28
click at [841, 146] on input "mat" at bounding box center [836, 150] width 9 height 9
radio input "true"
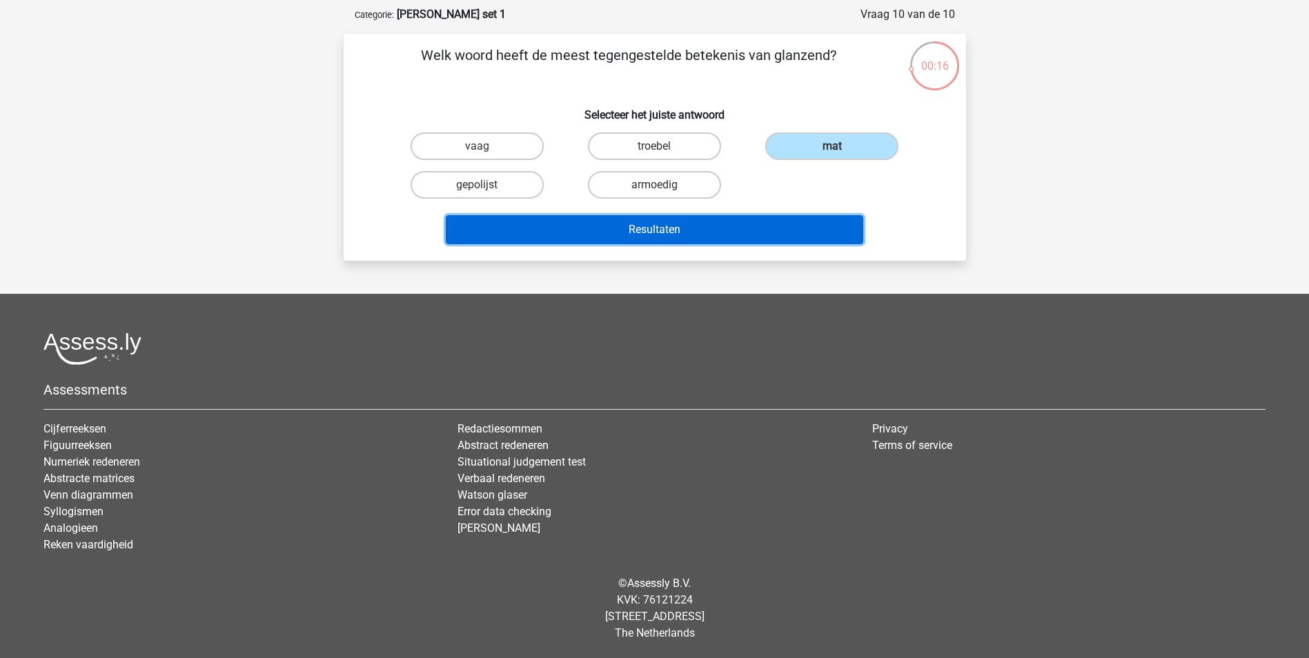
click at [659, 229] on button "Resultaten" at bounding box center [654, 229] width 417 height 29
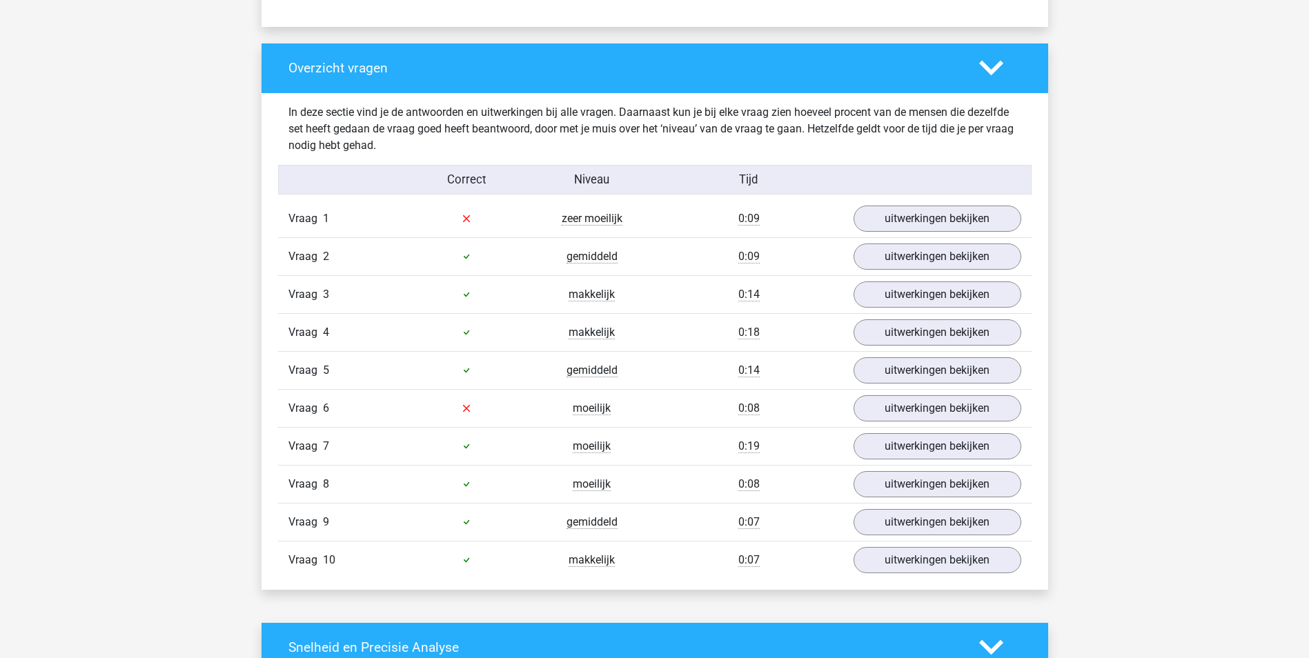
scroll to position [1035, 0]
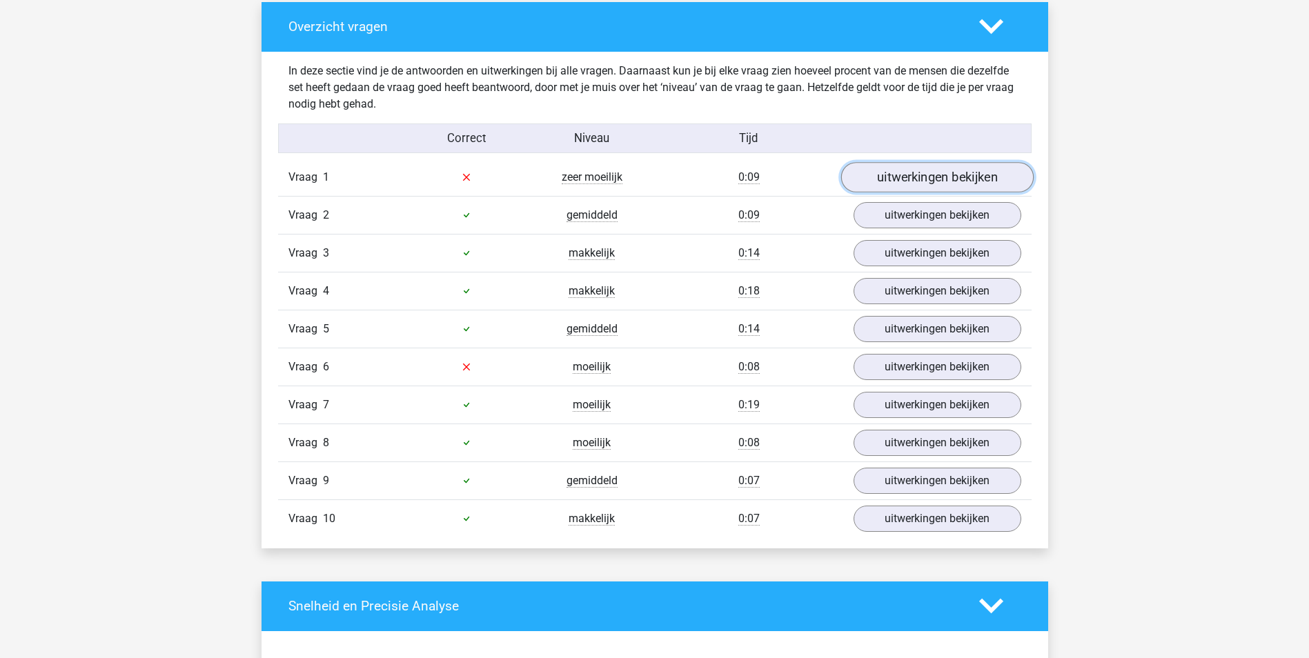
click at [931, 175] on link "uitwerkingen bekijken" at bounding box center [936, 177] width 193 height 30
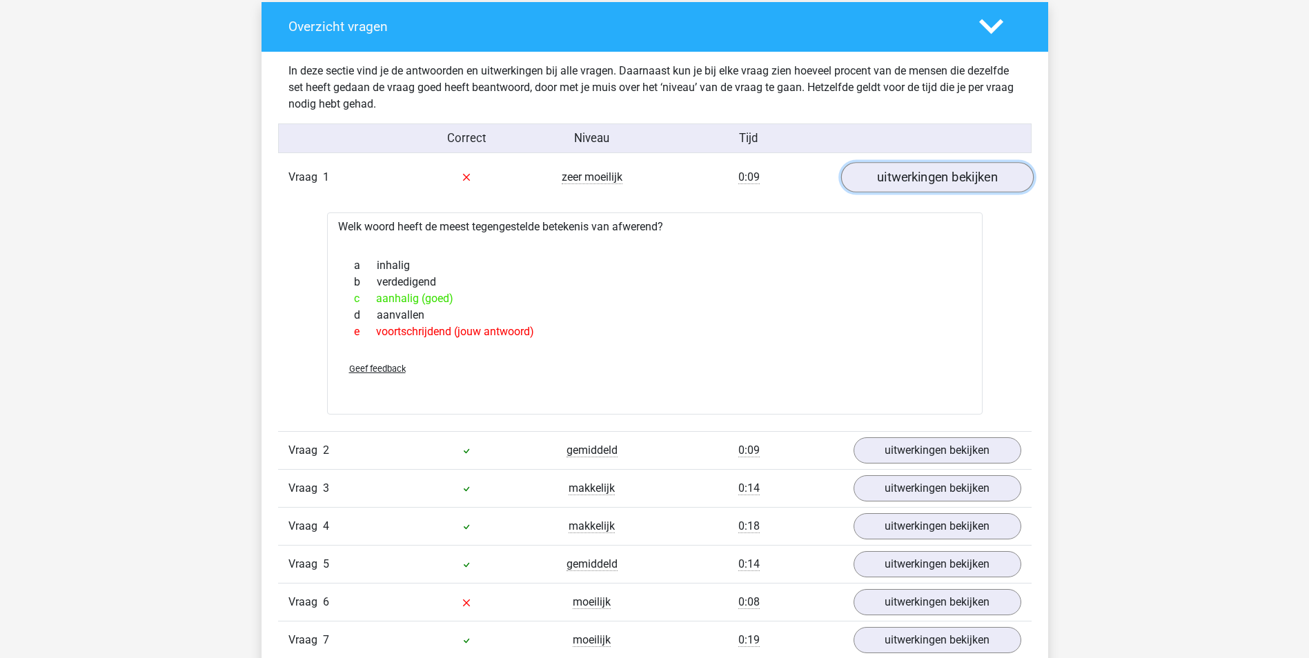
click at [922, 184] on link "uitwerkingen bekijken" at bounding box center [936, 177] width 193 height 30
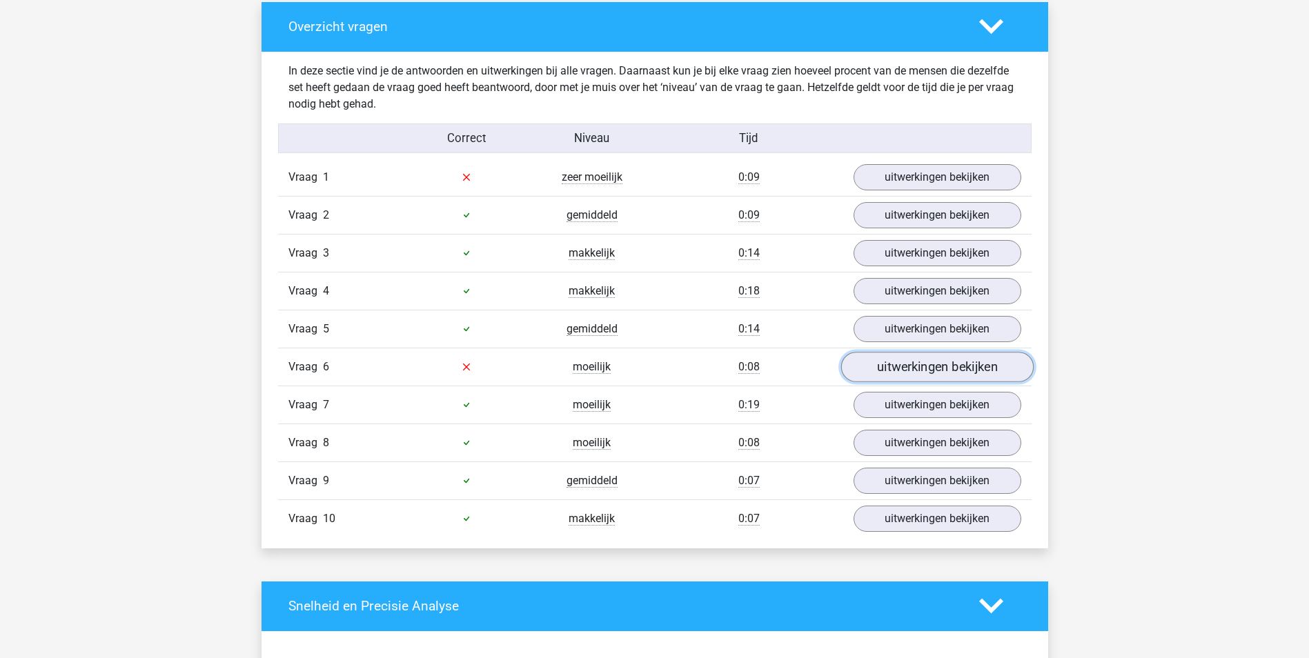
click at [932, 365] on link "uitwerkingen bekijken" at bounding box center [936, 367] width 193 height 30
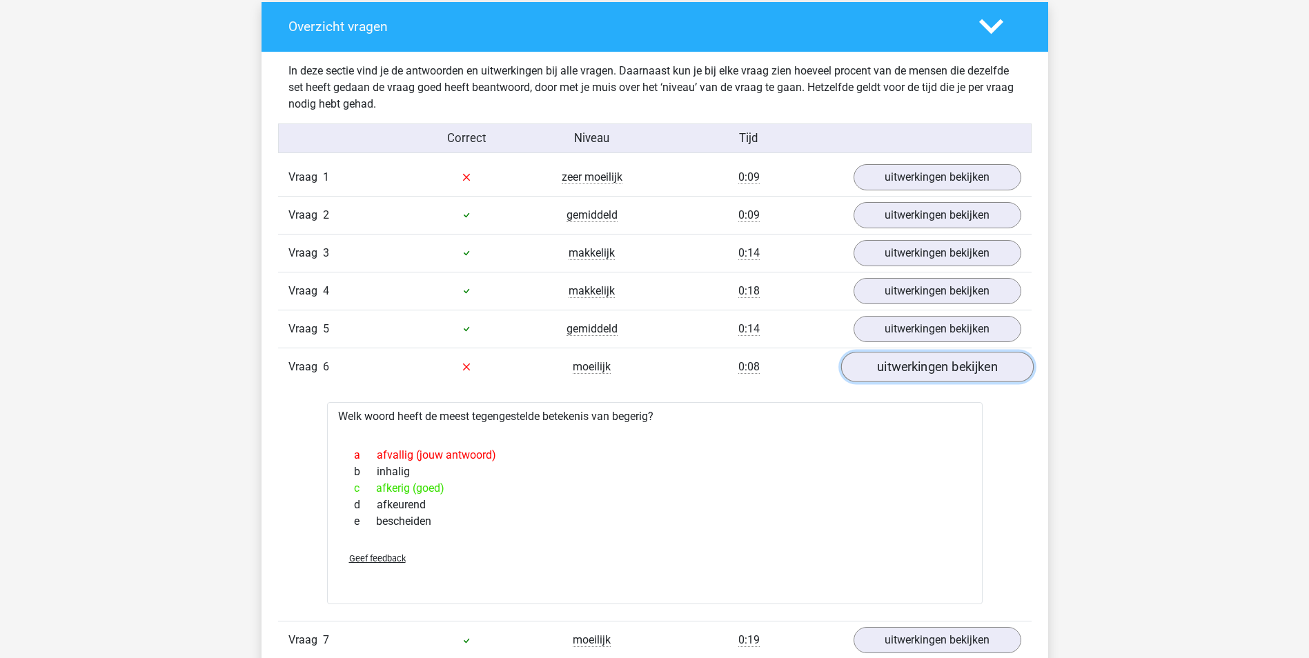
click at [932, 365] on link "uitwerkingen bekijken" at bounding box center [936, 367] width 193 height 30
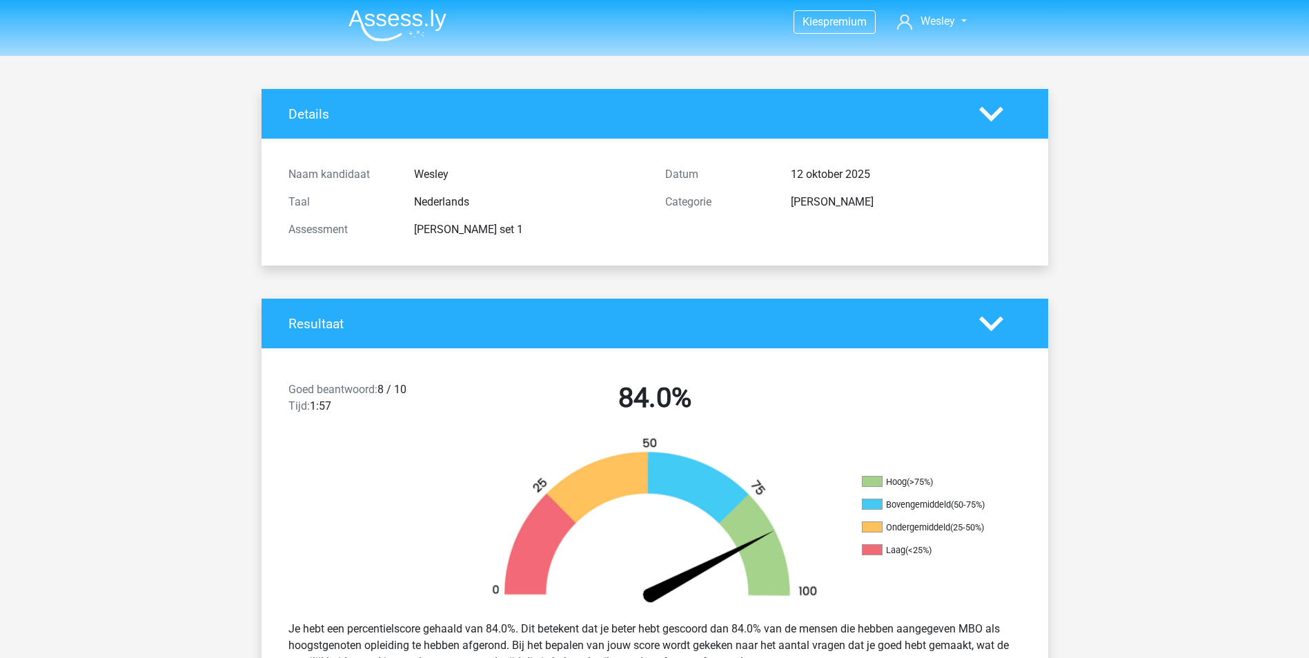
scroll to position [0, 0]
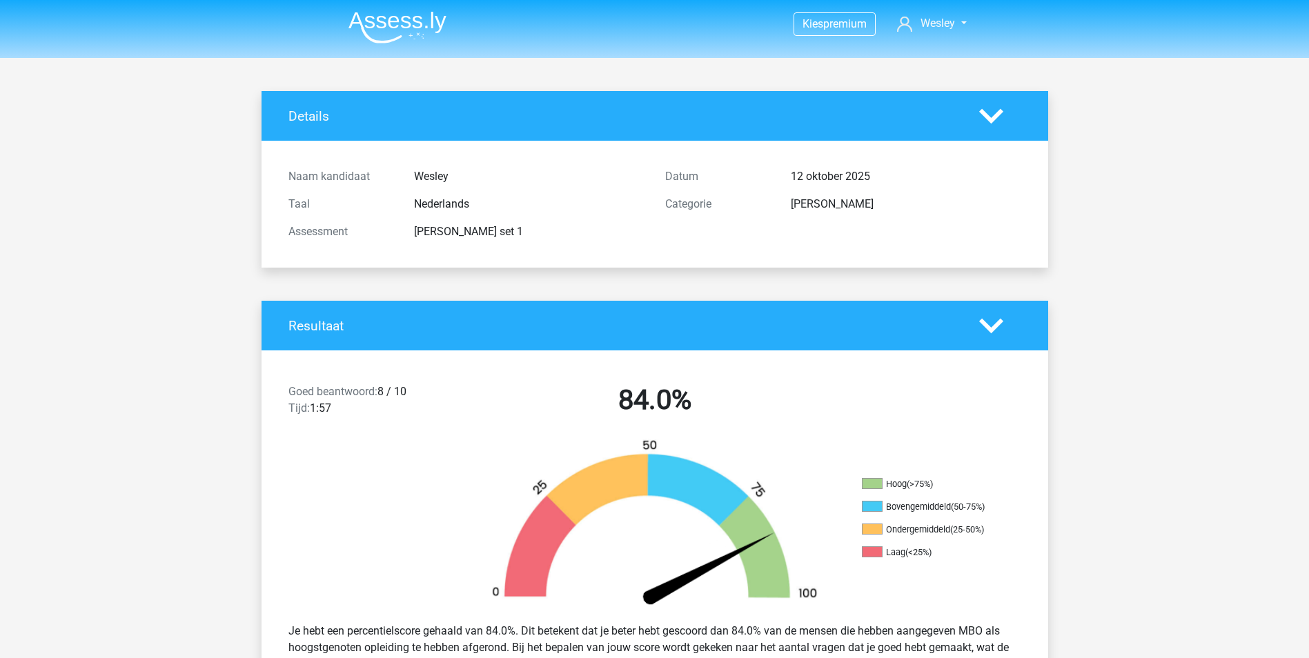
click at [398, 26] on img at bounding box center [397, 27] width 98 height 32
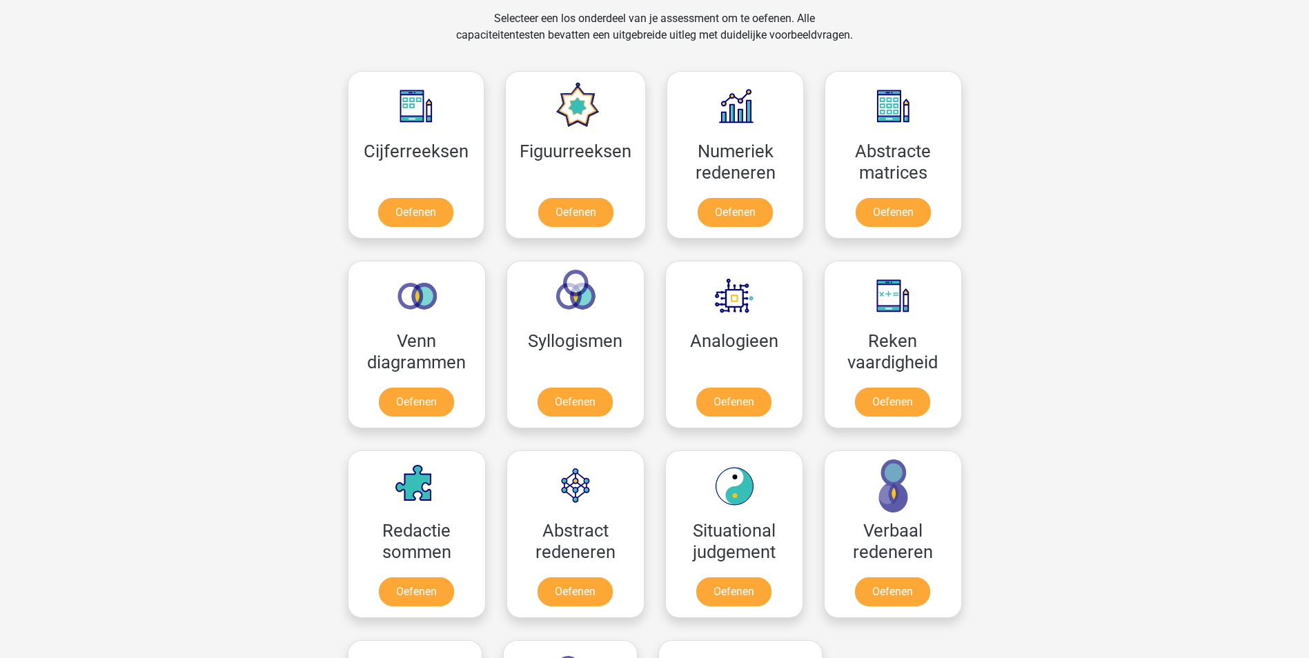
scroll to position [552, 0]
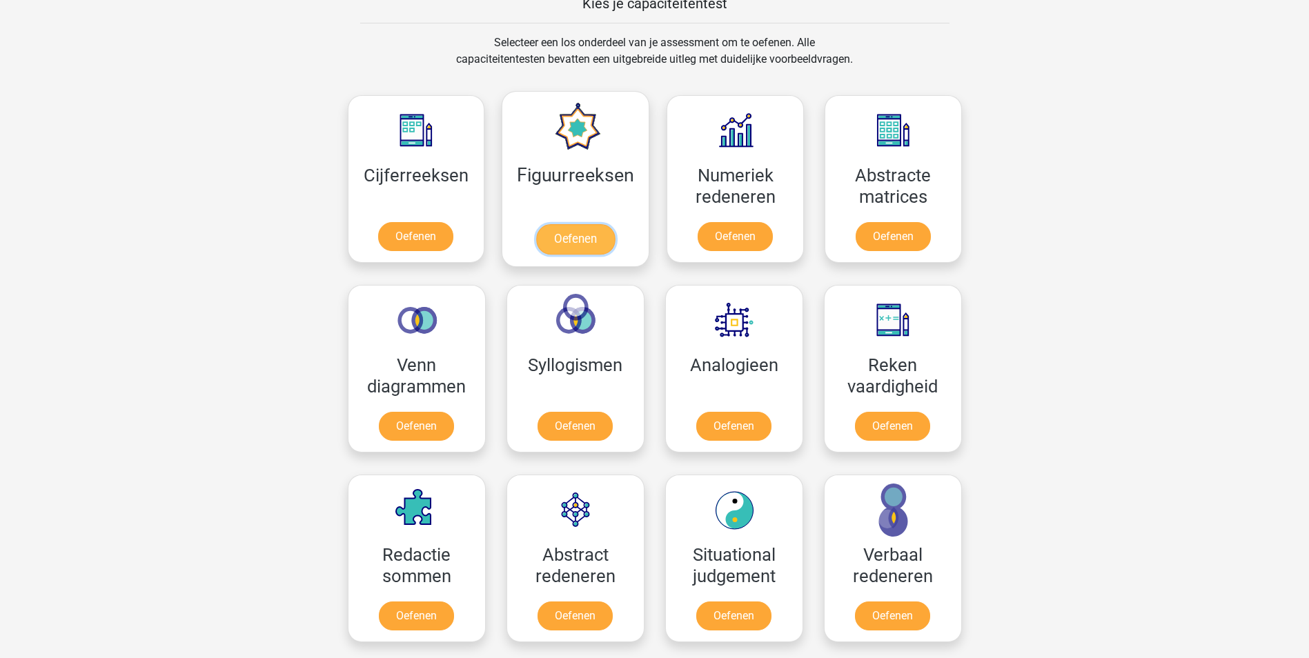
click at [582, 224] on link "Oefenen" at bounding box center [575, 239] width 79 height 30
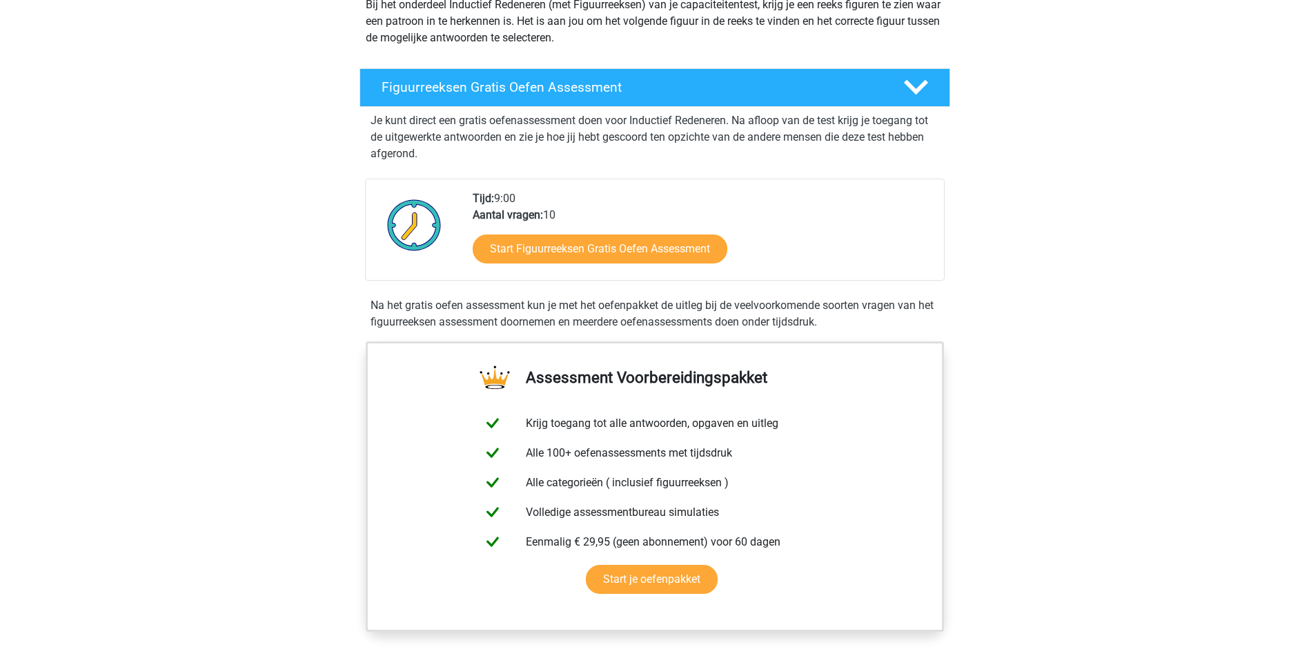
scroll to position [207, 0]
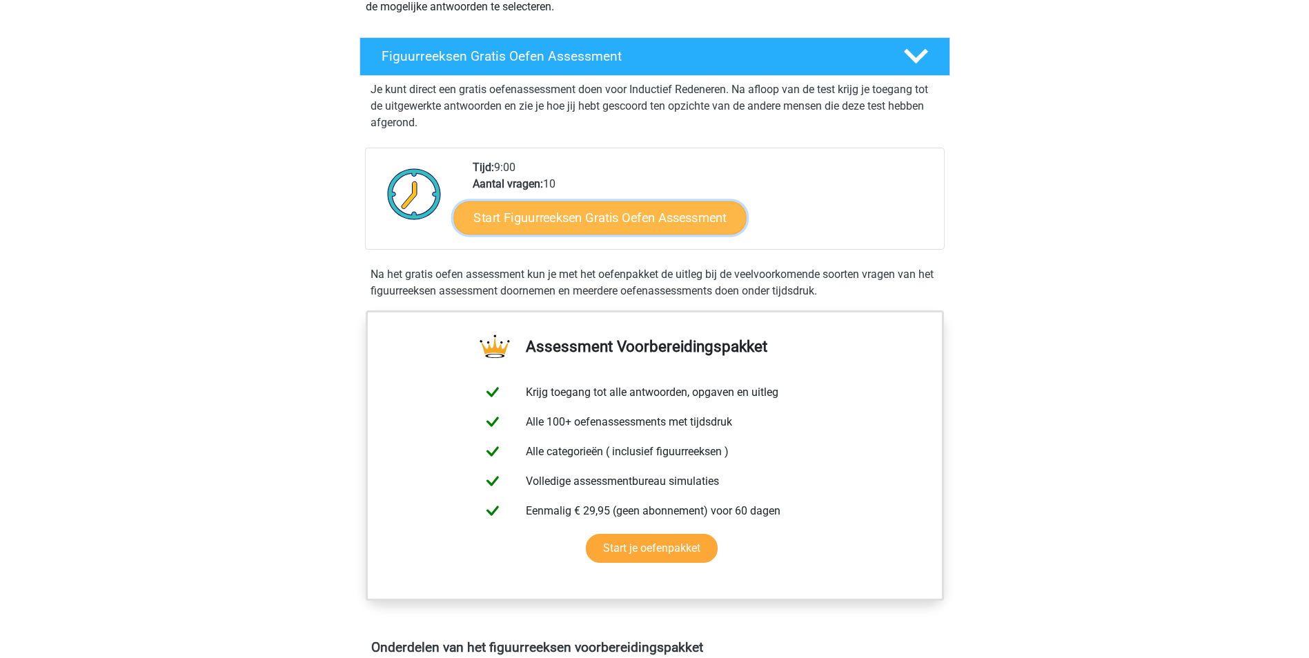
click at [622, 210] on link "Start Figuurreeksen Gratis Oefen Assessment" at bounding box center [599, 217] width 293 height 33
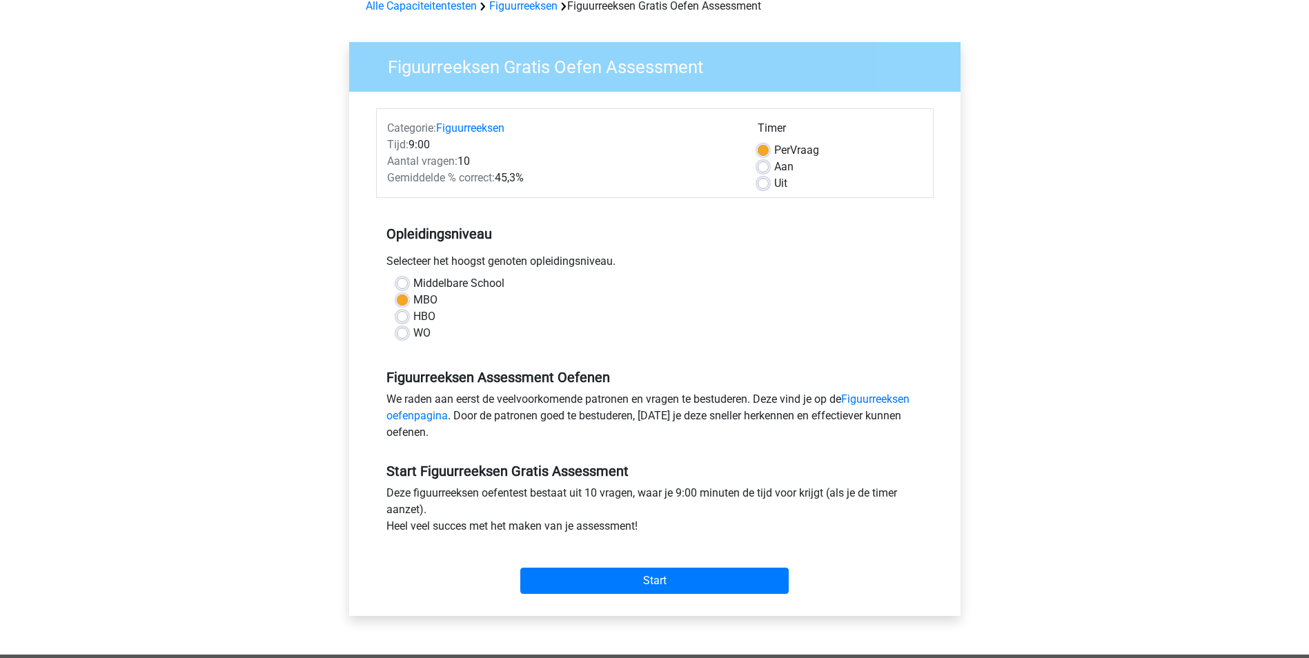
scroll to position [138, 0]
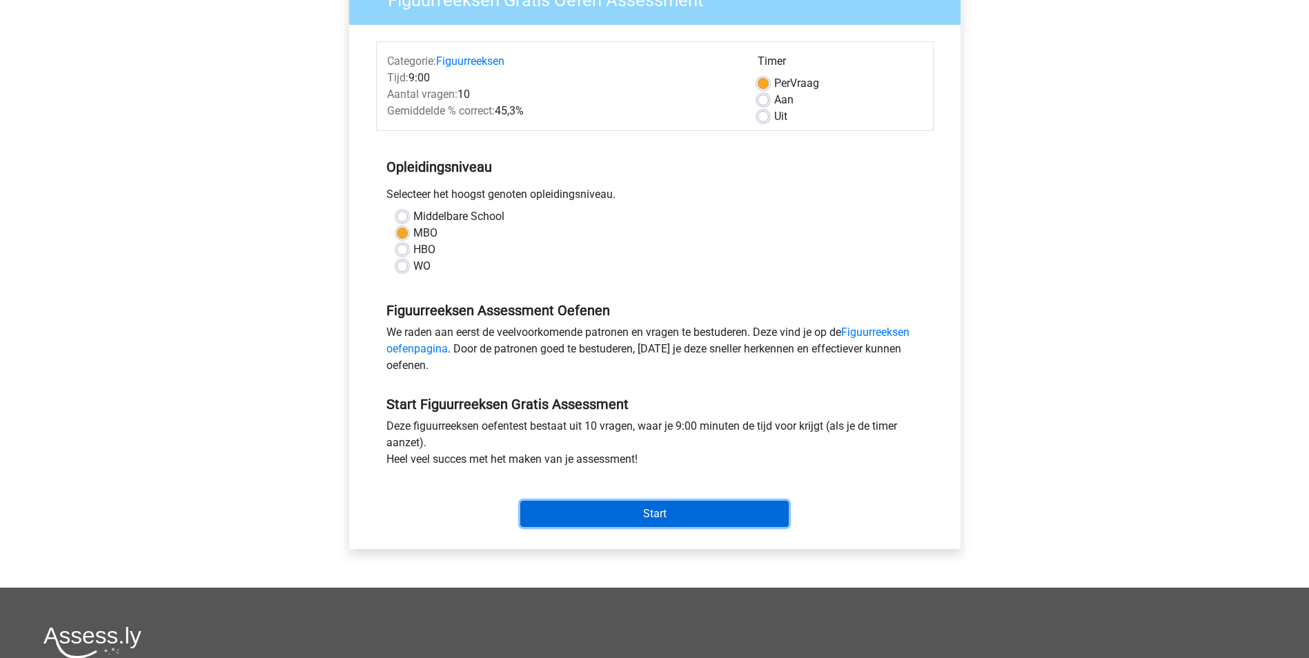
click at [653, 515] on input "Start" at bounding box center [654, 514] width 268 height 26
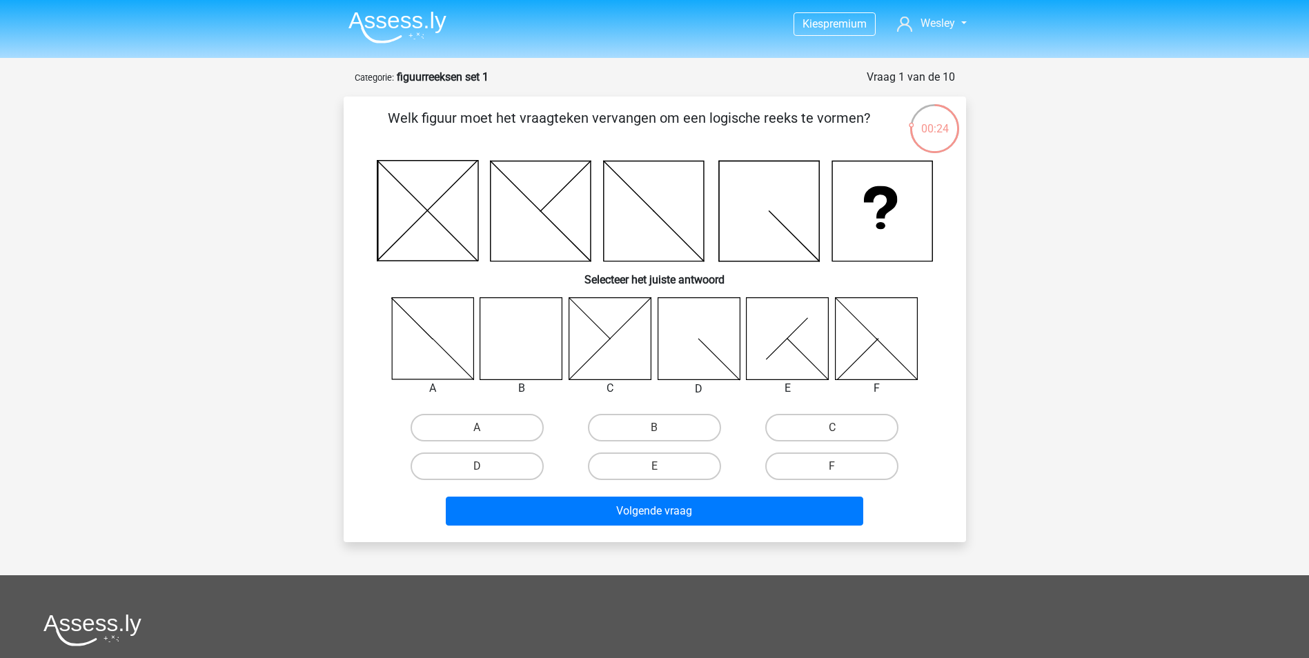
click at [535, 346] on icon at bounding box center [521, 338] width 82 height 82
click at [641, 417] on label "B" at bounding box center [654, 428] width 133 height 28
click at [654, 428] on input "B" at bounding box center [658, 432] width 9 height 9
radio input "true"
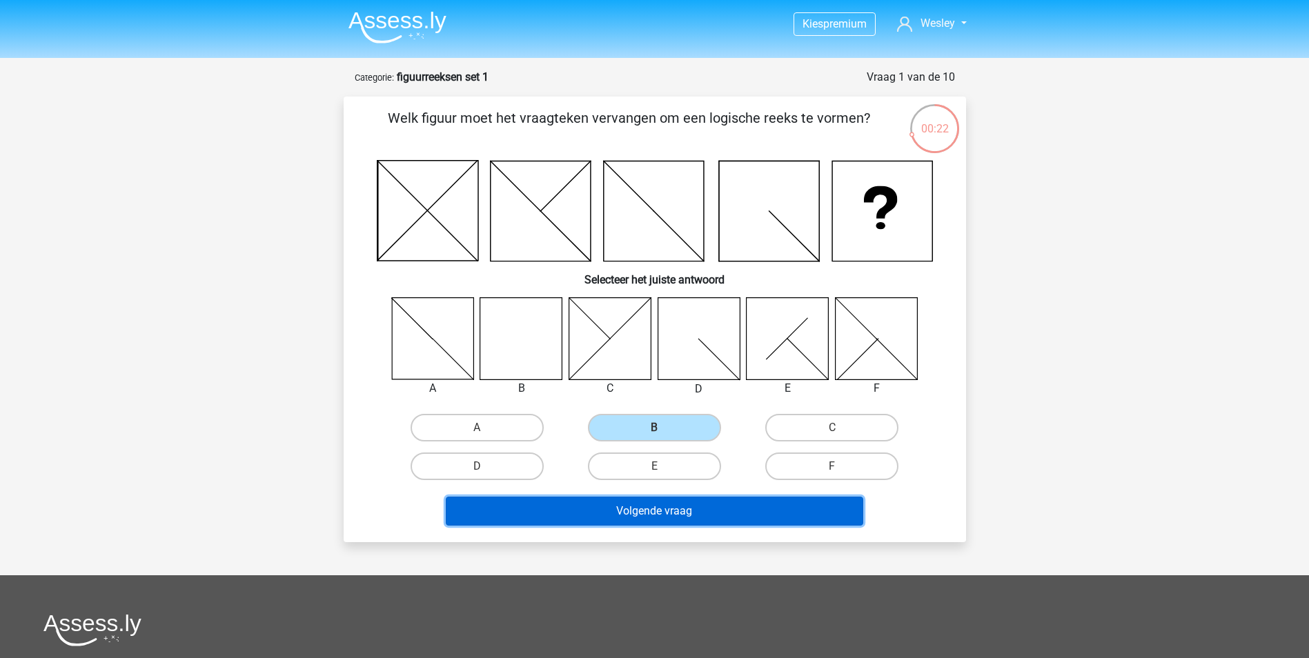
click at [704, 515] on button "Volgende vraag" at bounding box center [654, 511] width 417 height 29
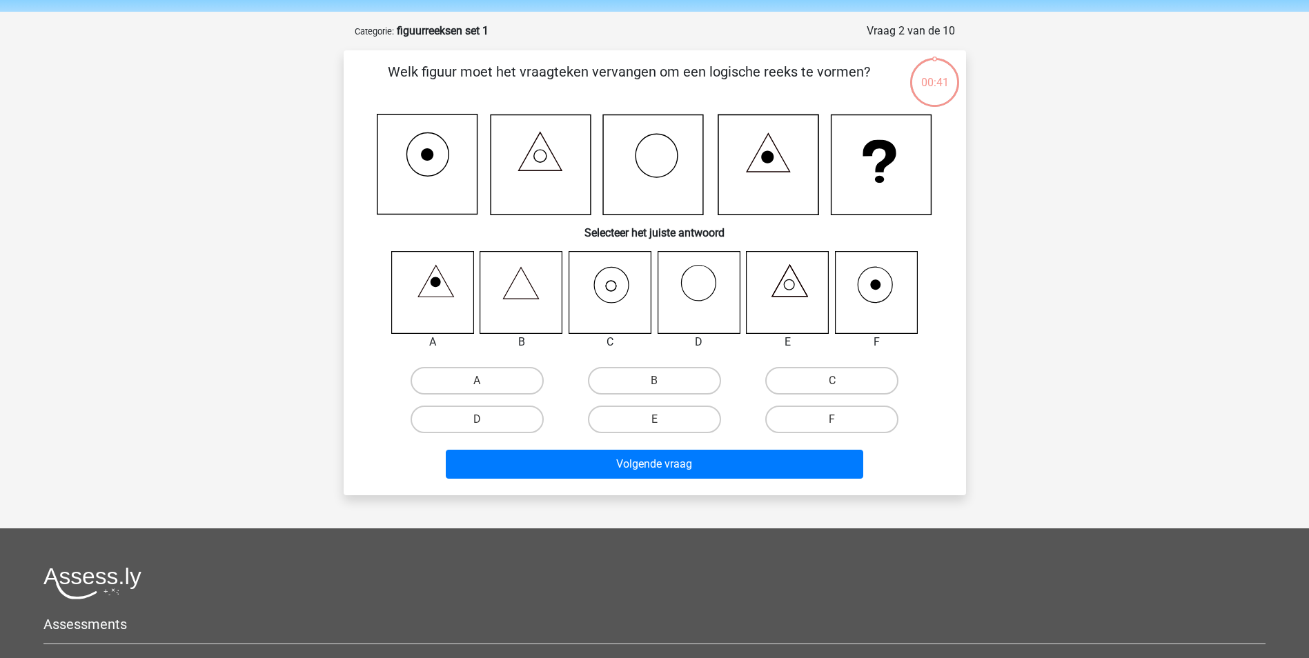
scroll to position [69, 0]
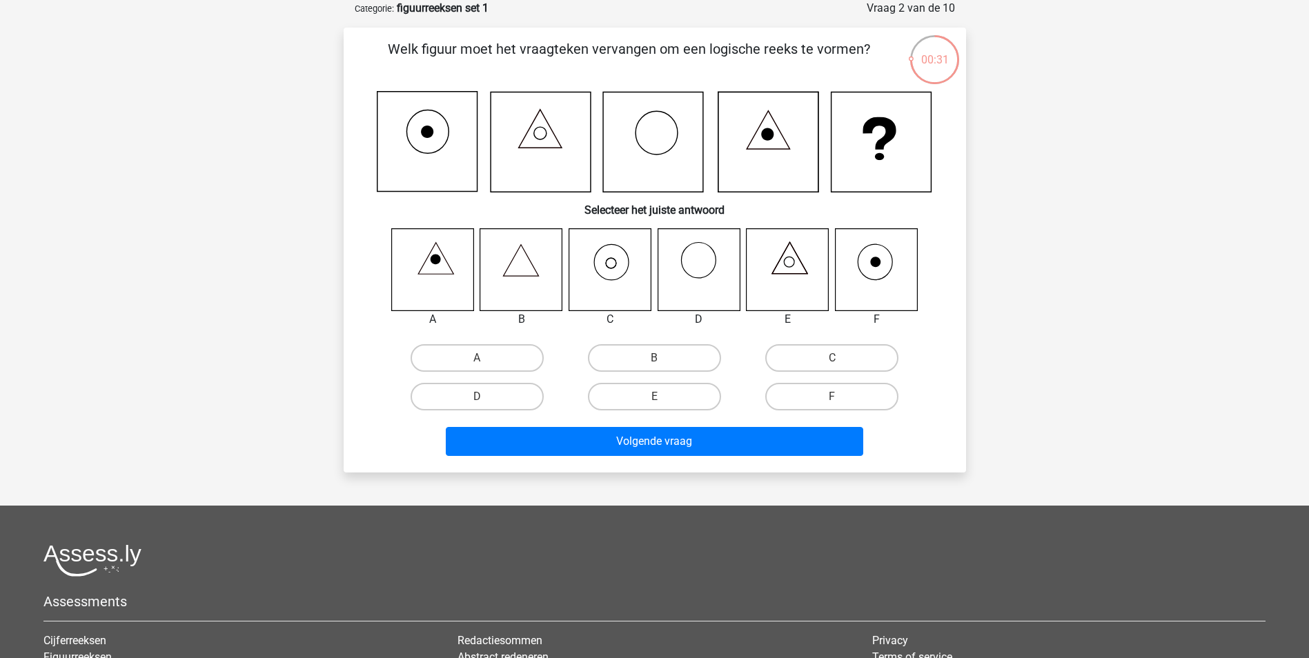
click at [613, 277] on icon at bounding box center [610, 269] width 82 height 82
click at [839, 363] on input "C" at bounding box center [836, 362] width 9 height 9
radio input "true"
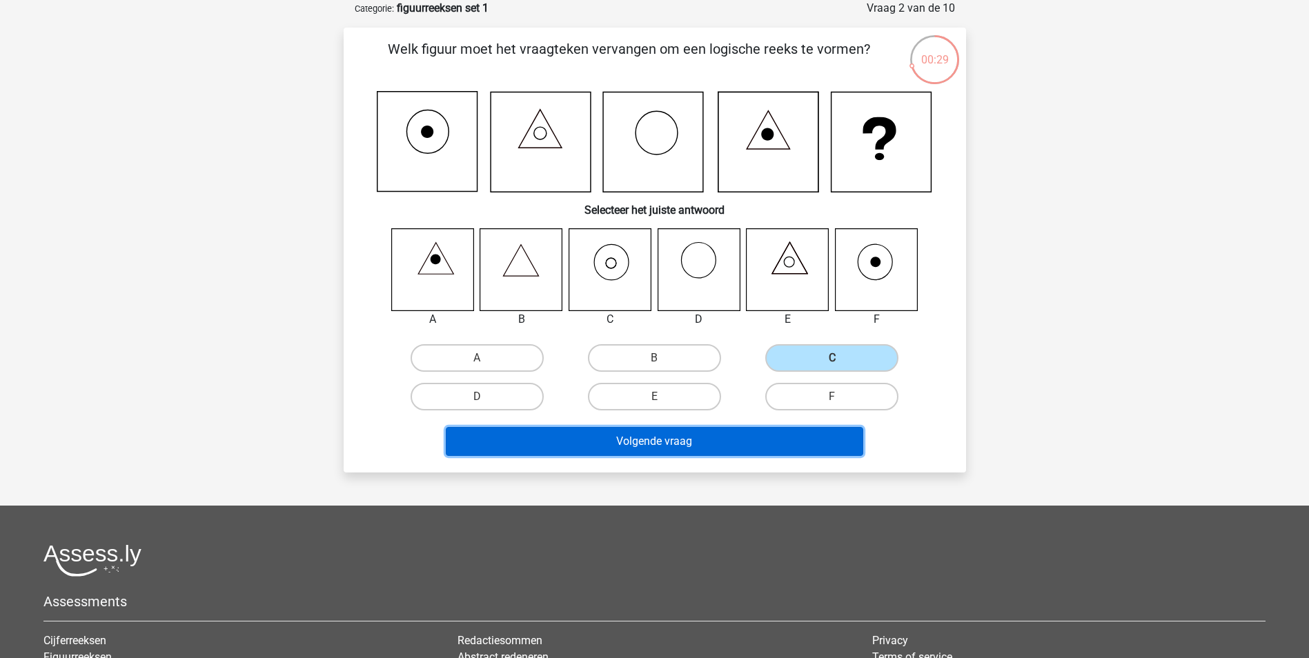
click at [686, 431] on button "Volgende vraag" at bounding box center [654, 441] width 417 height 29
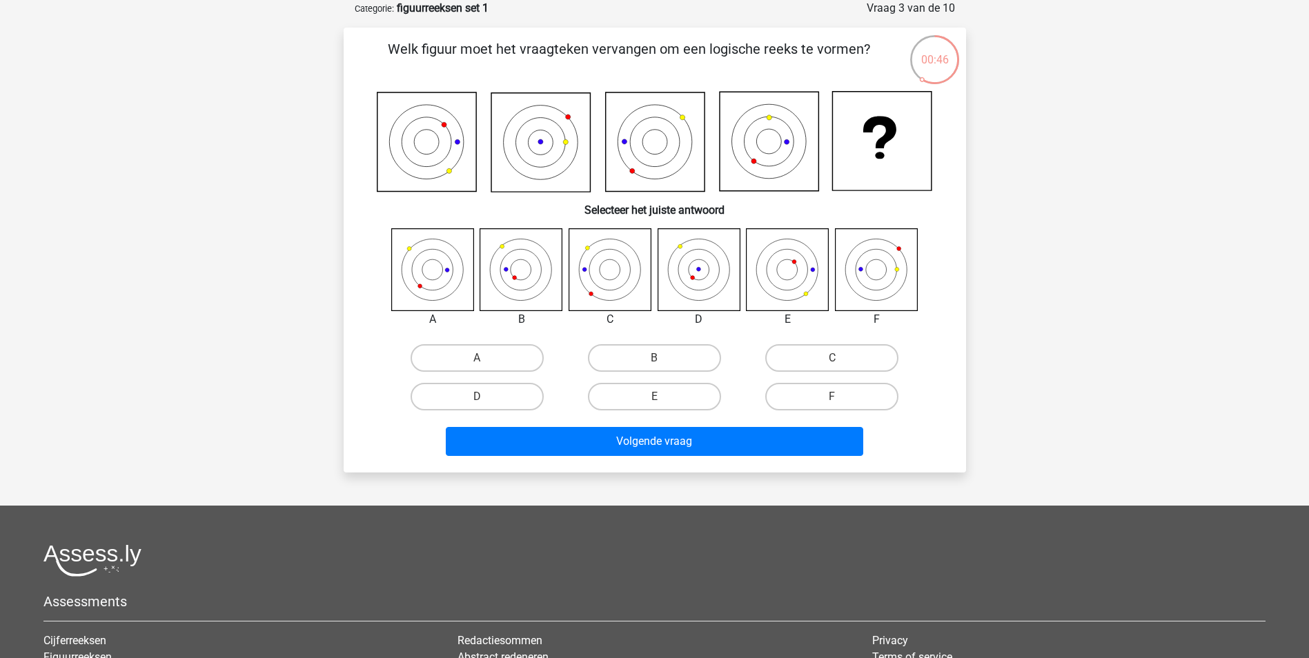
click at [483, 399] on input "D" at bounding box center [481, 401] width 9 height 9
radio input "true"
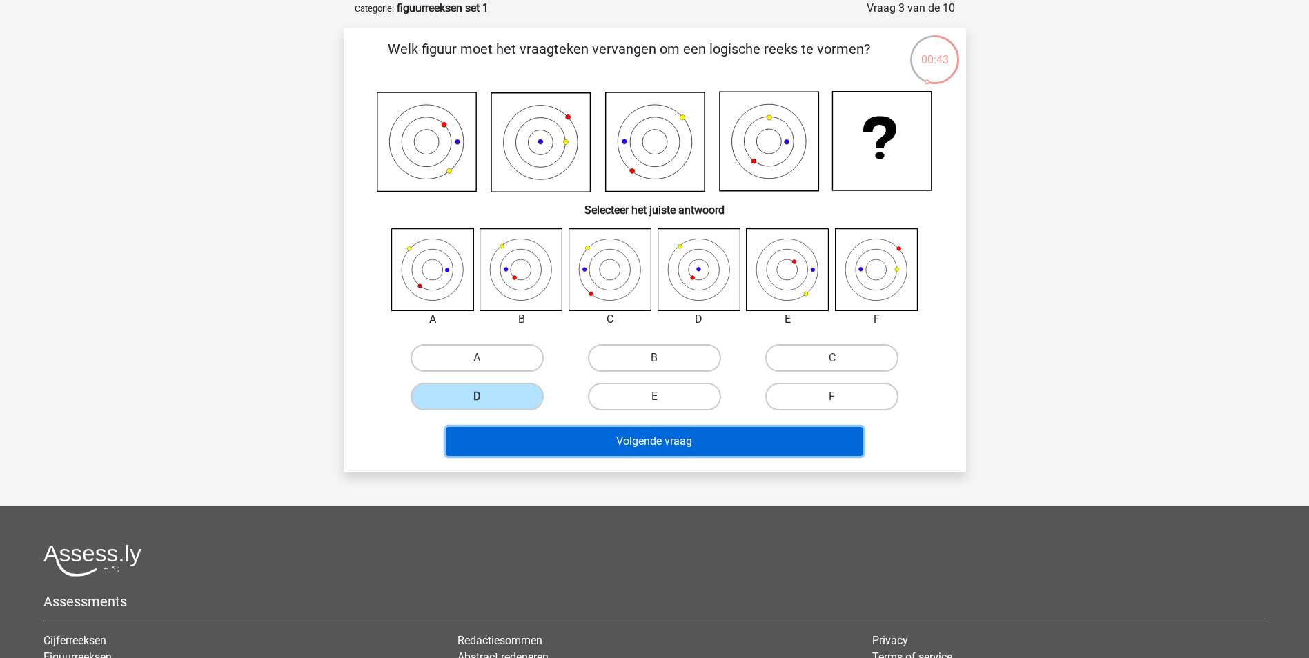
click at [718, 436] on button "Volgende vraag" at bounding box center [654, 441] width 417 height 29
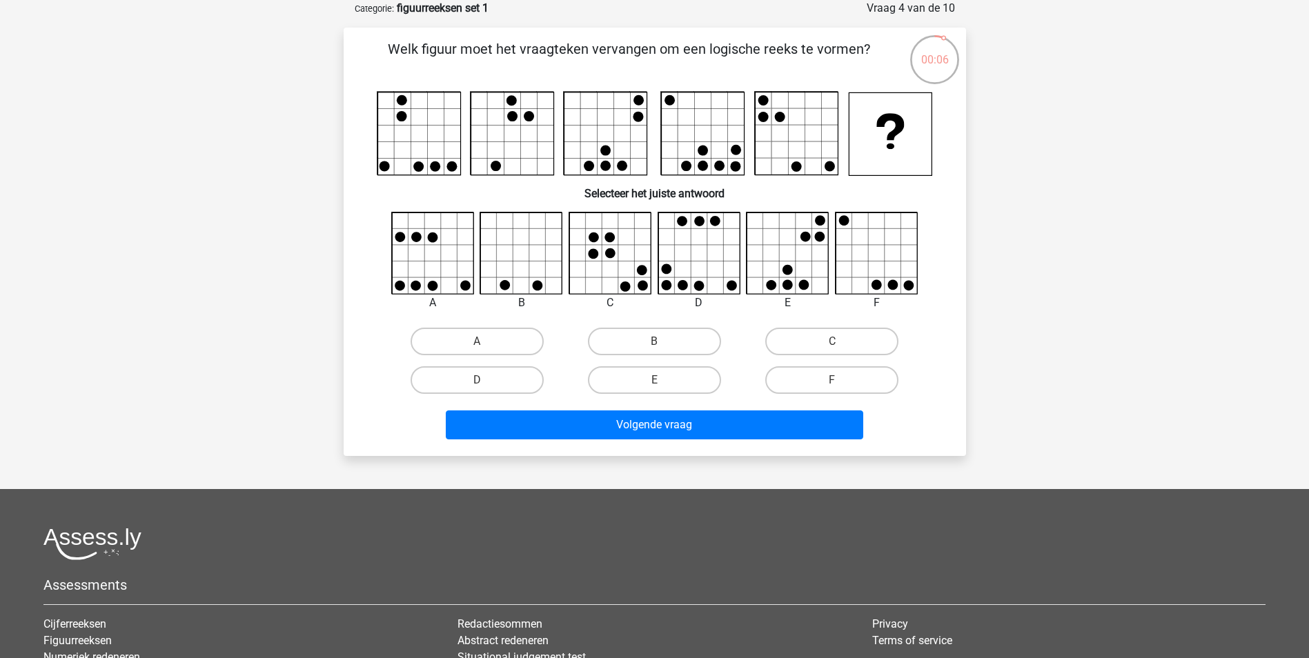
click at [719, 250] on icon at bounding box center [699, 254] width 82 height 82
click at [502, 383] on label "D" at bounding box center [477, 380] width 133 height 28
click at [486, 383] on input "D" at bounding box center [481, 384] width 9 height 9
radio input "true"
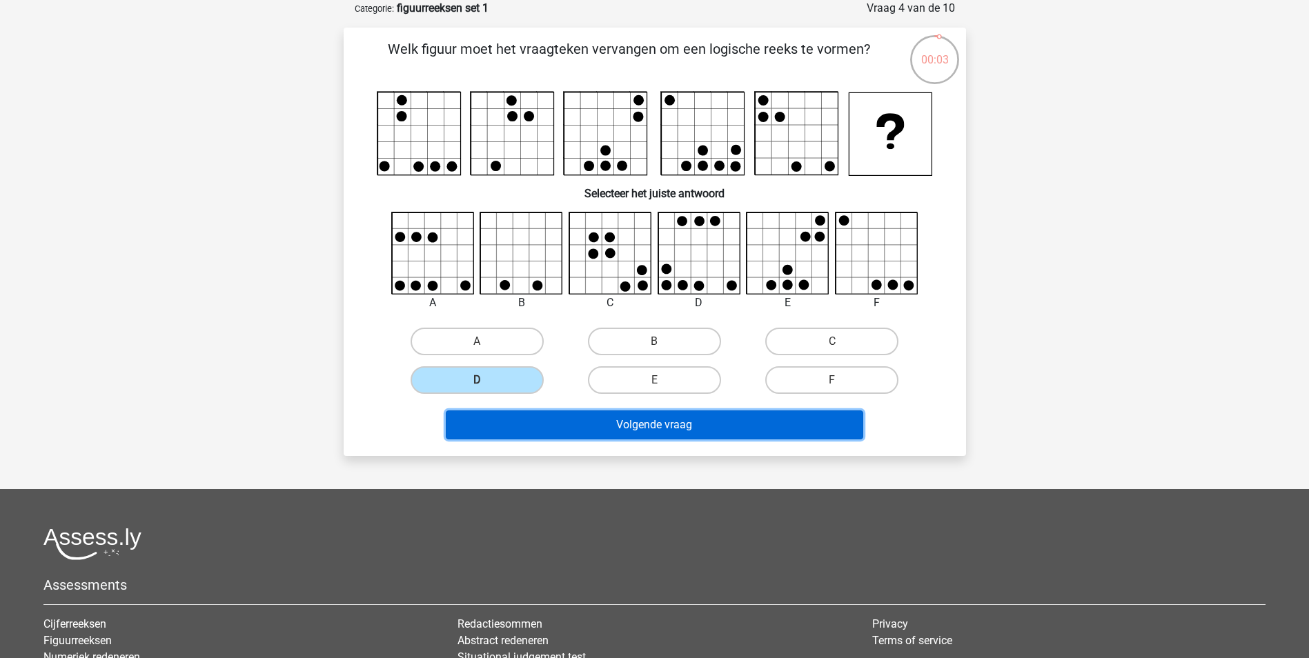
click at [630, 419] on button "Volgende vraag" at bounding box center [654, 425] width 417 height 29
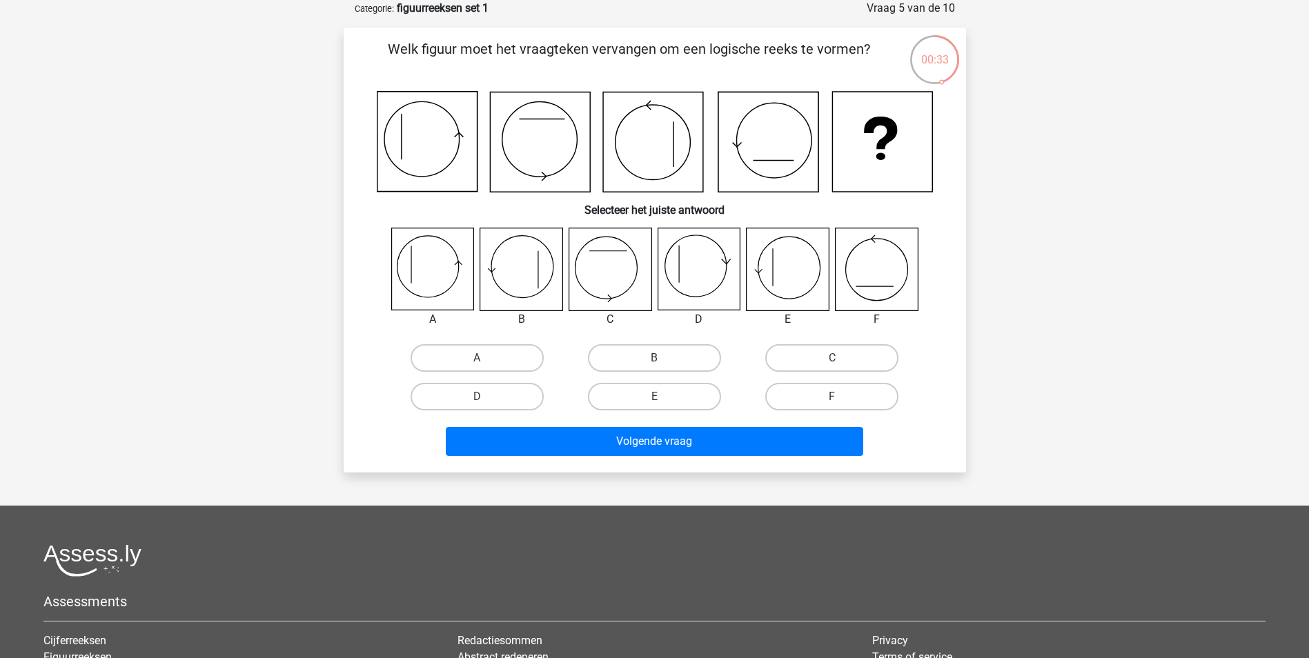
click at [696, 271] on icon at bounding box center [699, 269] width 82 height 82
click at [524, 400] on label "D" at bounding box center [477, 397] width 133 height 28
click at [486, 400] on input "D" at bounding box center [481, 401] width 9 height 9
radio input "true"
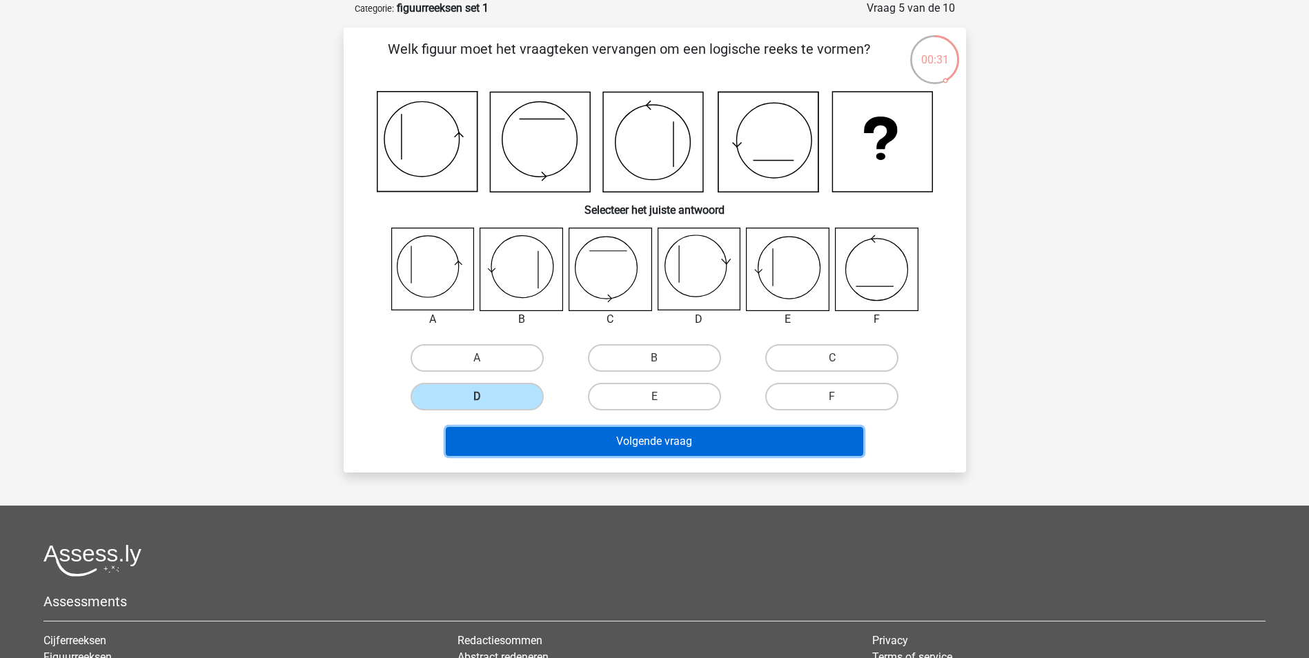
click at [684, 449] on button "Volgende vraag" at bounding box center [654, 441] width 417 height 29
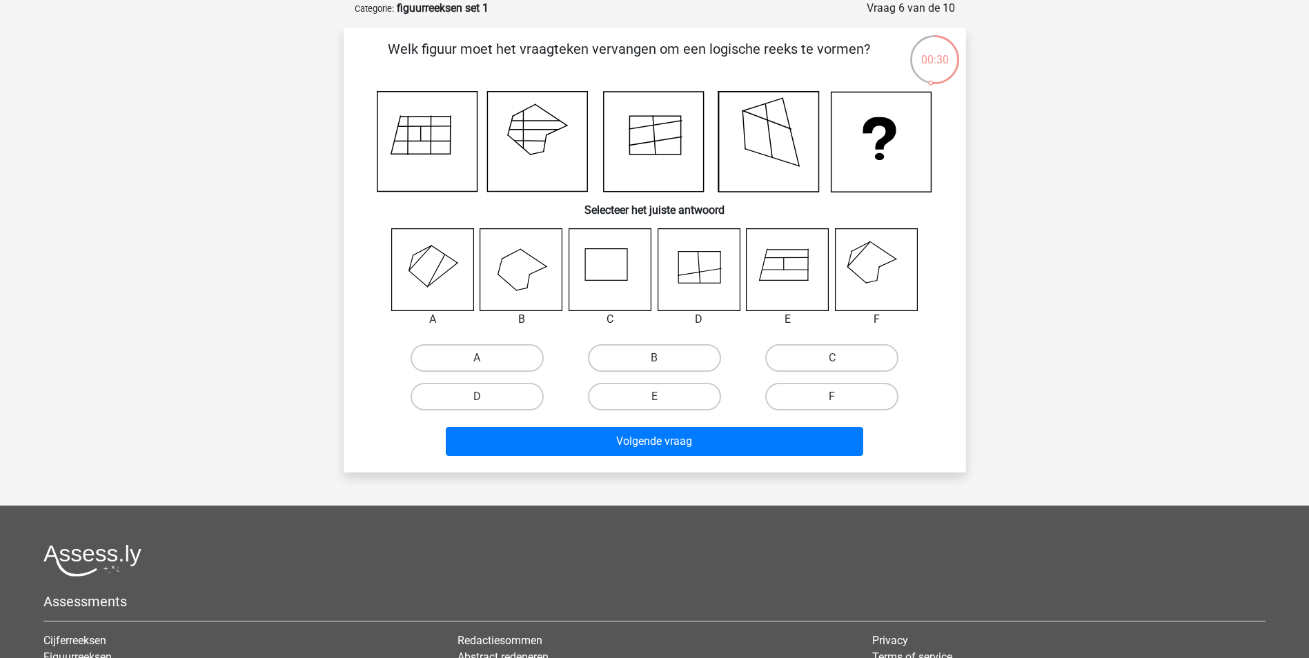
click at [876, 260] on icon at bounding box center [876, 269] width 82 height 82
click at [787, 389] on label "F" at bounding box center [831, 397] width 133 height 28
click at [832, 397] on input "F" at bounding box center [836, 401] width 9 height 9
radio input "true"
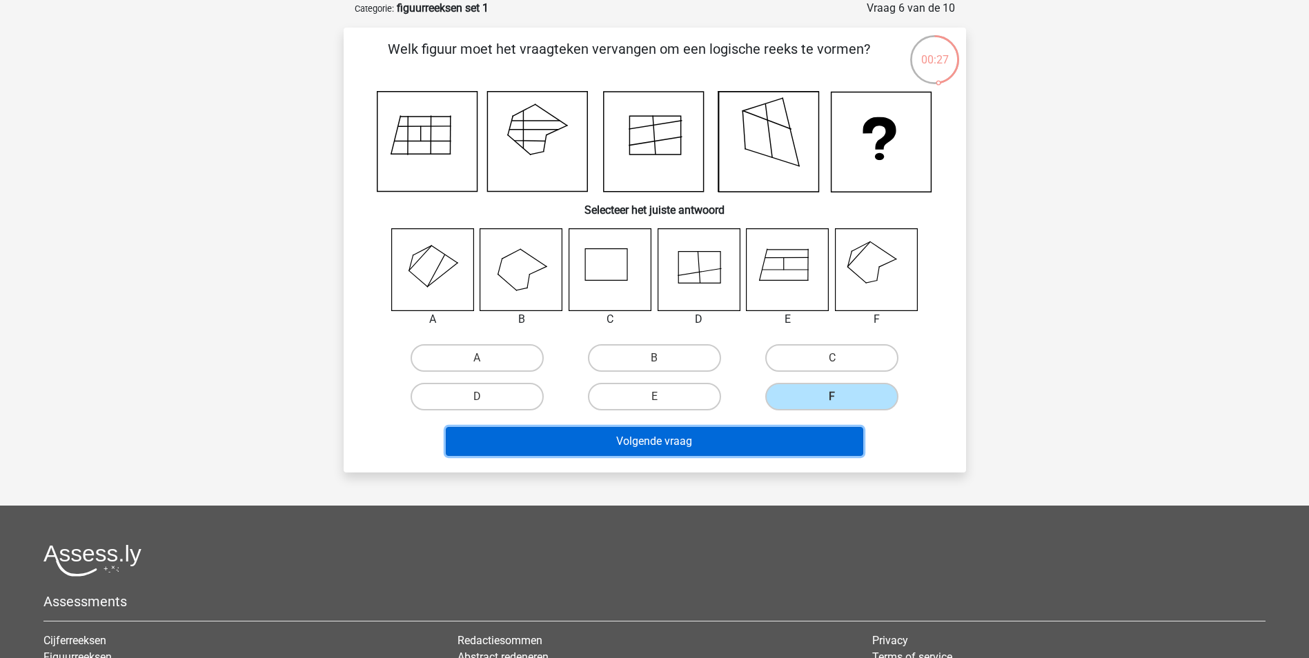
click at [762, 447] on button "Volgende vraag" at bounding box center [654, 441] width 417 height 29
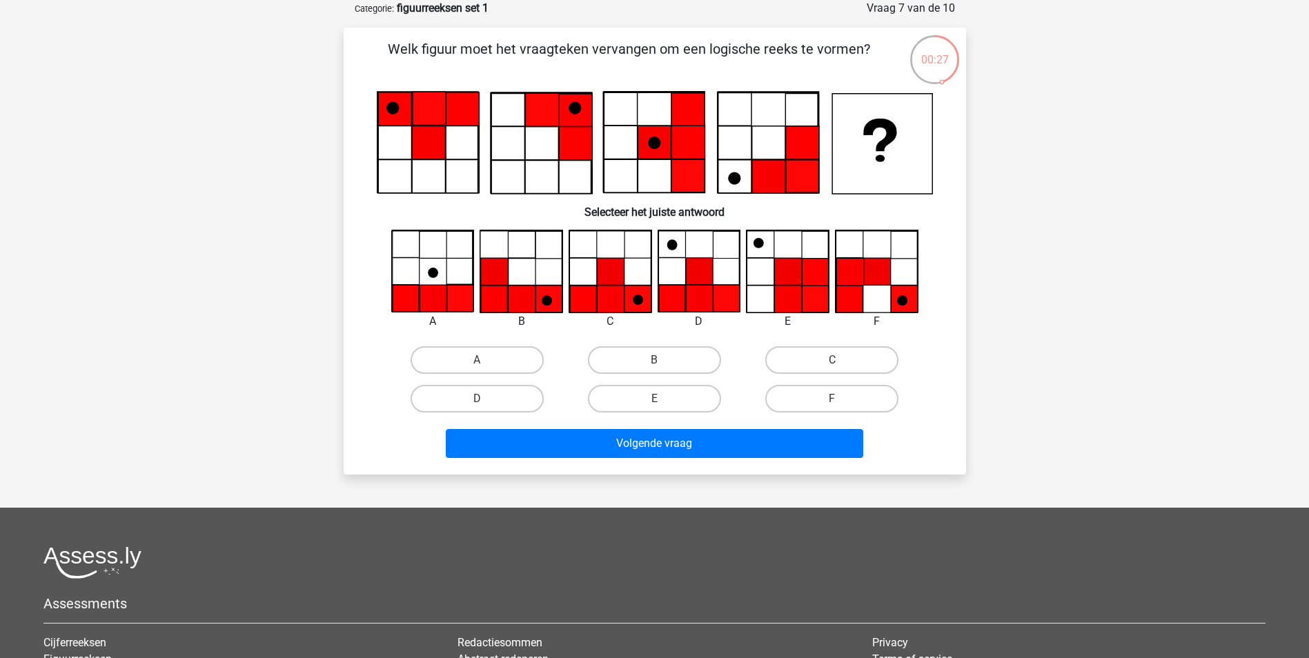
click at [622, 292] on icon at bounding box center [610, 299] width 27 height 27
click at [838, 364] on input "C" at bounding box center [836, 364] width 9 height 9
radio input "true"
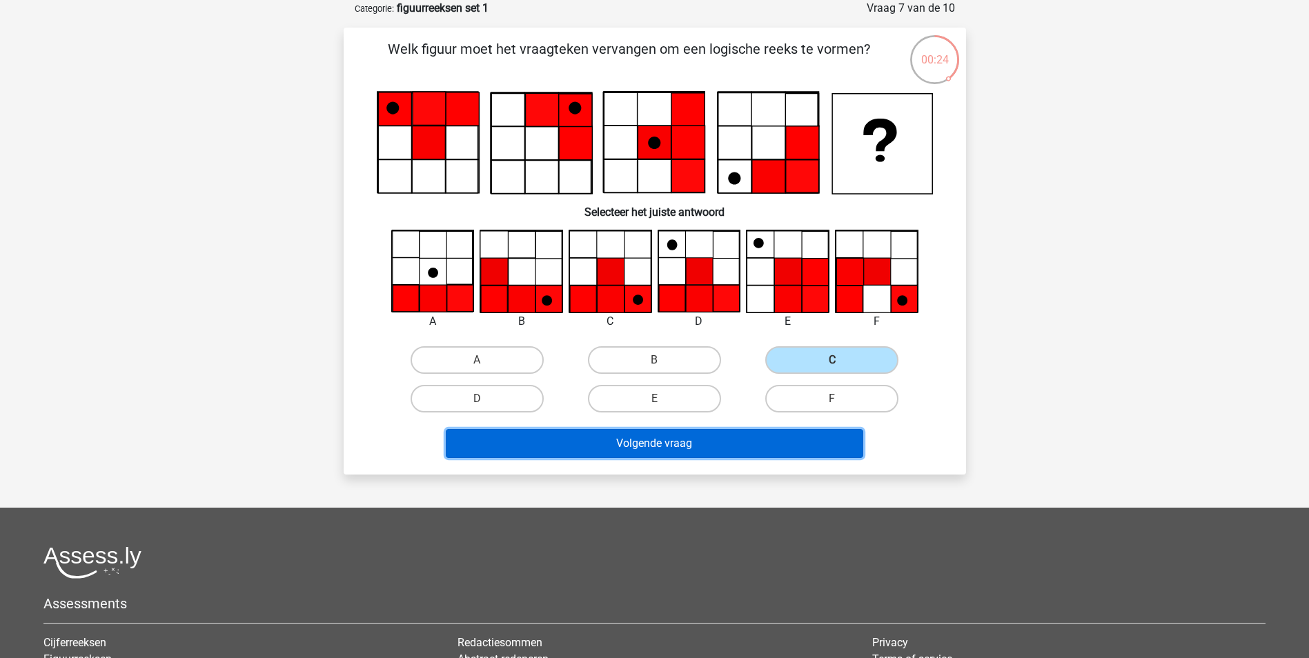
click at [697, 434] on button "Volgende vraag" at bounding box center [654, 443] width 417 height 29
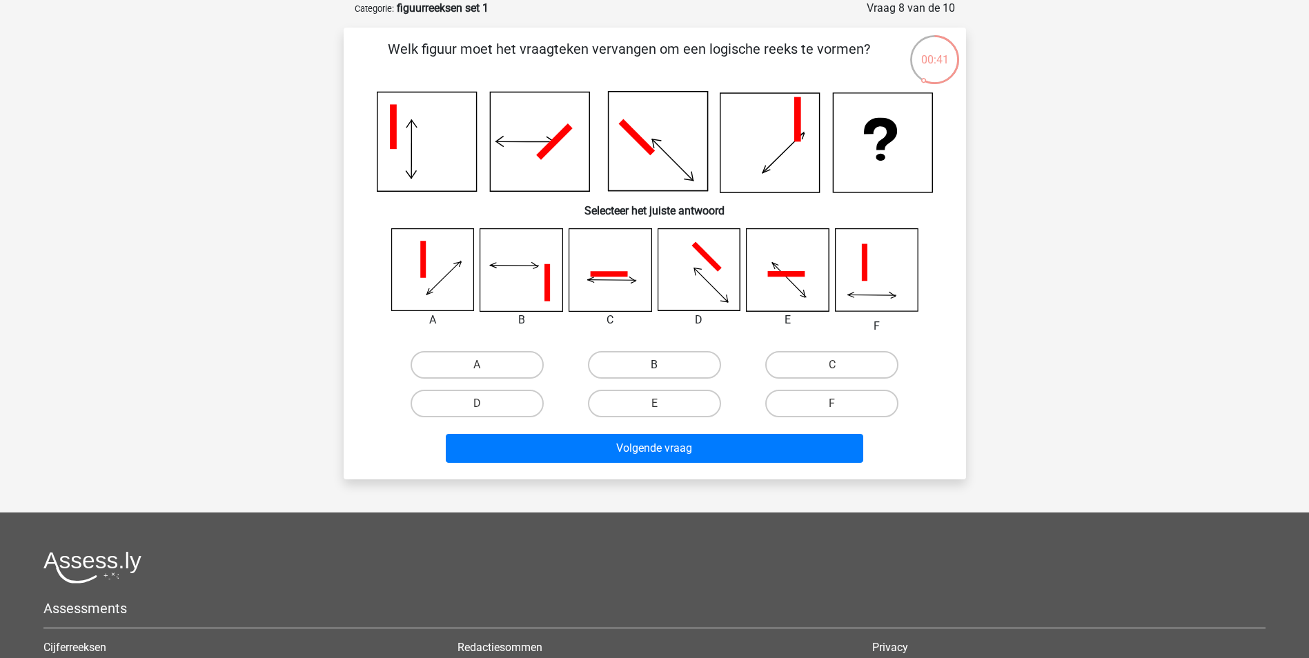
click at [643, 364] on label "B" at bounding box center [654, 365] width 133 height 28
click at [654, 365] on input "B" at bounding box center [658, 369] width 9 height 9
radio input "true"
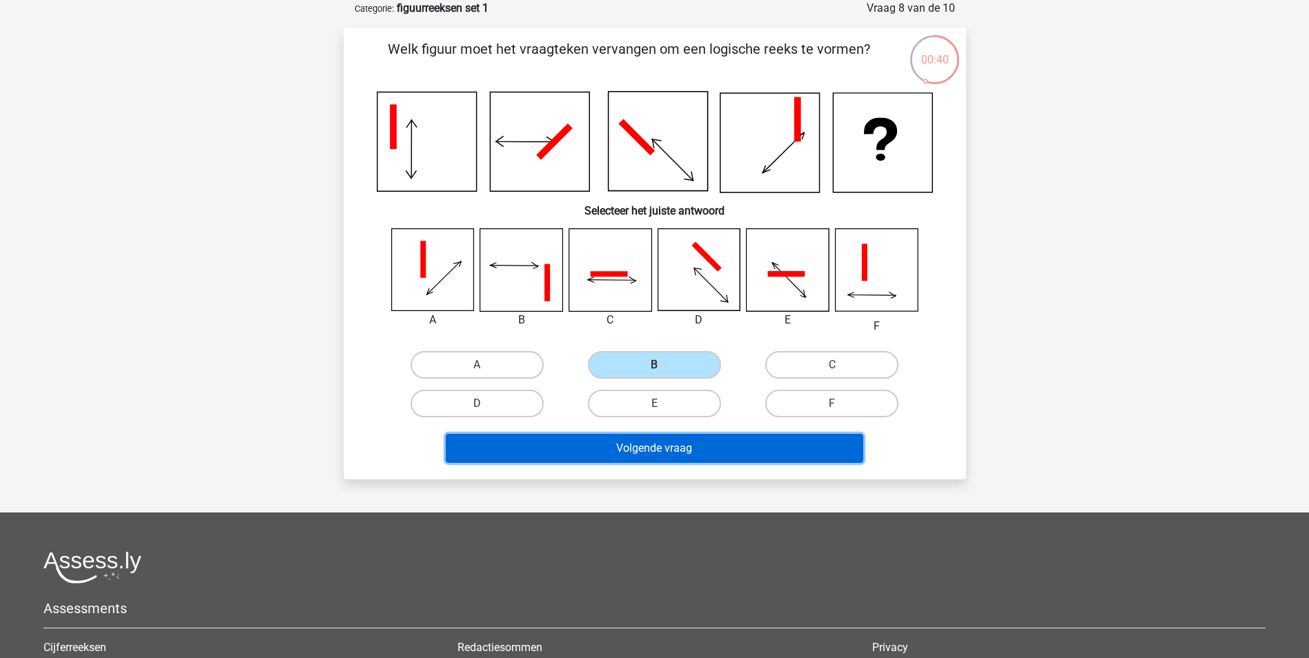
click at [667, 454] on button "Volgende vraag" at bounding box center [654, 448] width 417 height 29
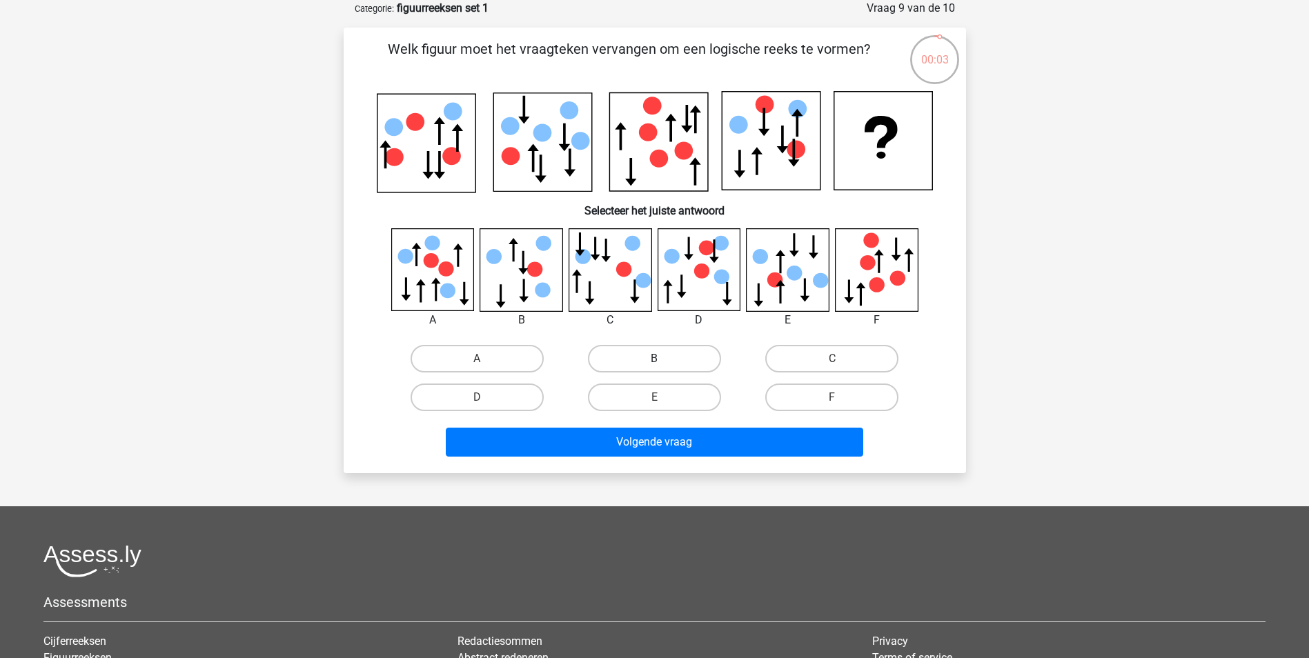
click at [642, 352] on label "B" at bounding box center [654, 359] width 133 height 28
click at [654, 359] on input "B" at bounding box center [658, 363] width 9 height 9
radio input "true"
click at [480, 392] on label "D" at bounding box center [477, 398] width 133 height 28
click at [480, 397] on input "D" at bounding box center [481, 401] width 9 height 9
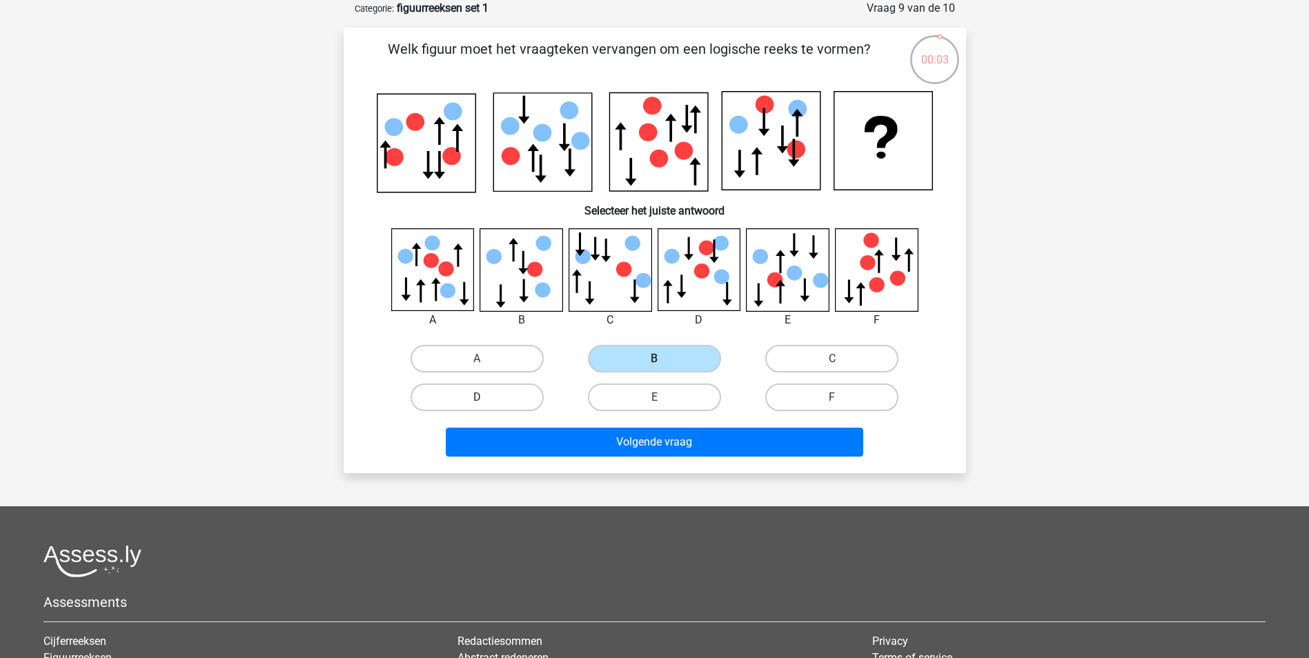
radio input "true"
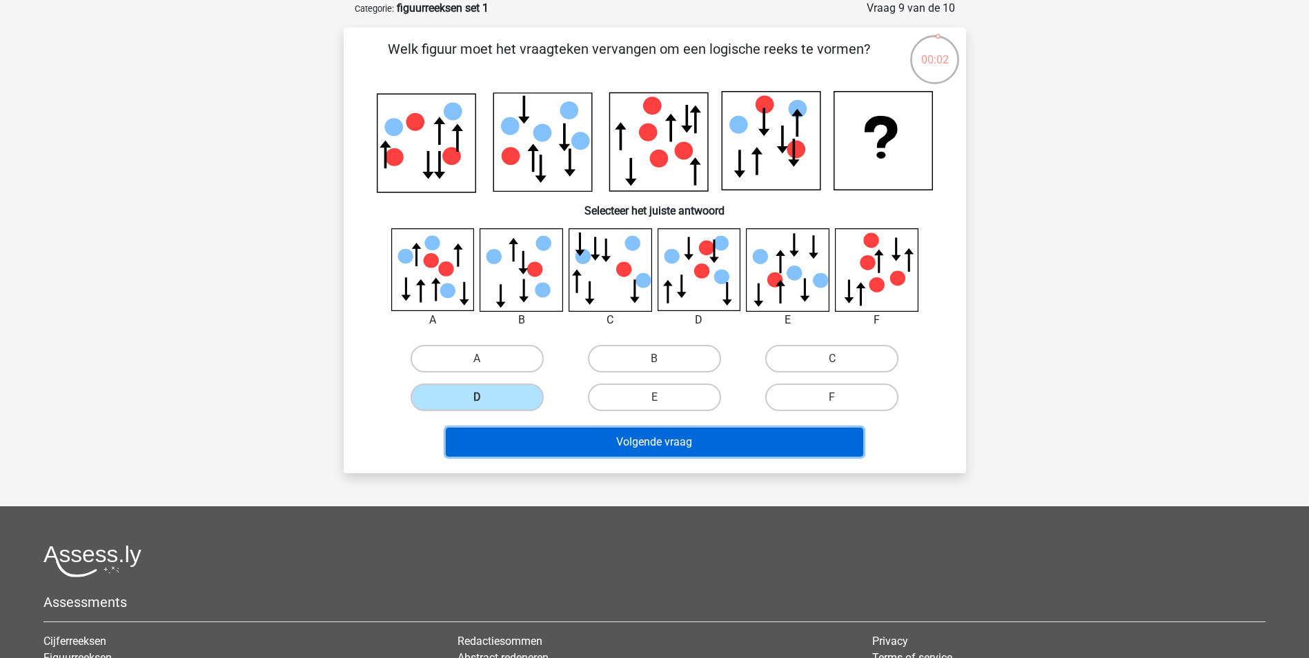
click at [598, 436] on button "Volgende vraag" at bounding box center [654, 442] width 417 height 29
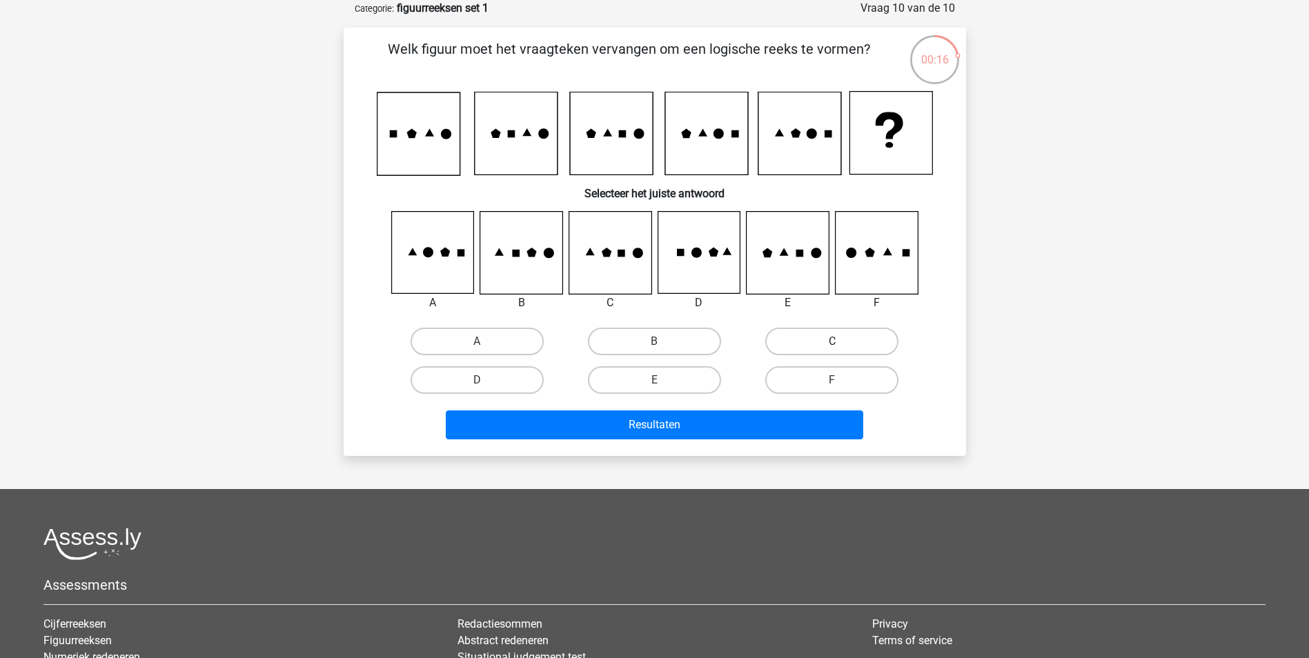
click at [804, 344] on label "C" at bounding box center [831, 342] width 133 height 28
click at [832, 344] on input "C" at bounding box center [836, 346] width 9 height 9
radio input "true"
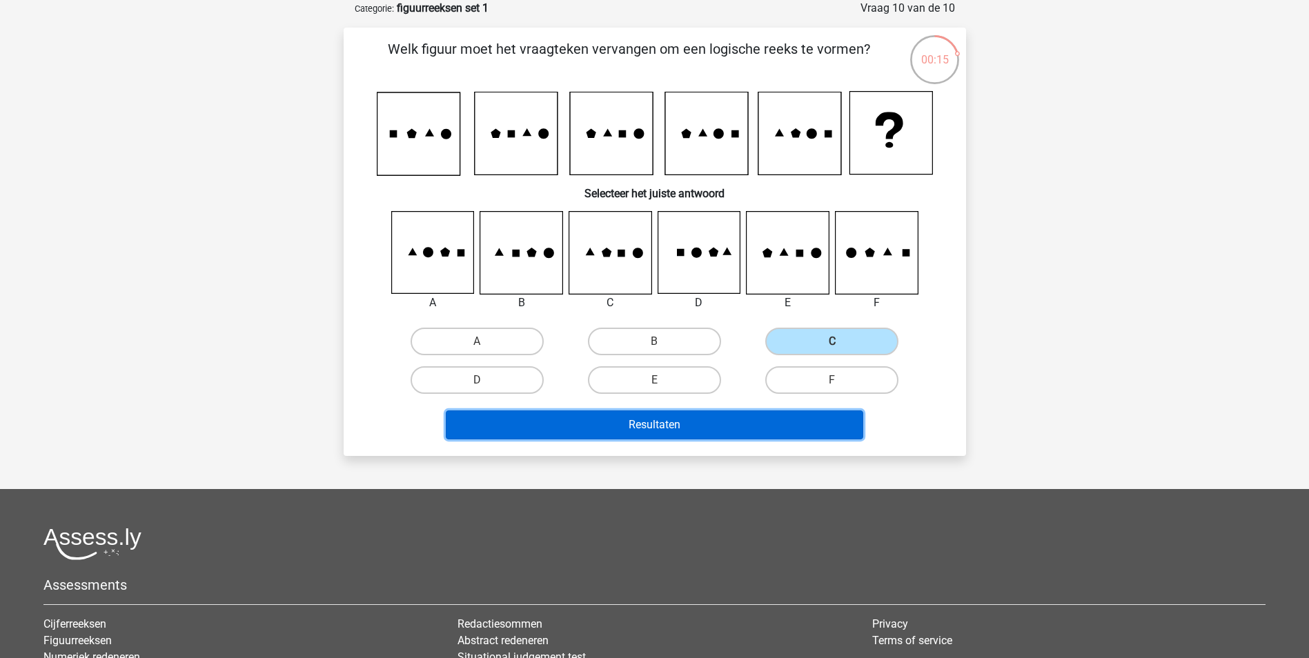
click at [720, 427] on button "Resultaten" at bounding box center [654, 425] width 417 height 29
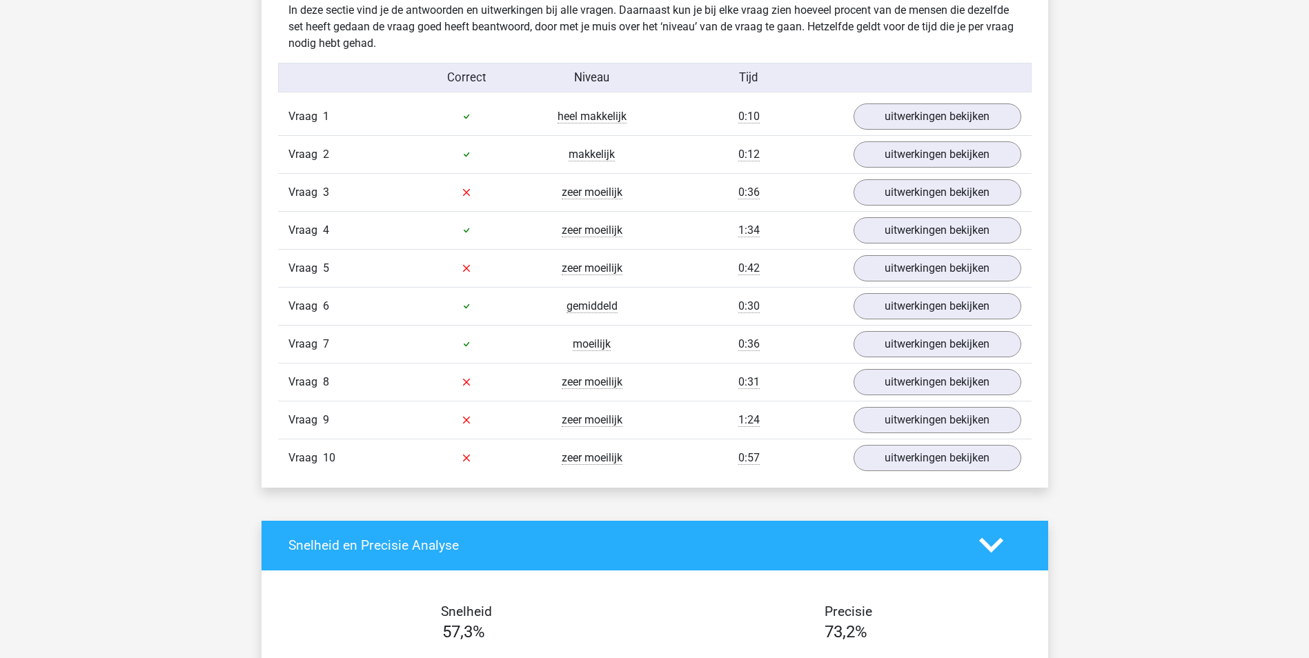
scroll to position [1104, 0]
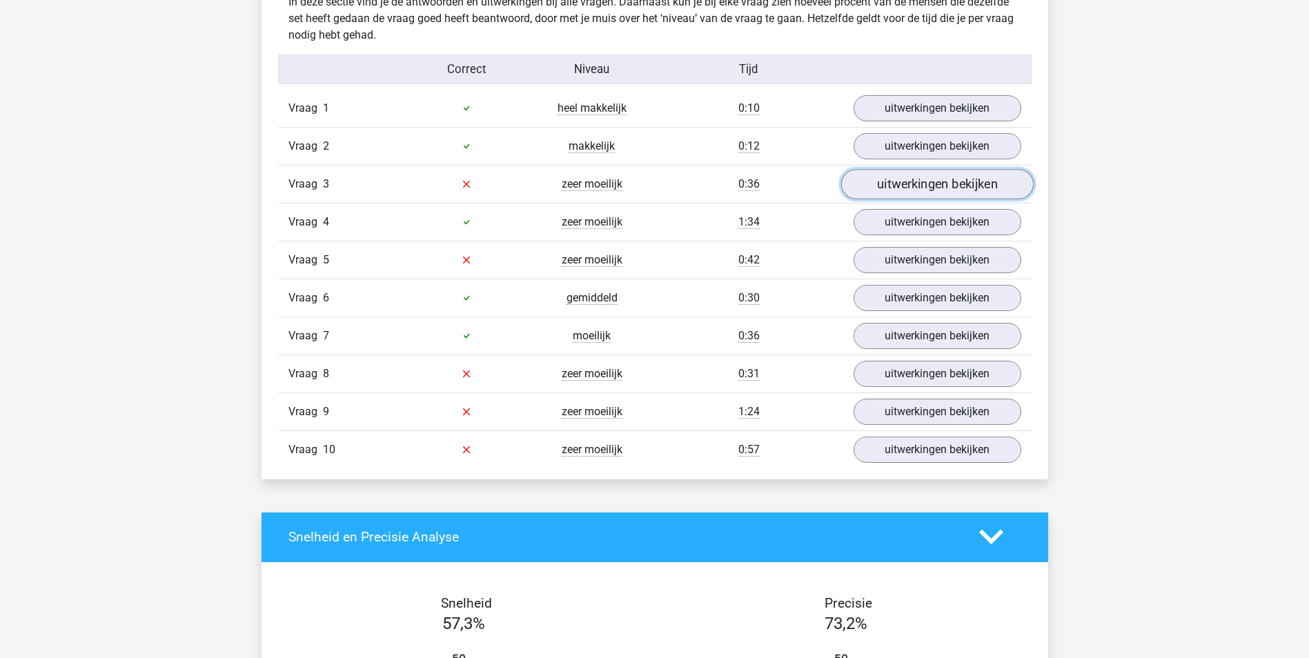
click at [930, 184] on link "uitwerkingen bekijken" at bounding box center [936, 184] width 193 height 30
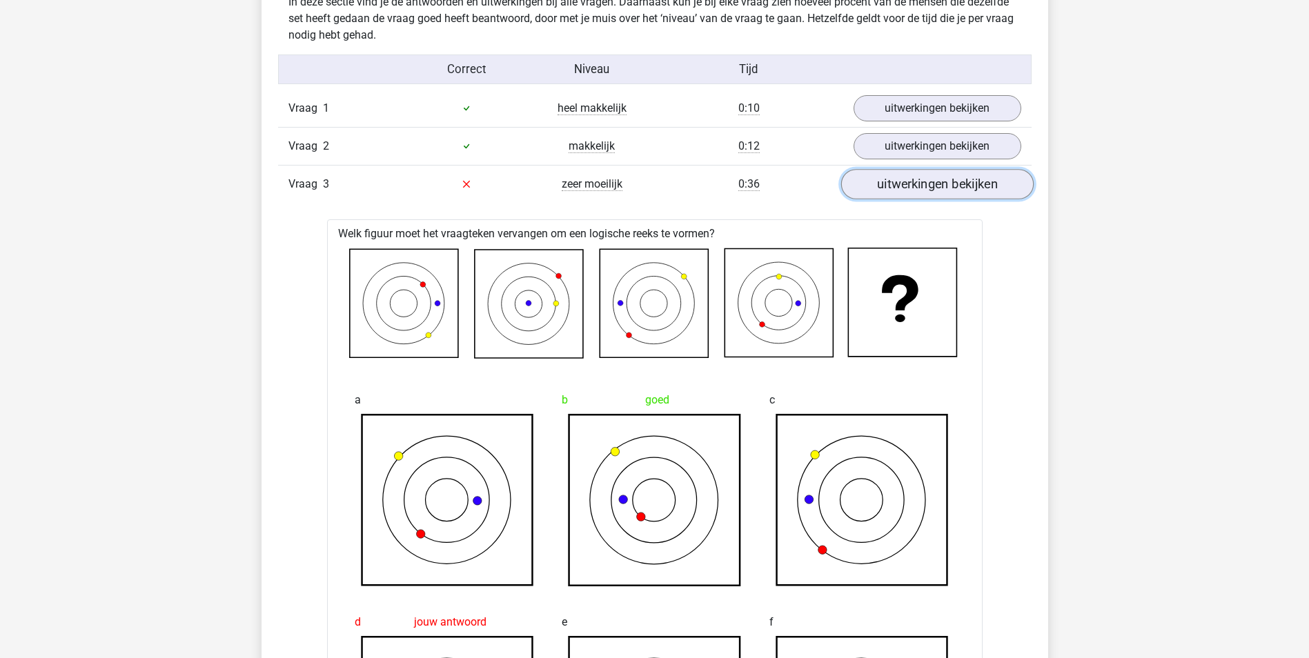
click at [937, 182] on link "uitwerkingen bekijken" at bounding box center [936, 184] width 193 height 30
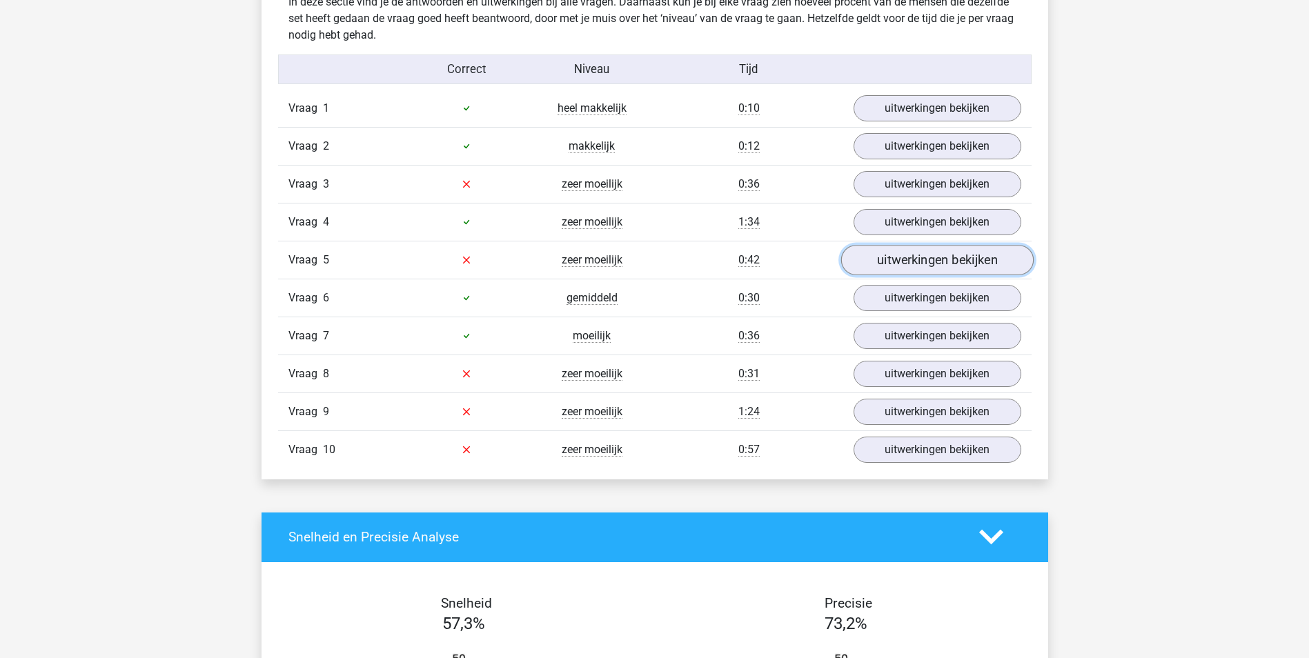
click at [922, 261] on link "uitwerkingen bekijken" at bounding box center [936, 260] width 193 height 30
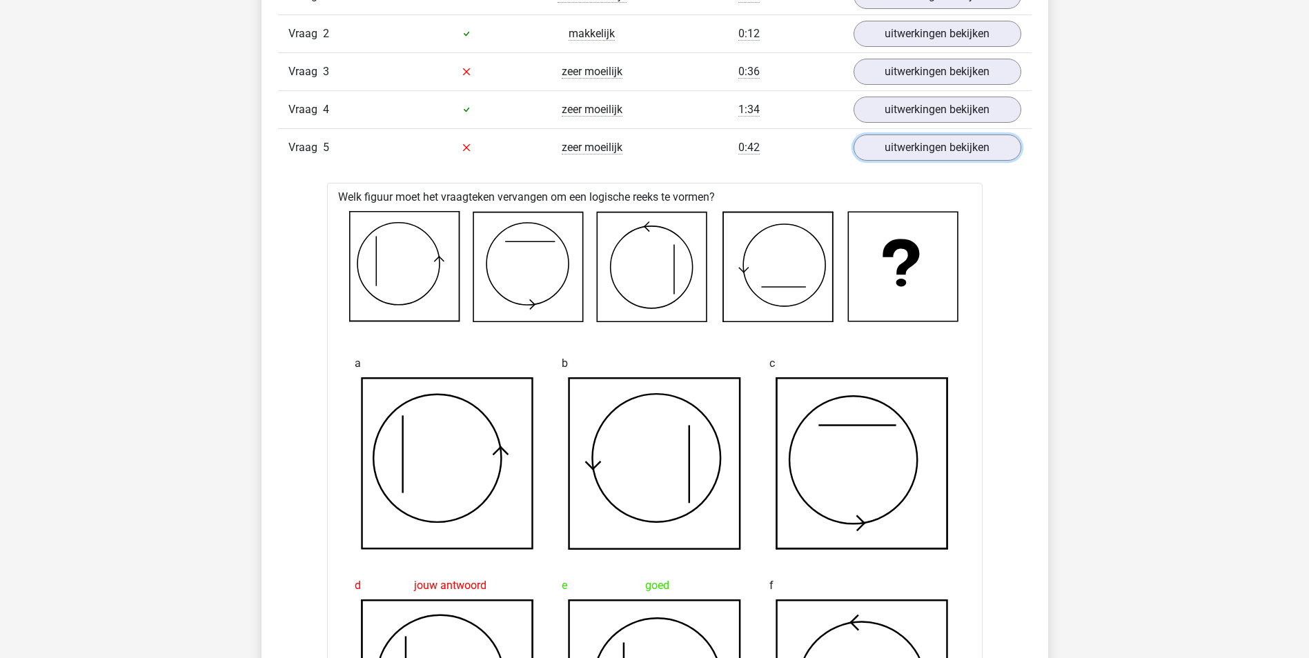
scroll to position [1173, 0]
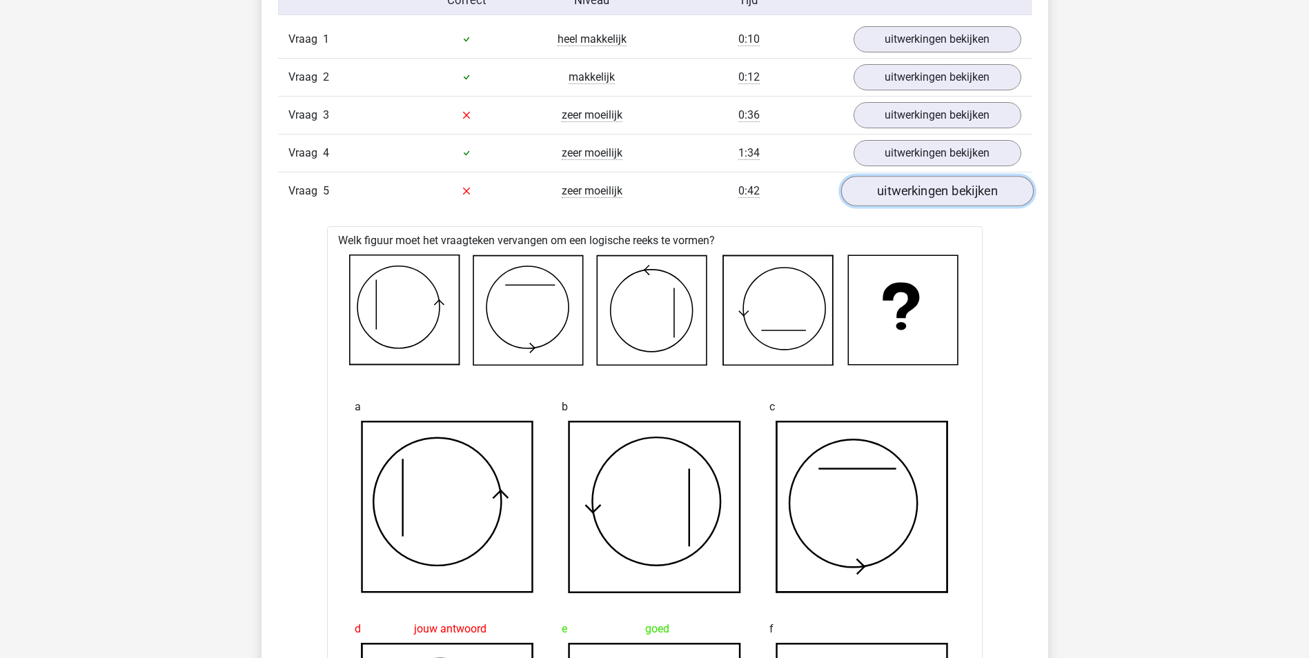
click at [947, 195] on link "uitwerkingen bekijken" at bounding box center [936, 191] width 193 height 30
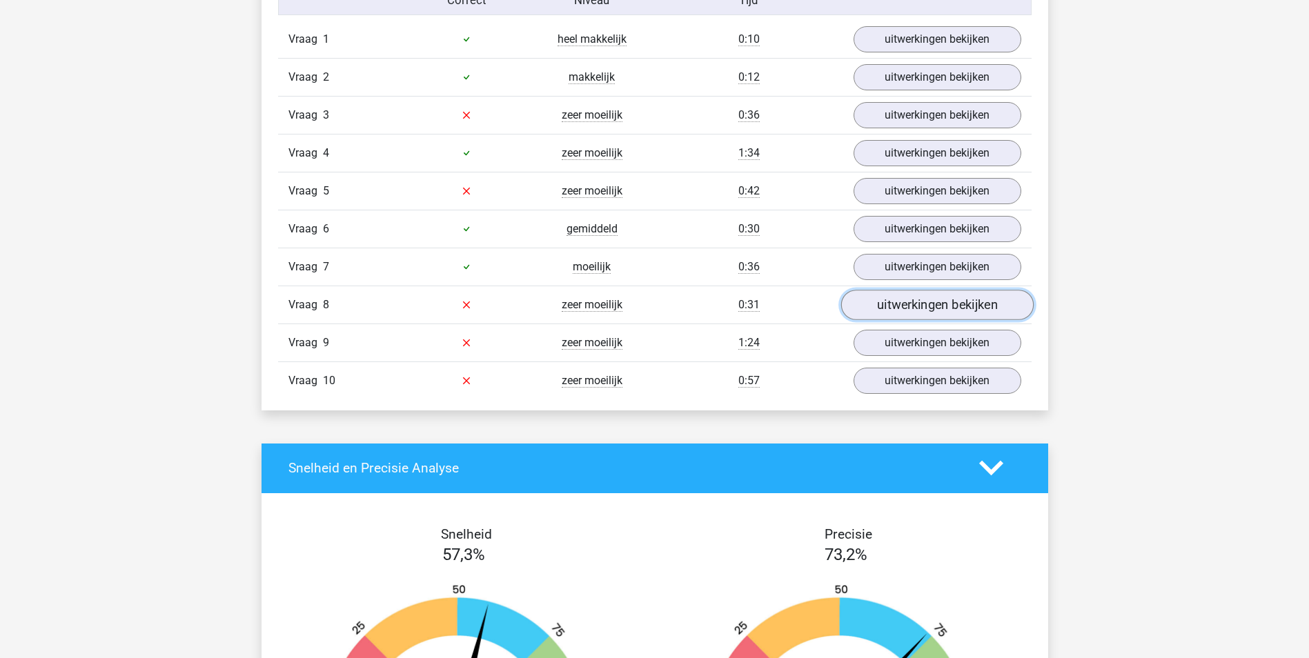
click at [965, 309] on link "uitwerkingen bekijken" at bounding box center [936, 305] width 193 height 30
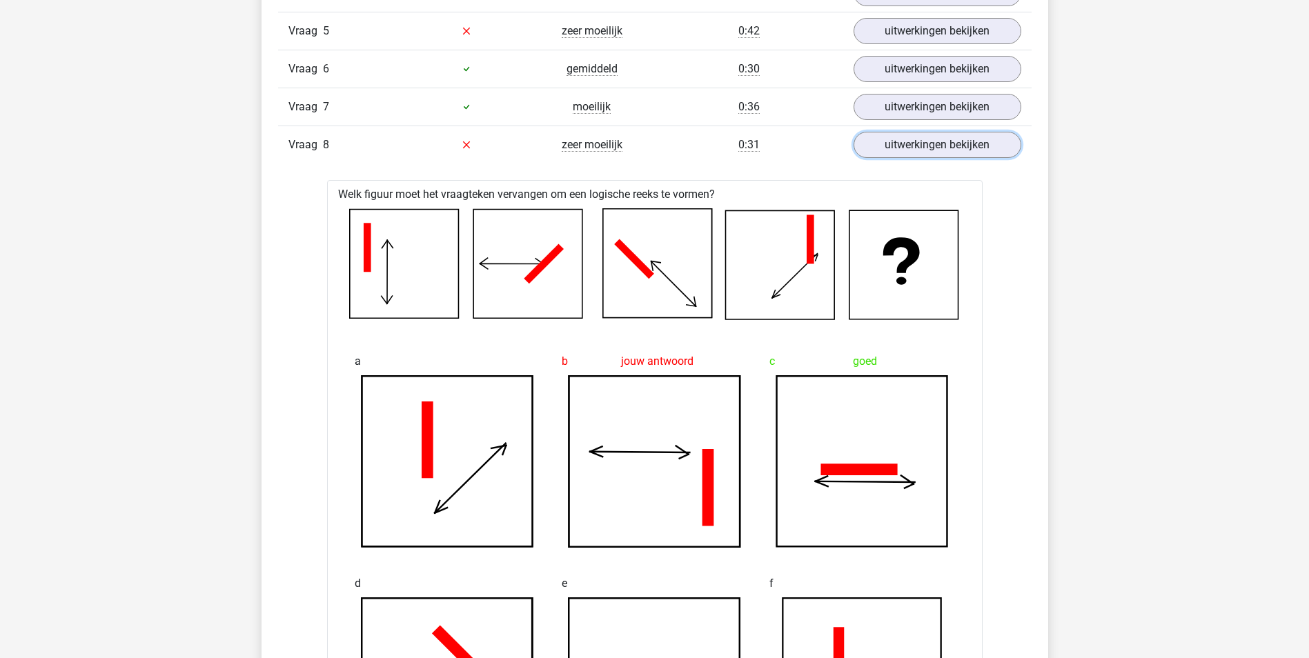
scroll to position [1311, 0]
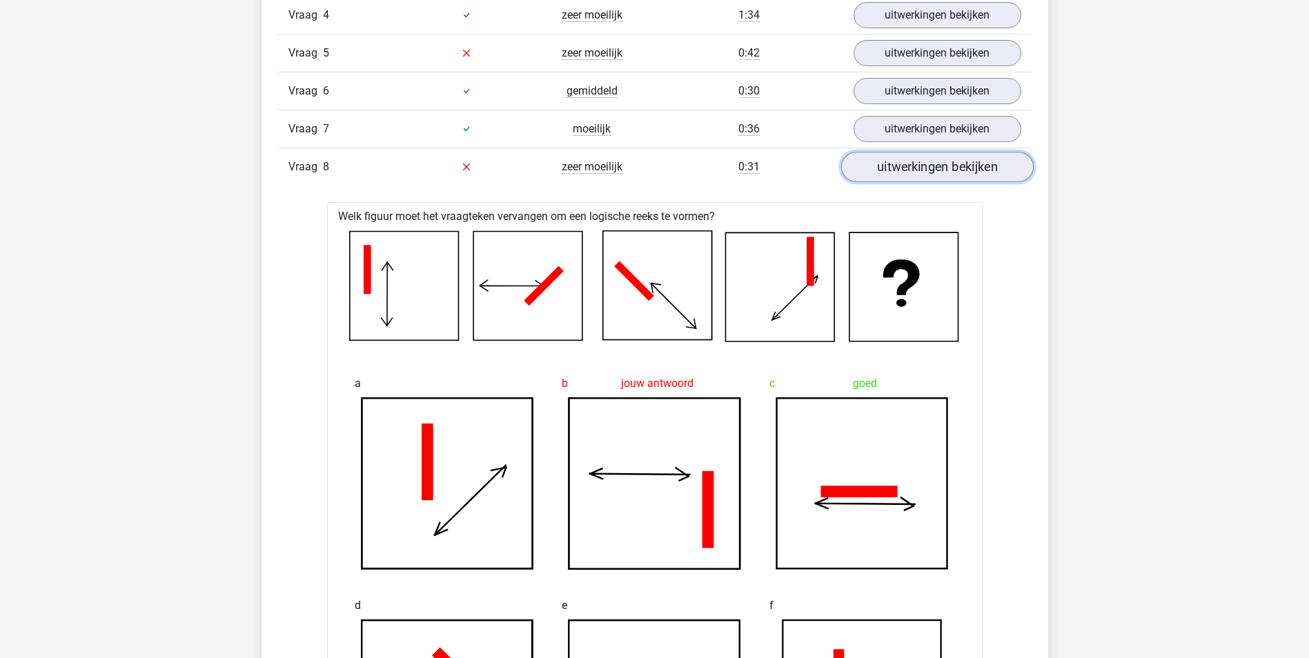
click at [956, 164] on link "uitwerkingen bekijken" at bounding box center [936, 167] width 193 height 30
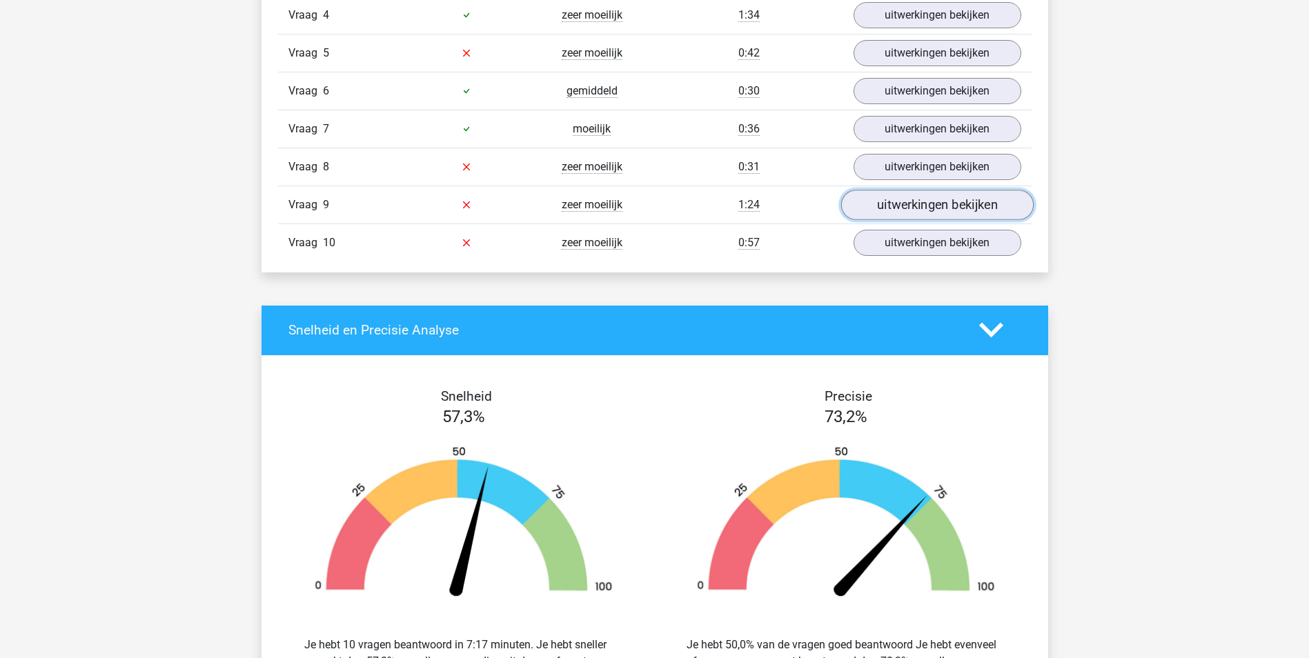
click at [936, 212] on link "uitwerkingen bekijken" at bounding box center [936, 205] width 193 height 30
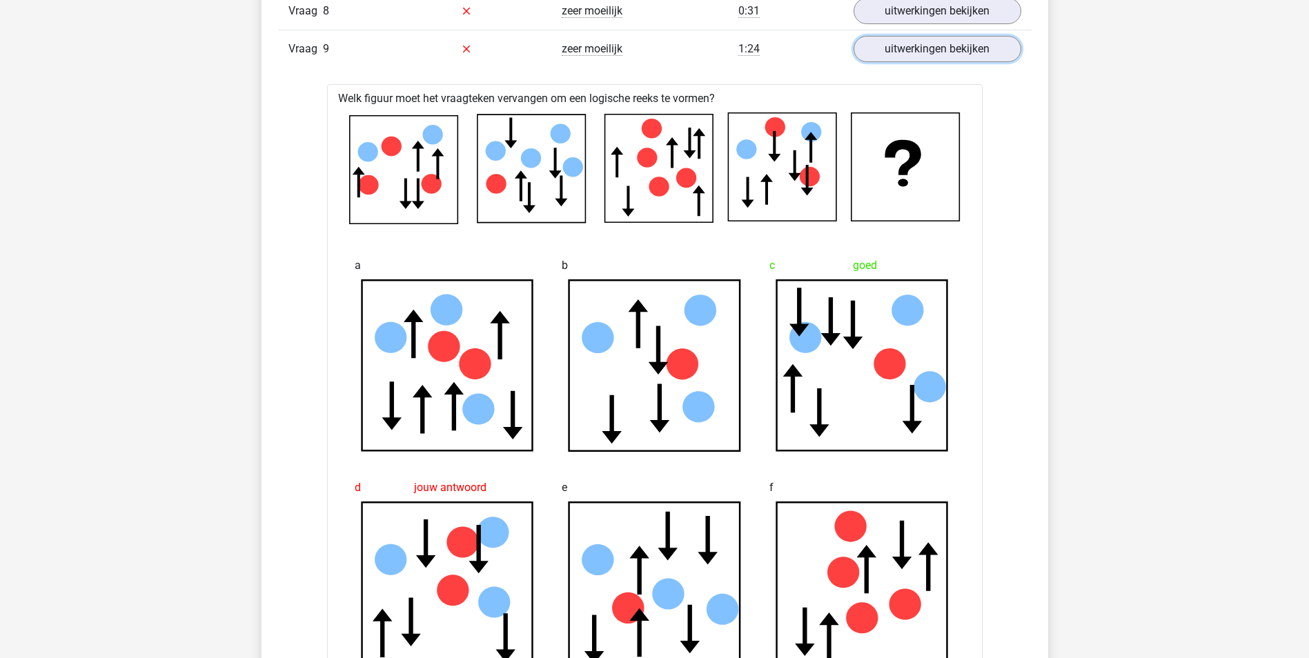
scroll to position [1449, 0]
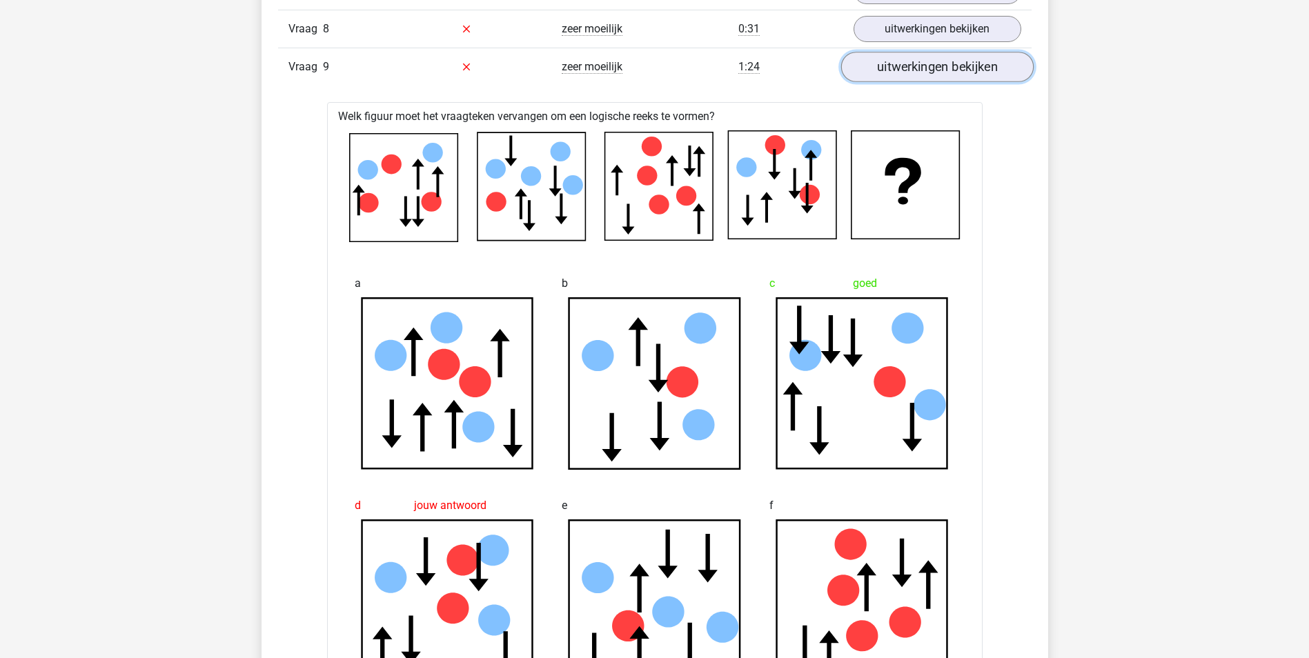
click at [951, 66] on link "uitwerkingen bekijken" at bounding box center [936, 67] width 193 height 30
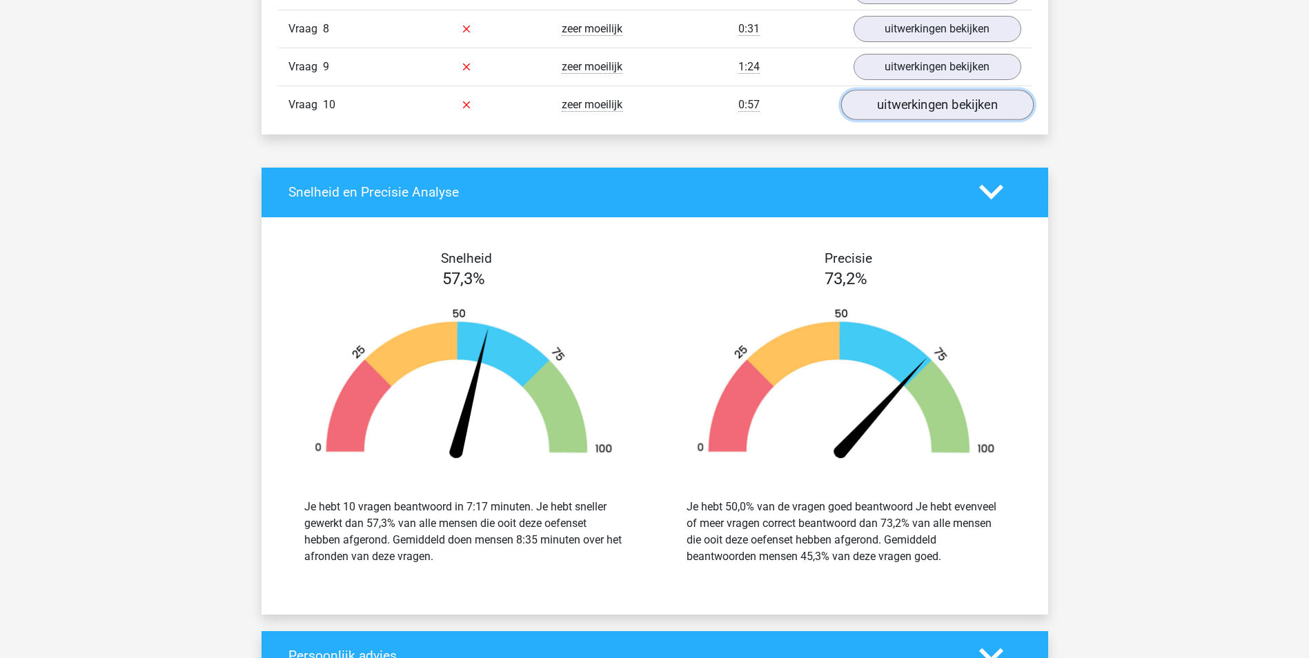
click at [927, 109] on link "uitwerkingen bekijken" at bounding box center [936, 105] width 193 height 30
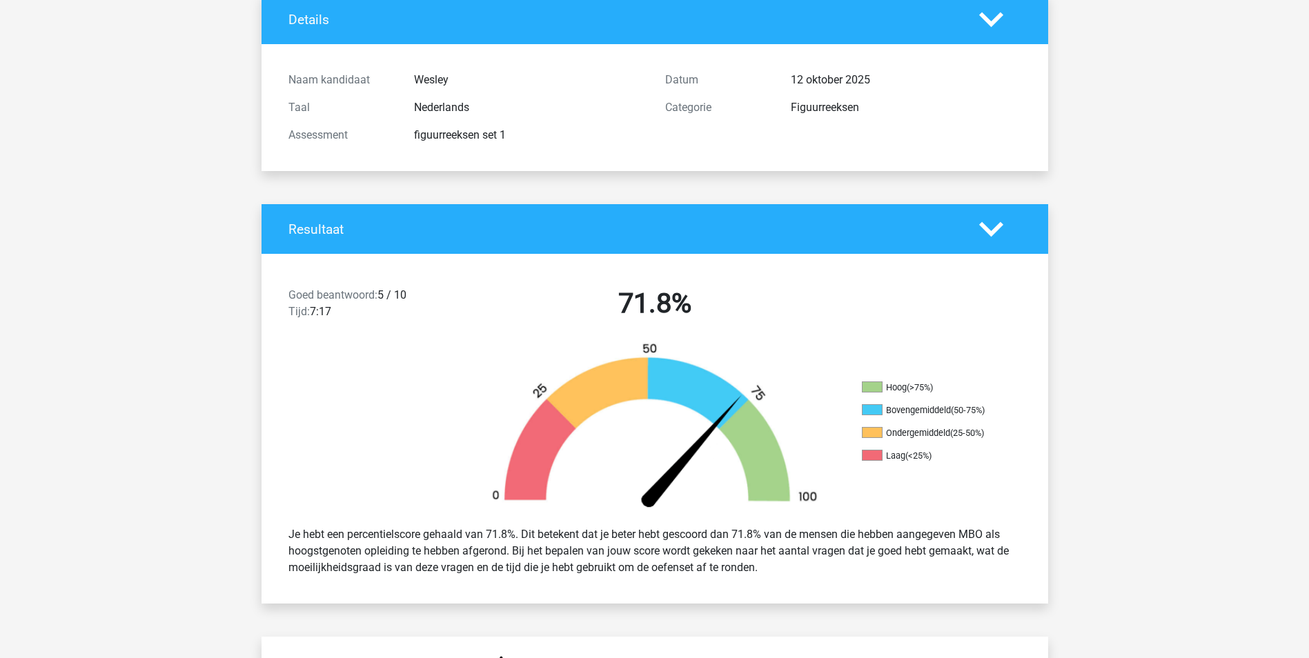
scroll to position [0, 0]
